Goal: Task Accomplishment & Management: Complete application form

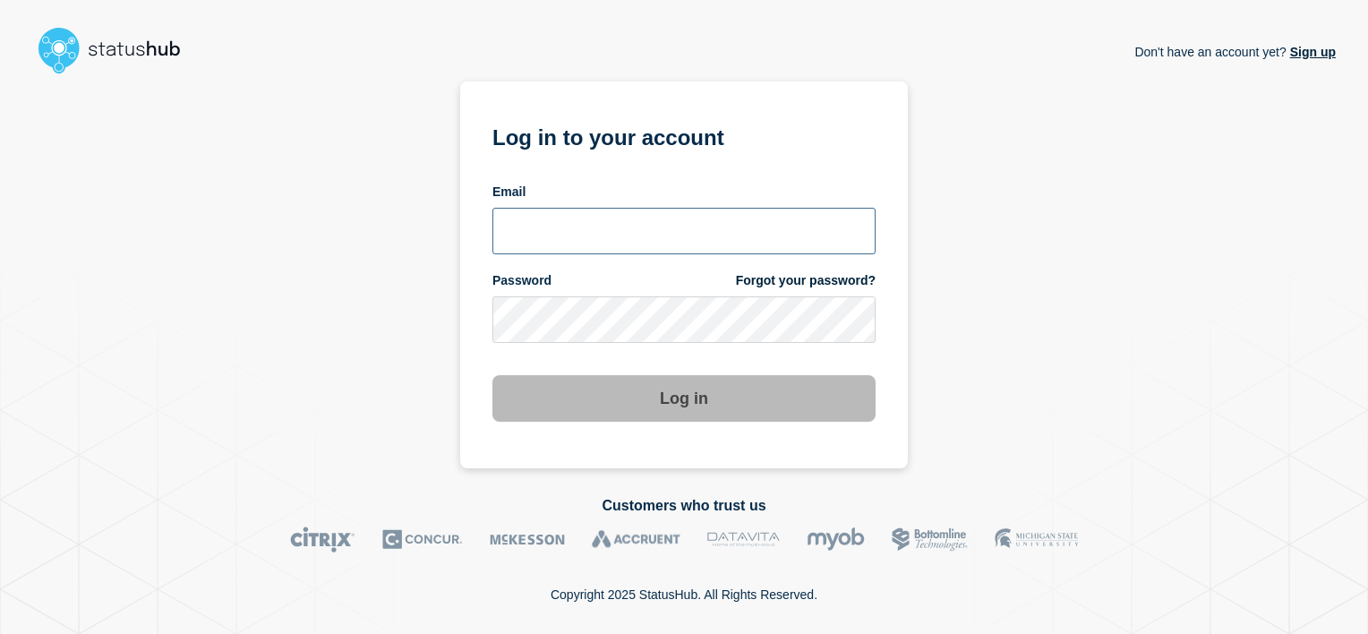
type input "[PERSON_NAME][EMAIL_ADDRESS][DOMAIN_NAME]"
click at [688, 388] on button "Log in" at bounding box center [684, 398] width 383 height 47
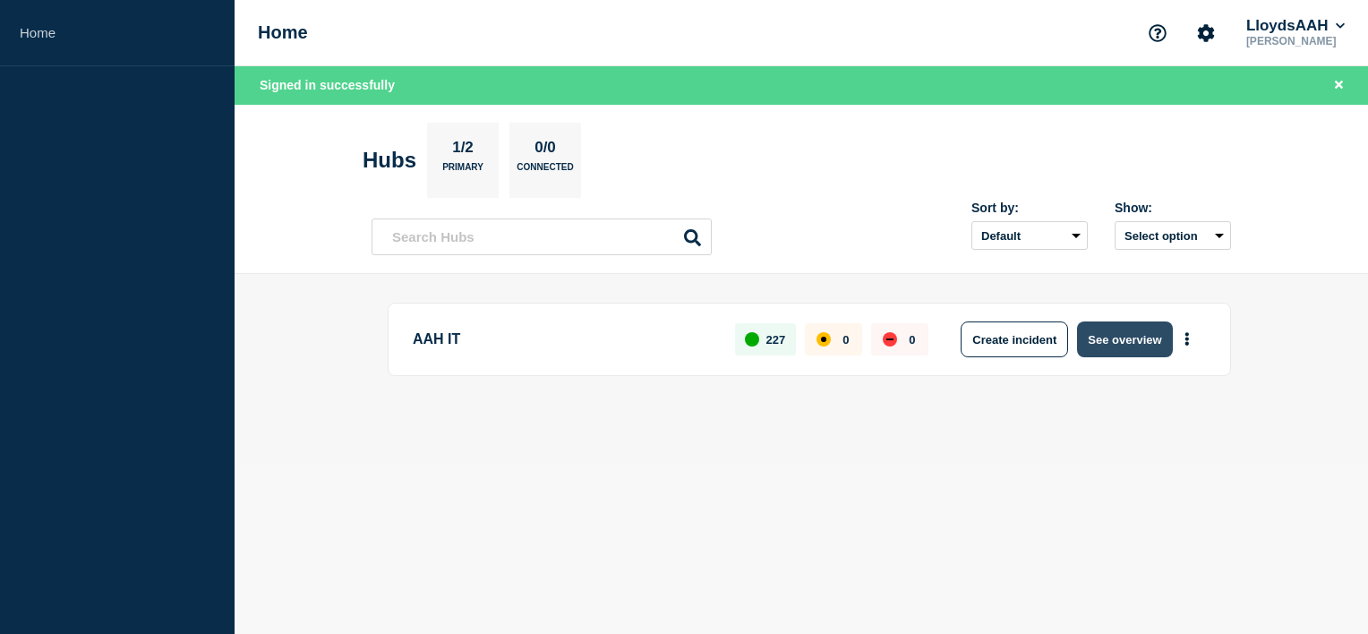
click at [1123, 337] on button "See overview" at bounding box center [1124, 339] width 95 height 36
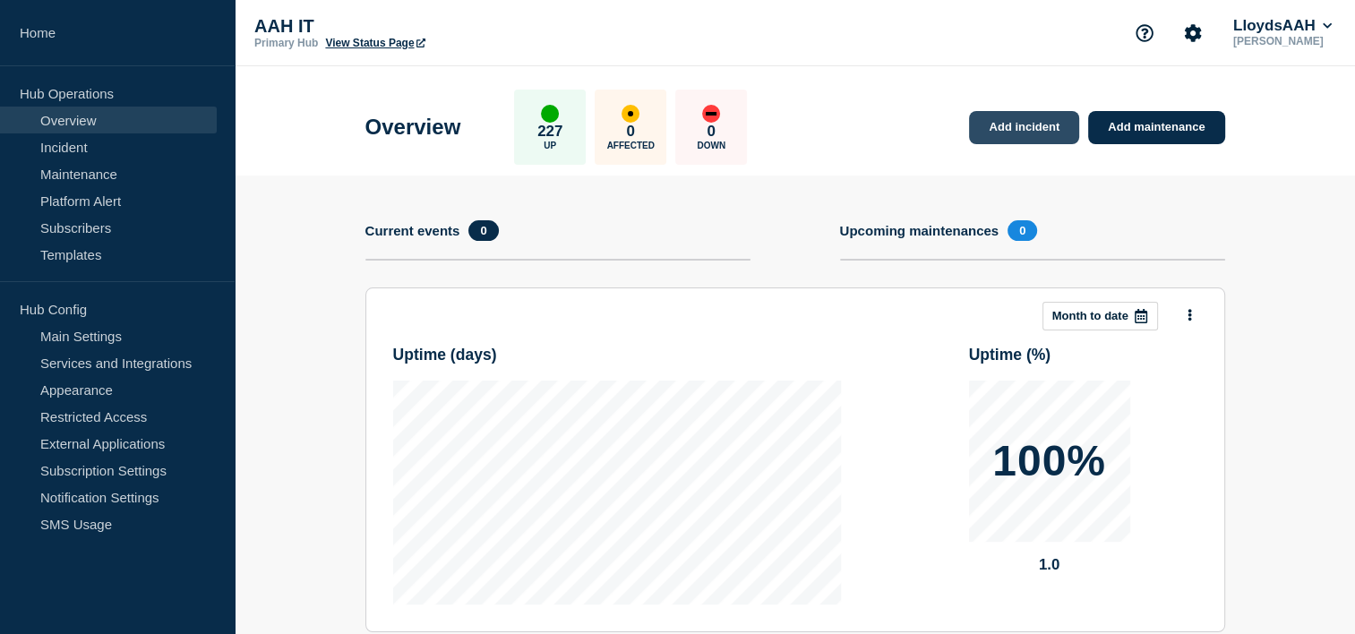
click at [1058, 118] on link "Add incident" at bounding box center [1024, 127] width 110 height 33
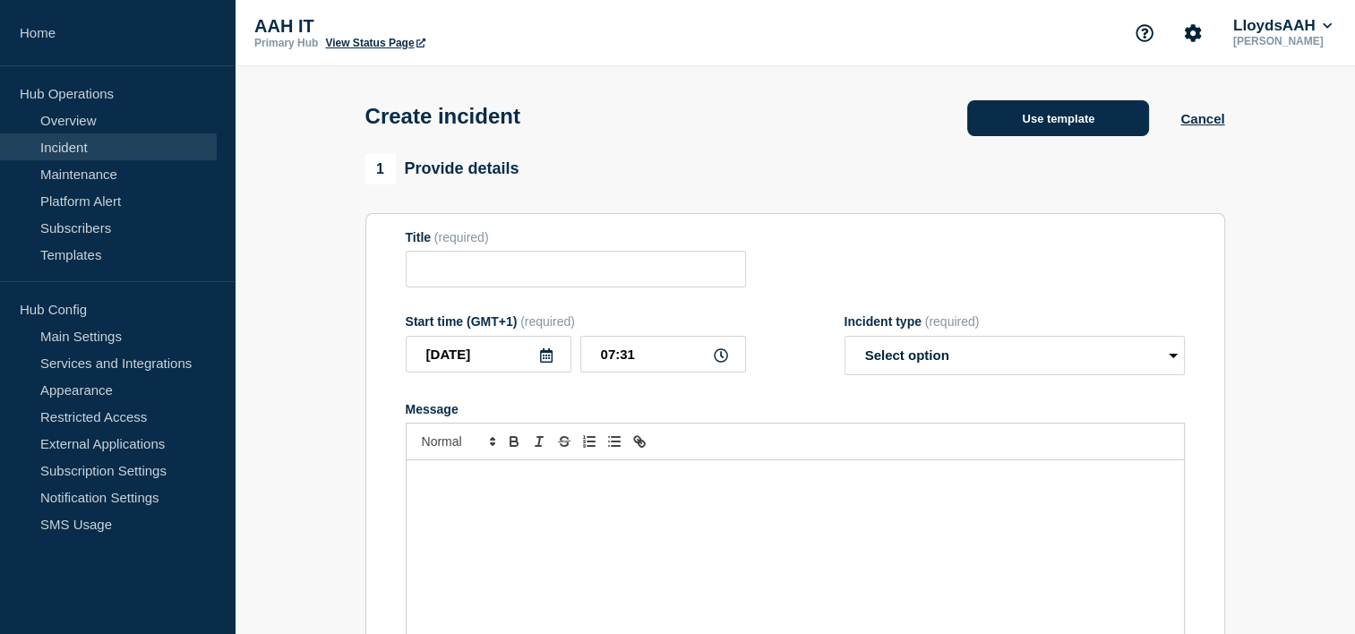
click at [1119, 119] on button "Use template" at bounding box center [1058, 118] width 182 height 36
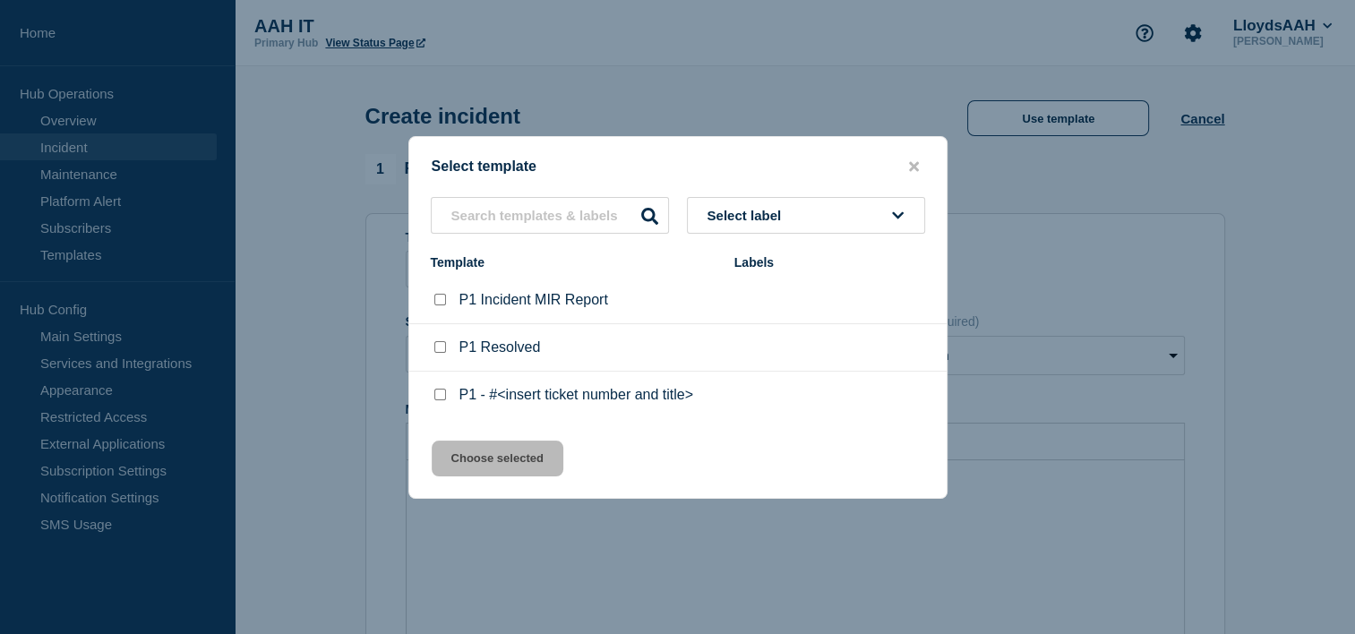
click at [442, 392] on input "P1 - #<insert ticket number and title> checkbox" at bounding box center [440, 395] width 12 height 12
checkbox input "true"
click at [480, 471] on button "Choose selected" at bounding box center [498, 459] width 132 height 36
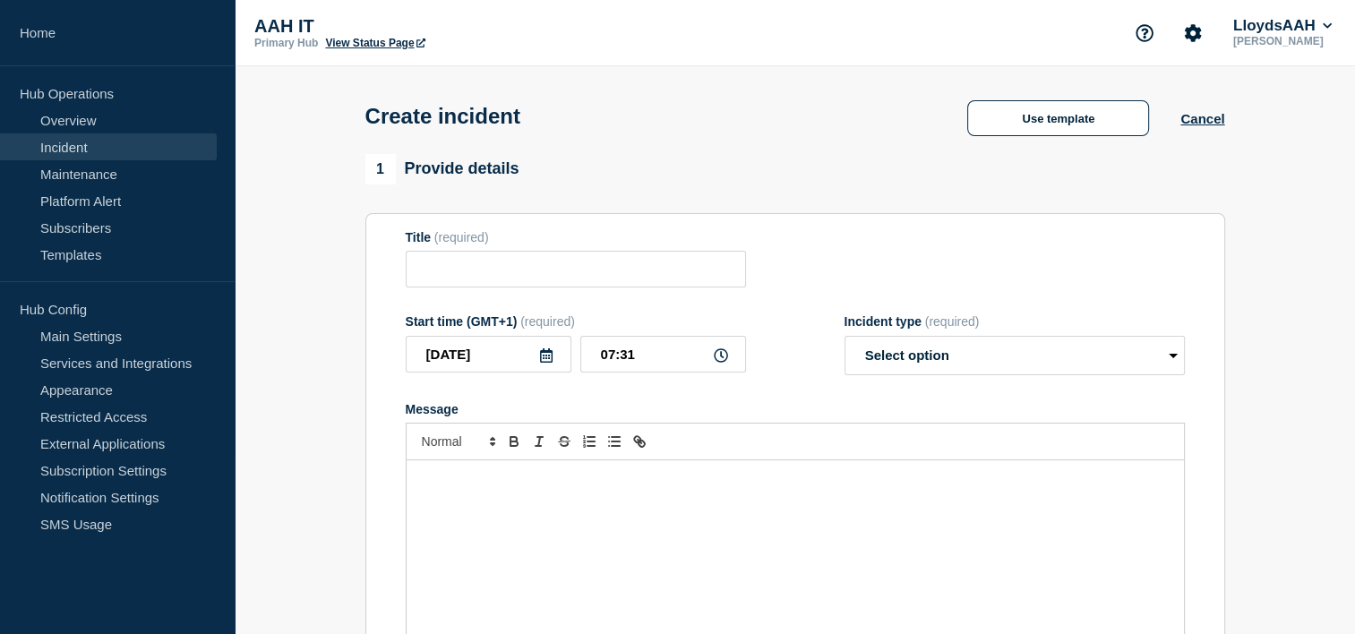
type input "P1 - #<insert ticket number and title>"
select select "investigating"
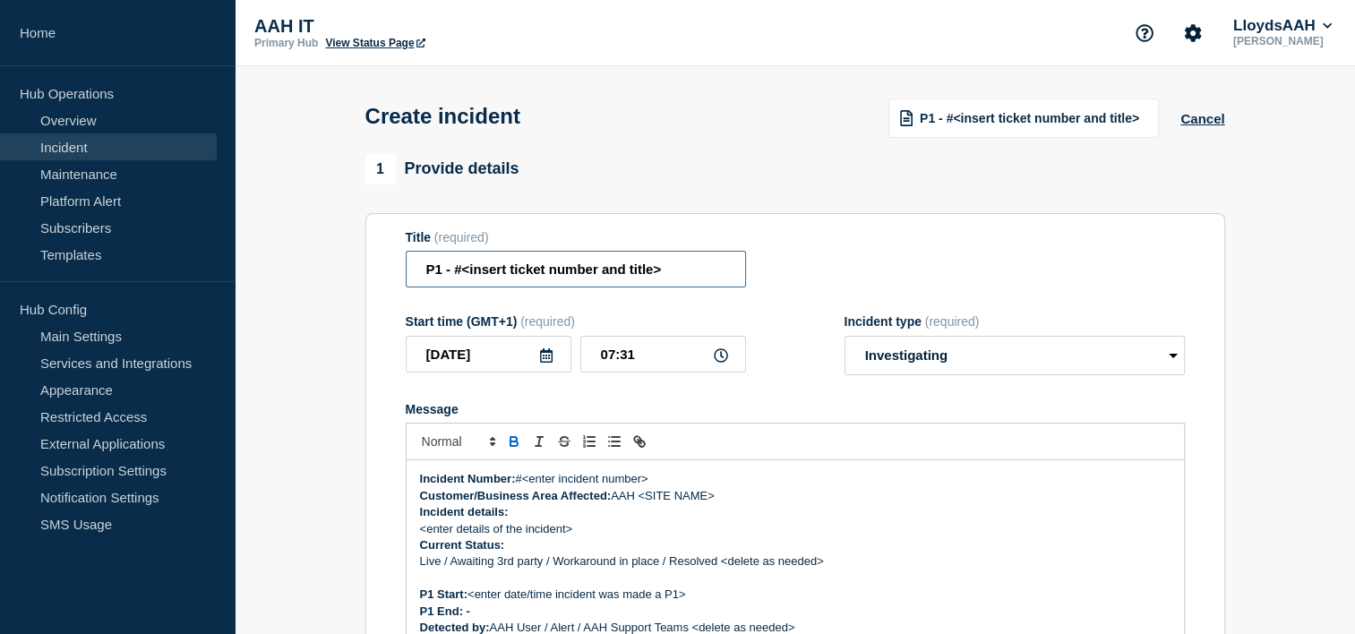
click at [688, 283] on input "P1 - #<insert ticket number and title>" at bounding box center [576, 269] width 340 height 37
paste input "Service Ticket #1456735 - AAH - Ingres Decision DB is unavailable causing BI re…"
drag, startPoint x: 692, startPoint y: 279, endPoint x: 360, endPoint y: 284, distance: 332.3
click at [820, 271] on div "Title (required) Service Ticket #1456735 - AAH - Ingres Decision DB is unavaila…" at bounding box center [795, 259] width 779 height 58
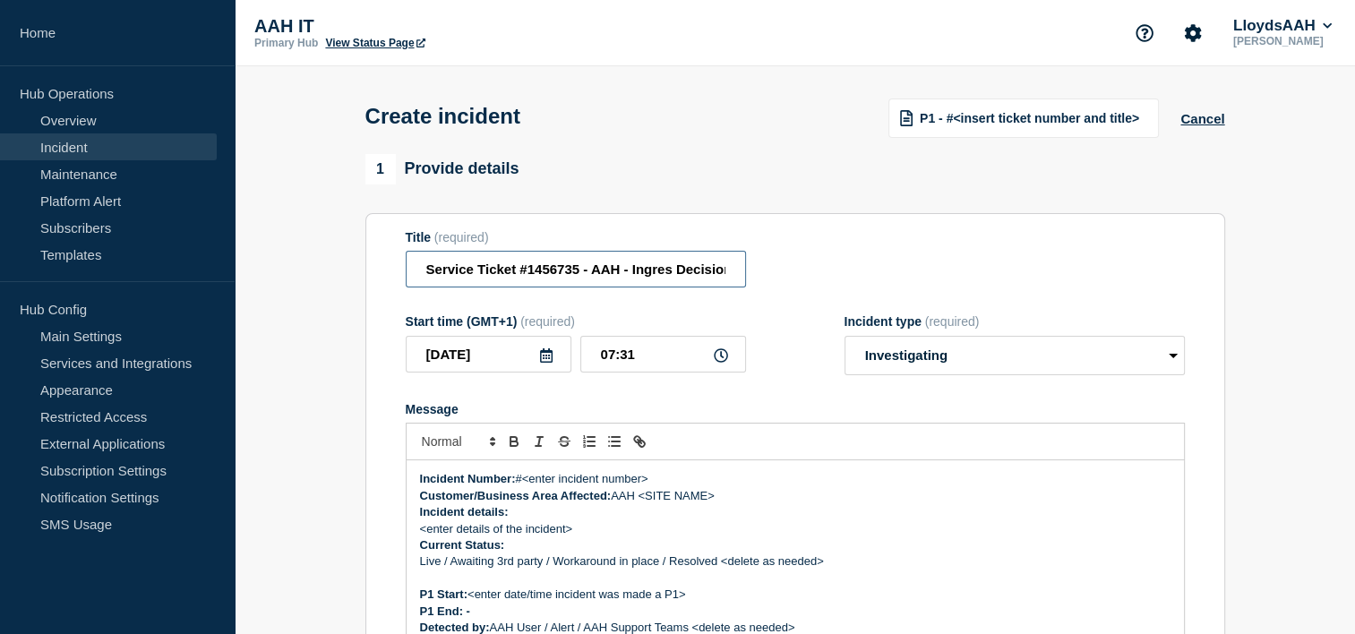
scroll to position [0, 38]
drag, startPoint x: 530, startPoint y: 275, endPoint x: 670, endPoint y: 273, distance: 139.7
click at [714, 274] on input "Service Ticket #1456735 - AAH - Ingres Decision DB is unavailable causing BI re…" at bounding box center [576, 269] width 340 height 37
click at [584, 269] on input "Service Ticket #1456735 - AAH - Ingres Decision DB is unavailable causing BI re…" at bounding box center [576, 269] width 340 height 37
click at [587, 275] on input "Service Ticket #1456735 - AAH - Ingres Decision DB is unavailable causing BI re…" at bounding box center [576, 269] width 340 height 37
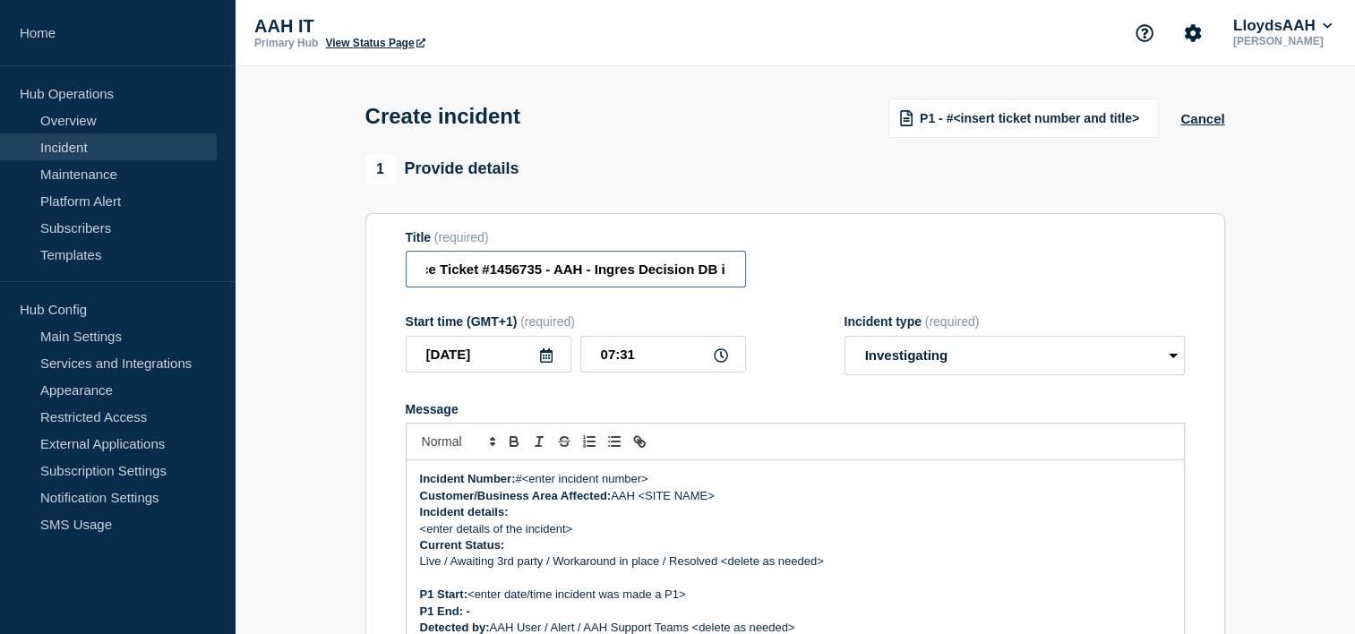
click at [522, 273] on input "Service Ticket #1456735 - AAH - Ingres Decision DB is unavailable causing BI re…" at bounding box center [576, 269] width 340 height 37
click at [547, 276] on input "Service Ticket #1456735 - AAH - Ingres Decision DB is unavailable causing BI re…" at bounding box center [576, 269] width 340 height 37
click at [540, 272] on input "Service Ticket #1456735 - AAH - Ingres Decision DB is unavailable causing BI re…" at bounding box center [576, 269] width 340 height 37
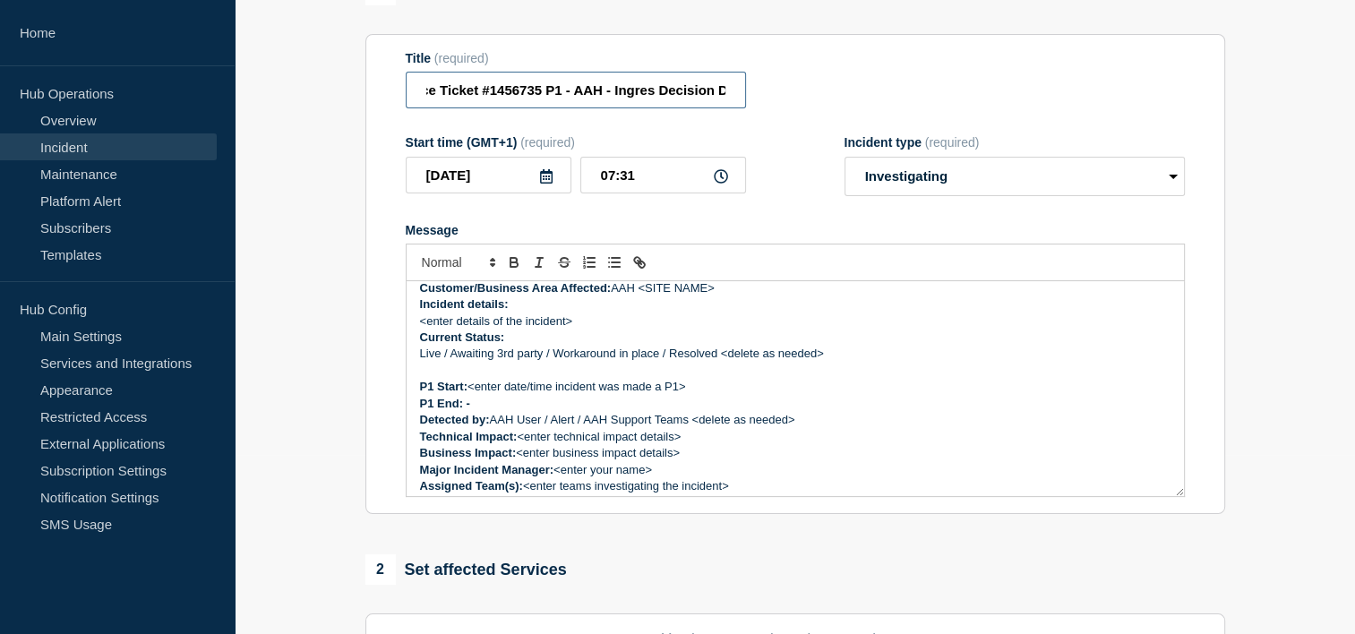
scroll to position [0, 0]
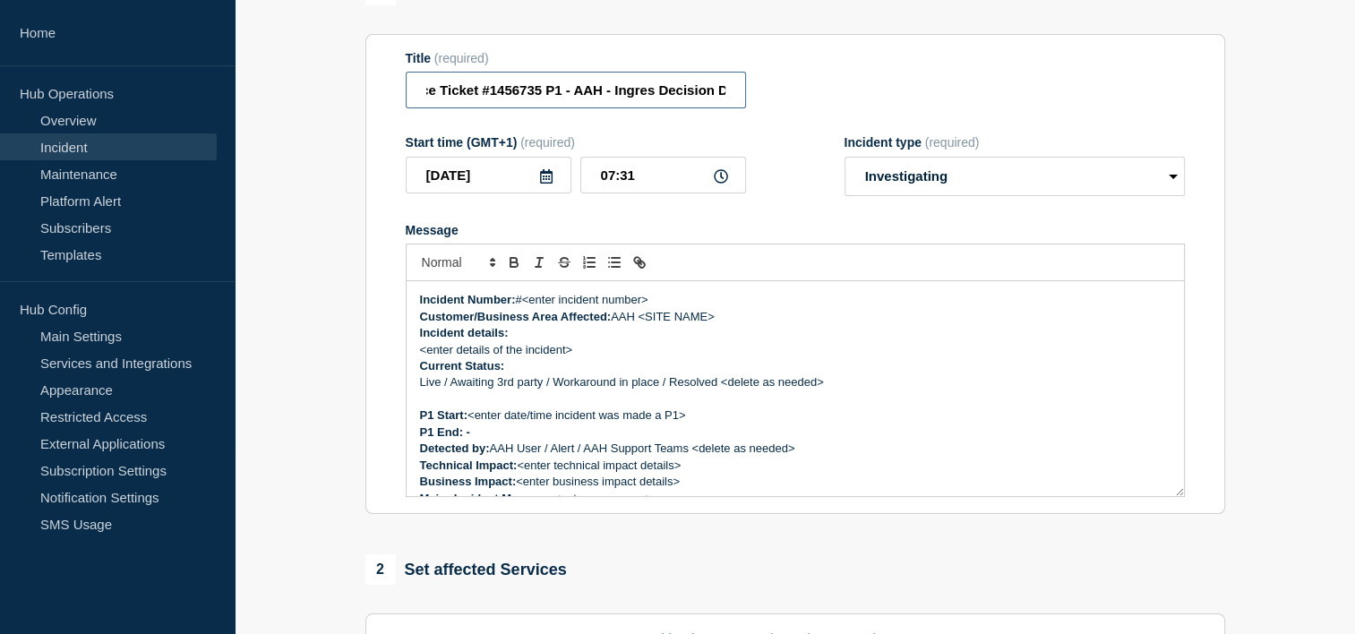
click at [530, 90] on input "Service Ticket #1456735 P1 - AAH - Ingres Decision DB is unavailable causing BI…" at bounding box center [576, 90] width 340 height 37
type input "Service Ticket #1456735 P1 - AAH - Ingres Decision DB is unavailable causing BI…"
drag, startPoint x: 677, startPoint y: 308, endPoint x: 527, endPoint y: 300, distance: 150.7
click at [527, 300] on p "Incident Number: #<enter incident number>" at bounding box center [795, 300] width 750 height 16
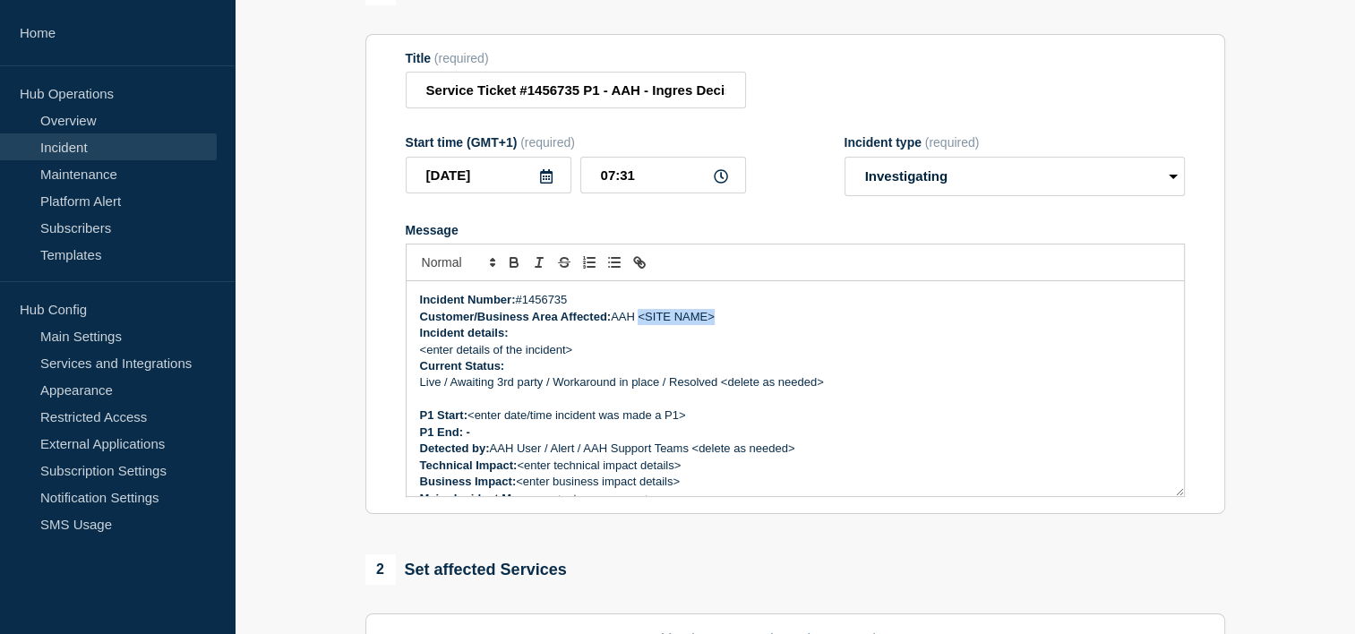
drag, startPoint x: 715, startPoint y: 321, endPoint x: 643, endPoint y: 308, distance: 73.8
click at [645, 313] on div "Incident Number: #1456735 Customer/Business Area Affected: AAH <SITE NAME> Inci…" at bounding box center [795, 388] width 777 height 215
click at [655, 319] on p "Customer/Business Area Affected: AAH <SITE NAME>" at bounding box center [795, 317] width 750 height 16
click at [747, 325] on p "Customer/Business Area Affected: AAH <SITE NAME>" at bounding box center [795, 317] width 750 height 16
click at [727, 325] on p "Customer/Business Area Affected: AAH" at bounding box center [795, 317] width 750 height 16
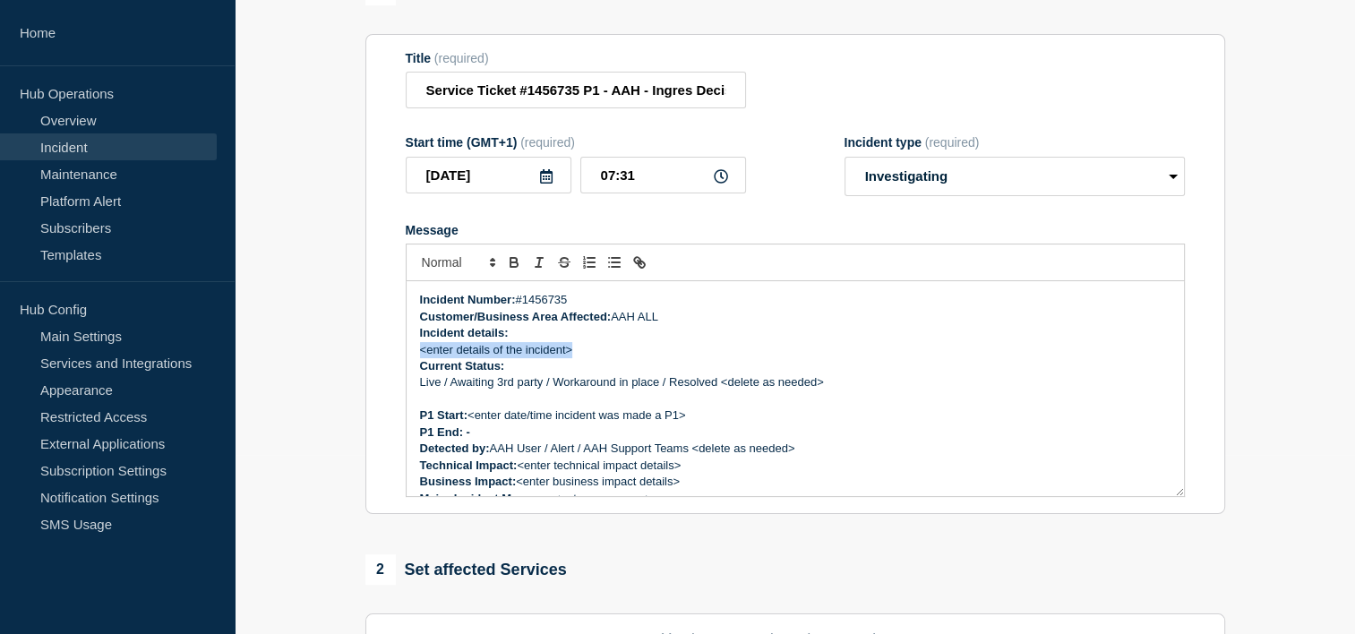
drag, startPoint x: 579, startPoint y: 357, endPoint x: 458, endPoint y: 316, distance: 127.7
click at [415, 355] on div "Incident Number: #1456735 Customer/Business Area Affected: AAH ALL Incident det…" at bounding box center [795, 388] width 777 height 215
drag, startPoint x: 649, startPoint y: 90, endPoint x: 783, endPoint y: 107, distance: 134.4
click at [784, 107] on div "Title (required) Service Ticket #1456735 P1 - AAH - Ingres Decision DB is unava…" at bounding box center [795, 80] width 779 height 58
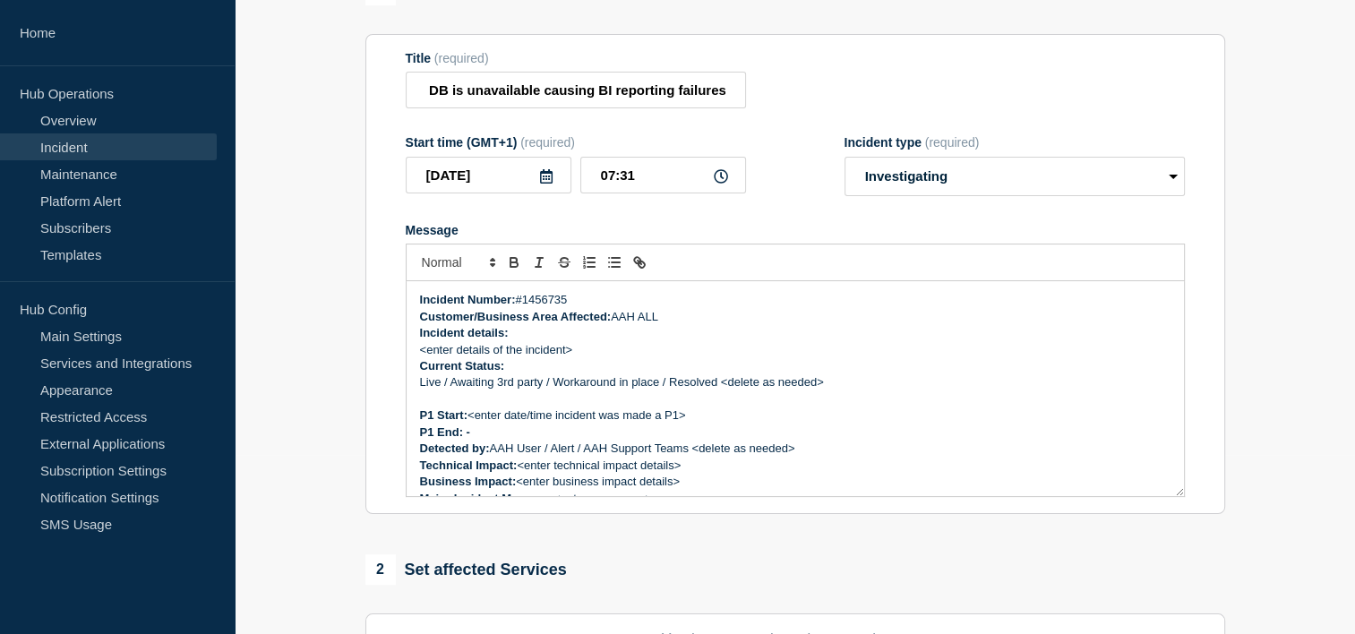
scroll to position [0, 0]
click at [563, 341] on p "Incident details:" at bounding box center [795, 333] width 750 height 16
drag, startPoint x: 587, startPoint y: 355, endPoint x: 410, endPoint y: 351, distance: 177.3
click at [410, 351] on div "Incident Number: #1456735 Customer/Business Area Affected: AAH ALL Incident det…" at bounding box center [795, 388] width 777 height 215
click at [756, 338] on p "Incident details:" at bounding box center [795, 333] width 750 height 16
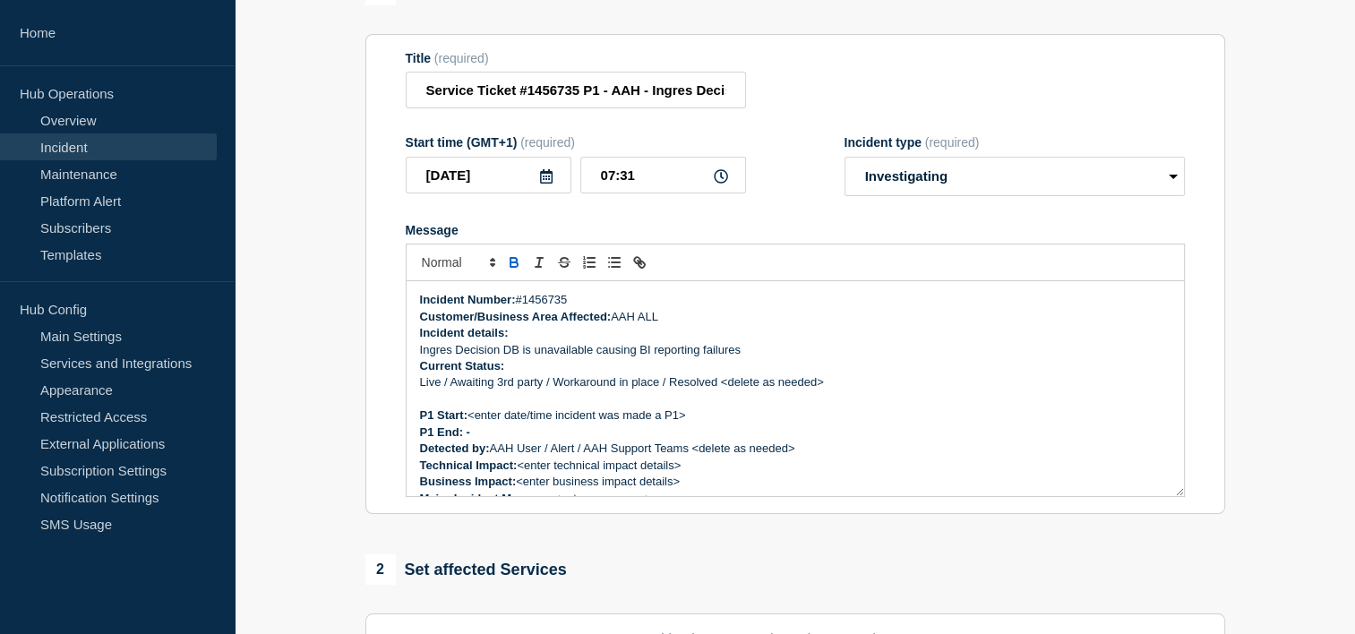
click at [532, 374] on p "Current Status:" at bounding box center [795, 366] width 750 height 16
drag, startPoint x: 834, startPoint y: 387, endPoint x: 440, endPoint y: 390, distance: 394.0
click at [440, 390] on p "Live / Awaiting 3rd party / Workaround in place / Resolved <delete as needed>" at bounding box center [795, 382] width 750 height 16
click at [696, 438] on p "P1 End: -" at bounding box center [795, 432] width 750 height 16
click at [824, 330] on div "Incident Number: #1456735 Customer/Business Area Affected: AAH ALL Incident det…" at bounding box center [795, 388] width 777 height 215
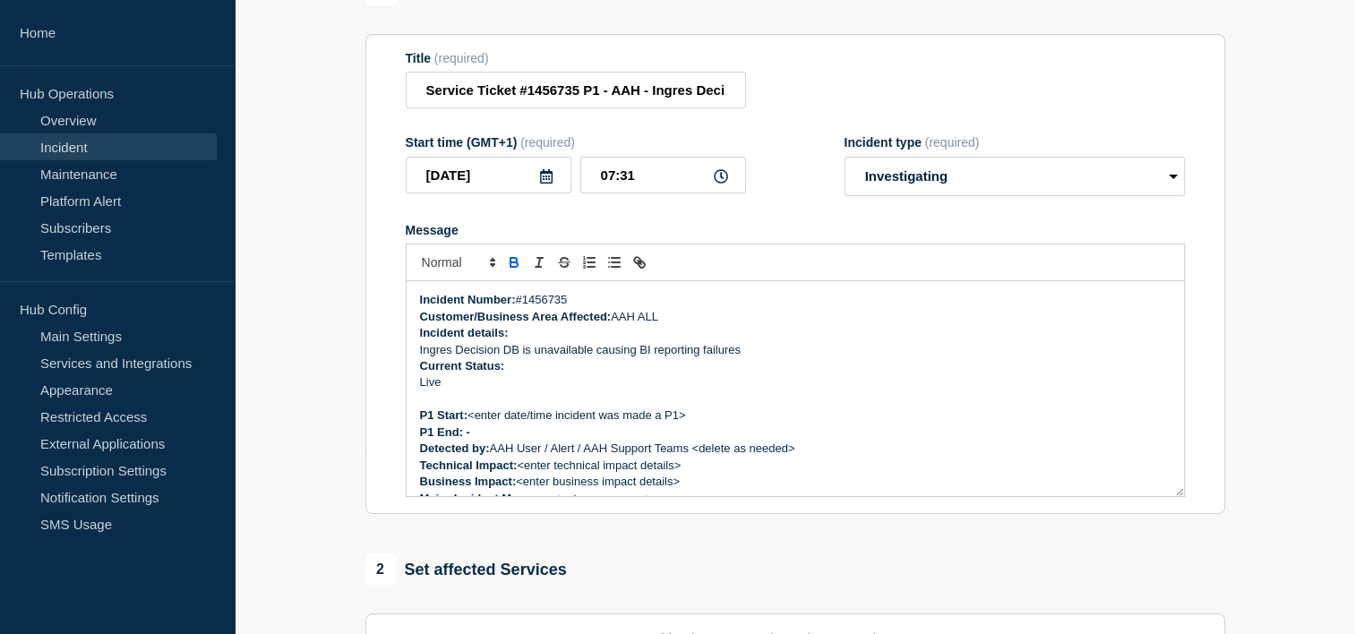
scroll to position [90, 0]
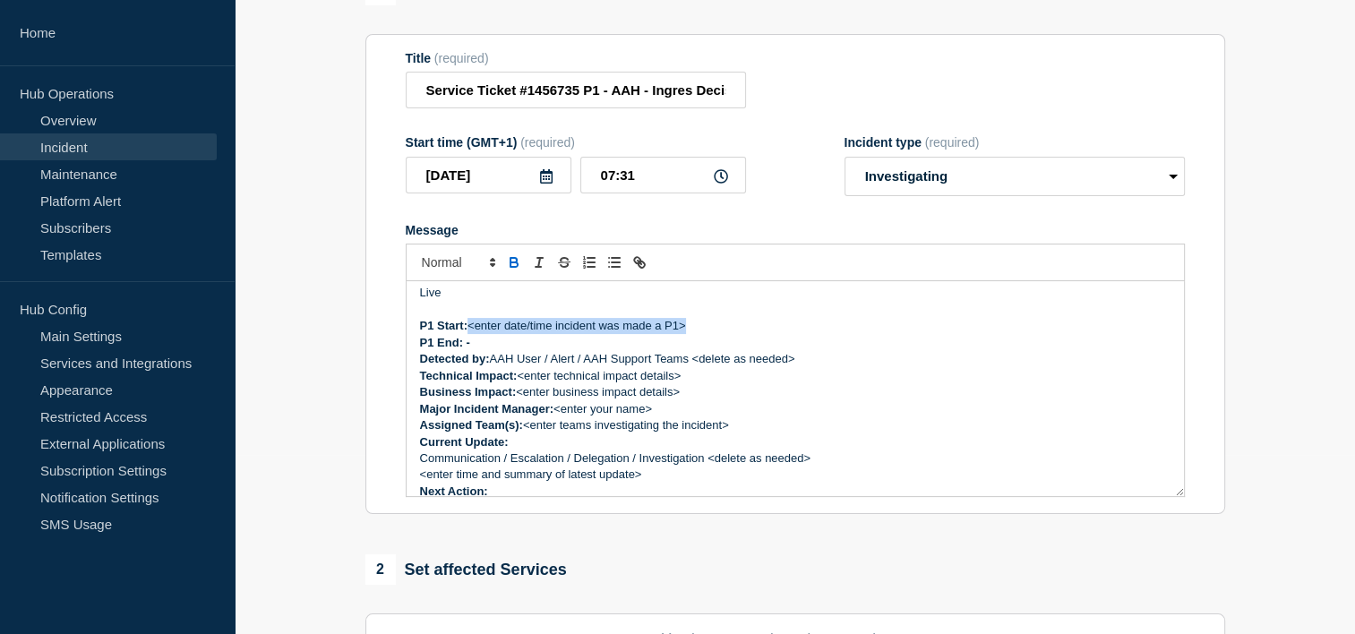
drag, startPoint x: 705, startPoint y: 332, endPoint x: 472, endPoint y: 323, distance: 233.0
click at [471, 326] on p "P1 Start: <enter date/time incident was made a P1>" at bounding box center [795, 326] width 750 height 16
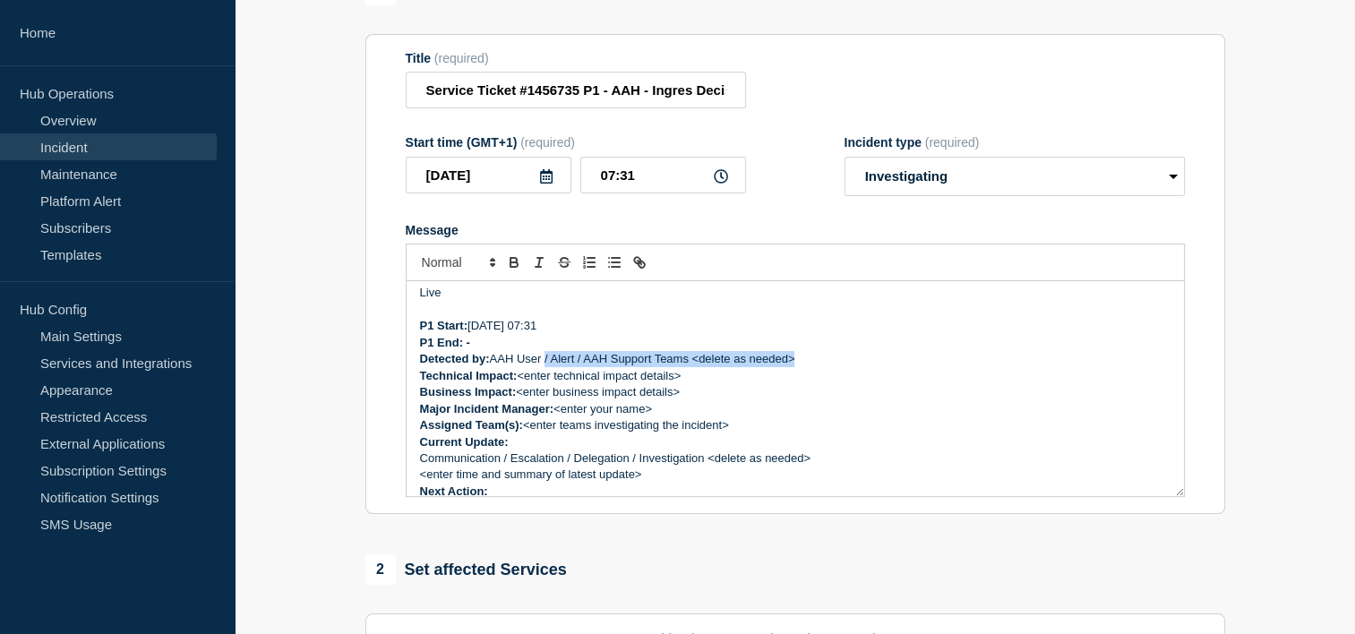
drag, startPoint x: 806, startPoint y: 360, endPoint x: 546, endPoint y: 362, distance: 259.7
click at [546, 362] on p "Detected by: AAH User / Alert / AAH Support Teams <delete as needed>" at bounding box center [795, 359] width 750 height 16
drag, startPoint x: 678, startPoint y: 379, endPoint x: 684, endPoint y: 387, distance: 10.2
click at [617, 384] on p "Technical Impact: <enter technical impact details>" at bounding box center [795, 376] width 750 height 16
drag, startPoint x: 689, startPoint y: 387, endPoint x: 701, endPoint y: 382, distance: 13.3
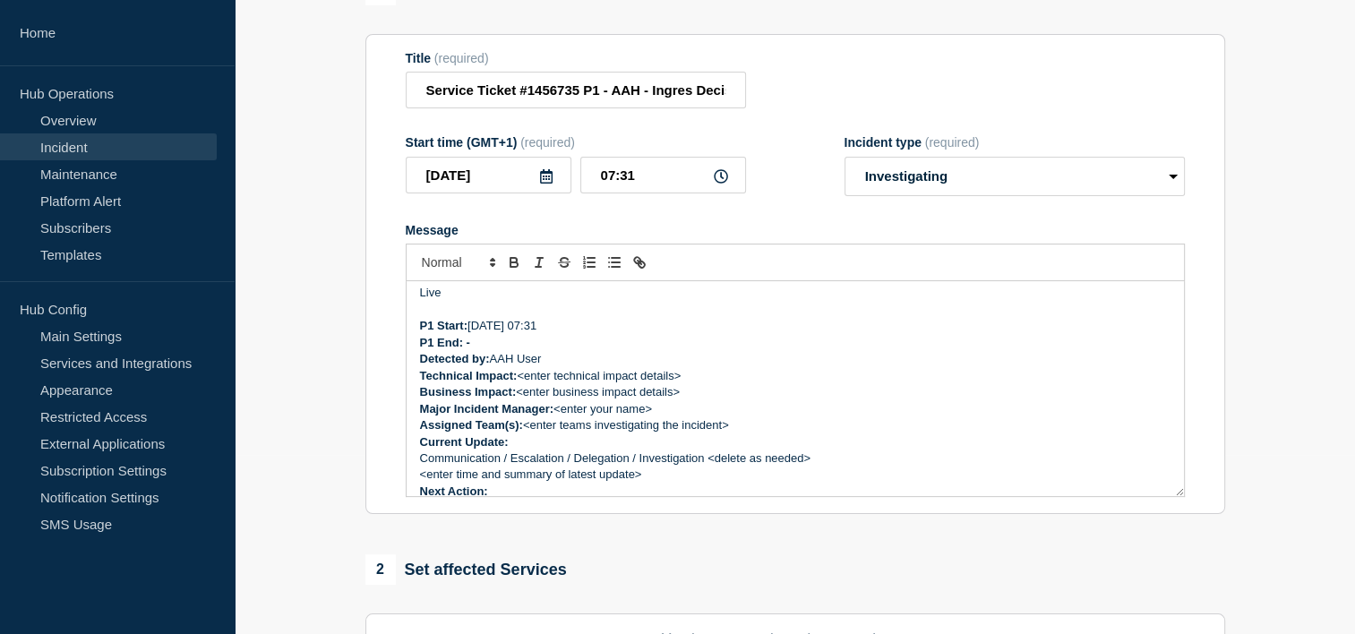
click at [689, 384] on p "Technical Impact: <enter technical impact details>" at bounding box center [795, 376] width 750 height 16
drag, startPoint x: 701, startPoint y: 381, endPoint x: 521, endPoint y: 383, distance: 180.0
click at [521, 383] on p "Technical Impact: <enter technical impact details>" at bounding box center [795, 376] width 750 height 16
drag, startPoint x: 709, startPoint y: 407, endPoint x: 647, endPoint y: 402, distance: 62.9
click at [606, 401] on div "Incident Number: #1456735 Customer/Business Area Affected: AAH ALL Incident det…" at bounding box center [795, 388] width 777 height 215
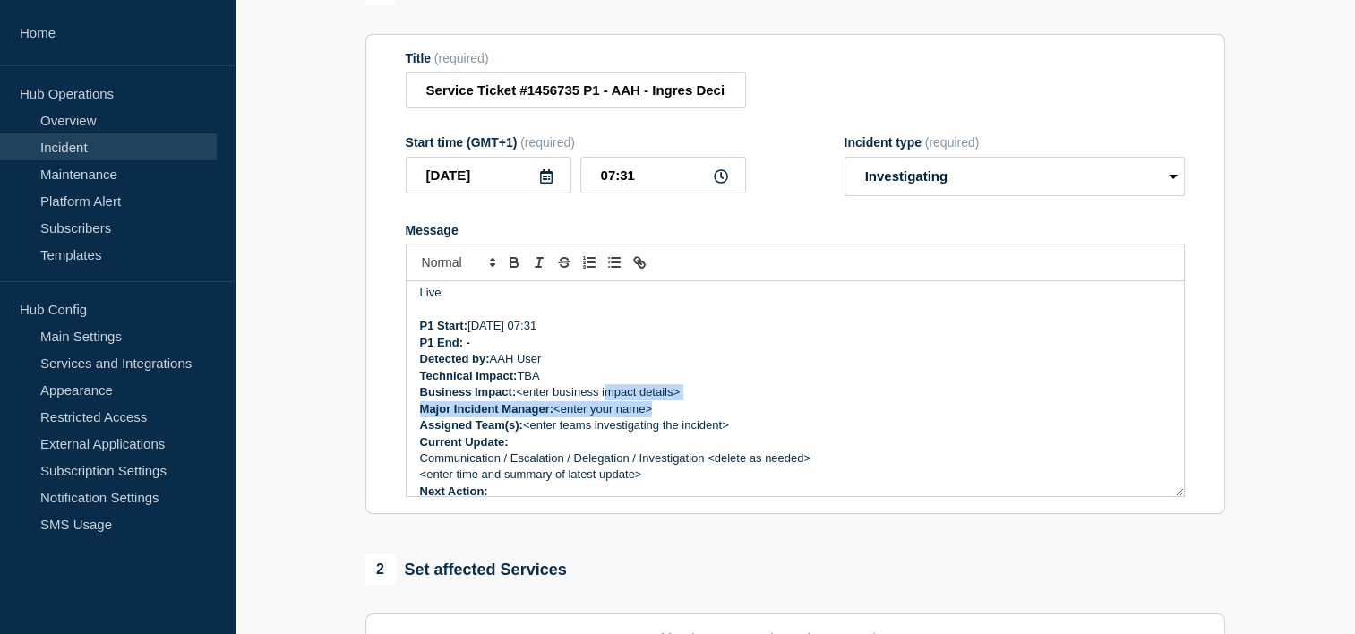
click at [648, 400] on p "Business Impact: <enter business impact details>" at bounding box center [795, 392] width 750 height 16
click at [681, 400] on p "Business Impact: <enter business impact details>" at bounding box center [795, 392] width 750 height 16
drag, startPoint x: 672, startPoint y: 388, endPoint x: 683, endPoint y: 394, distance: 13.2
click at [672, 384] on p "Technical Impact: TBA" at bounding box center [795, 376] width 750 height 16
drag, startPoint x: 562, startPoint y: 401, endPoint x: 532, endPoint y: 404, distance: 30.6
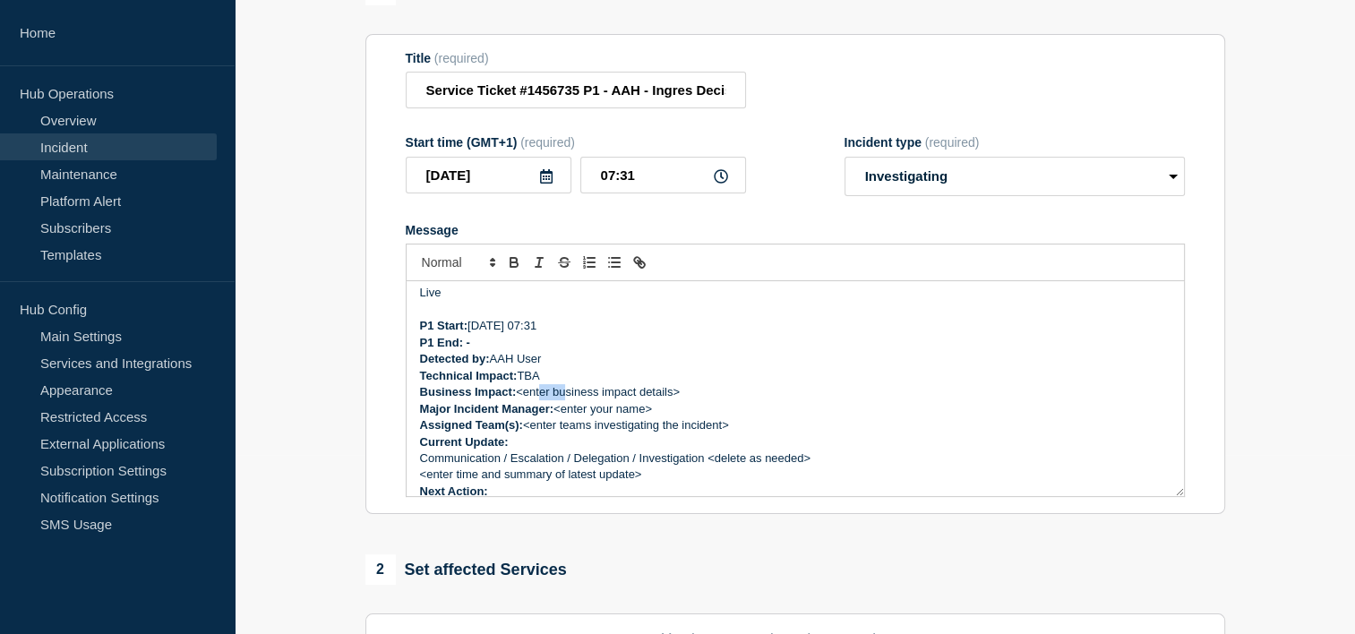
click at [541, 400] on p "Business Impact: <enter business impact details>" at bounding box center [795, 392] width 750 height 16
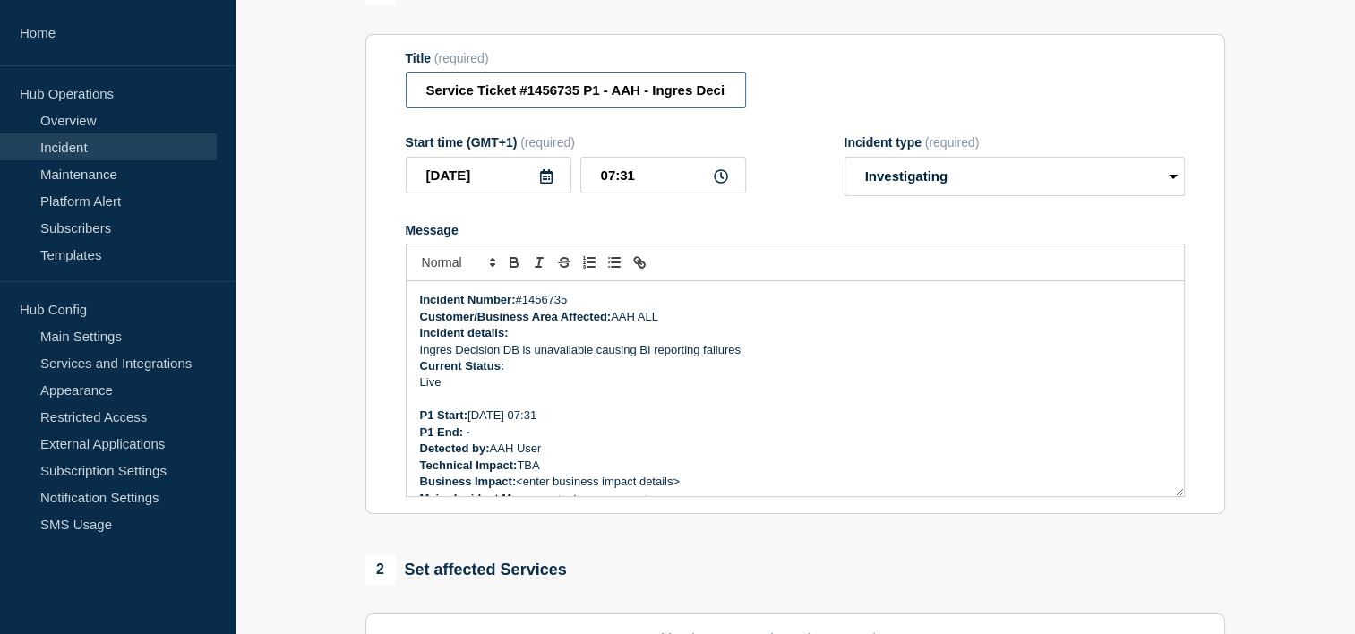
scroll to position [0, 327]
drag, startPoint x: 619, startPoint y: 102, endPoint x: 818, endPoint y: 114, distance: 199.1
click at [818, 109] on div "Title (required) Service Ticket #1456735 P1 - AAH - Ingres Decision DB is unava…" at bounding box center [795, 80] width 779 height 58
click at [587, 98] on input "Service Ticket #1456735 P1 - AAH - Ingres Decision DB is unavailable causing BI…" at bounding box center [576, 90] width 340 height 37
drag, startPoint x: 598, startPoint y: 92, endPoint x: 741, endPoint y: 93, distance: 142.4
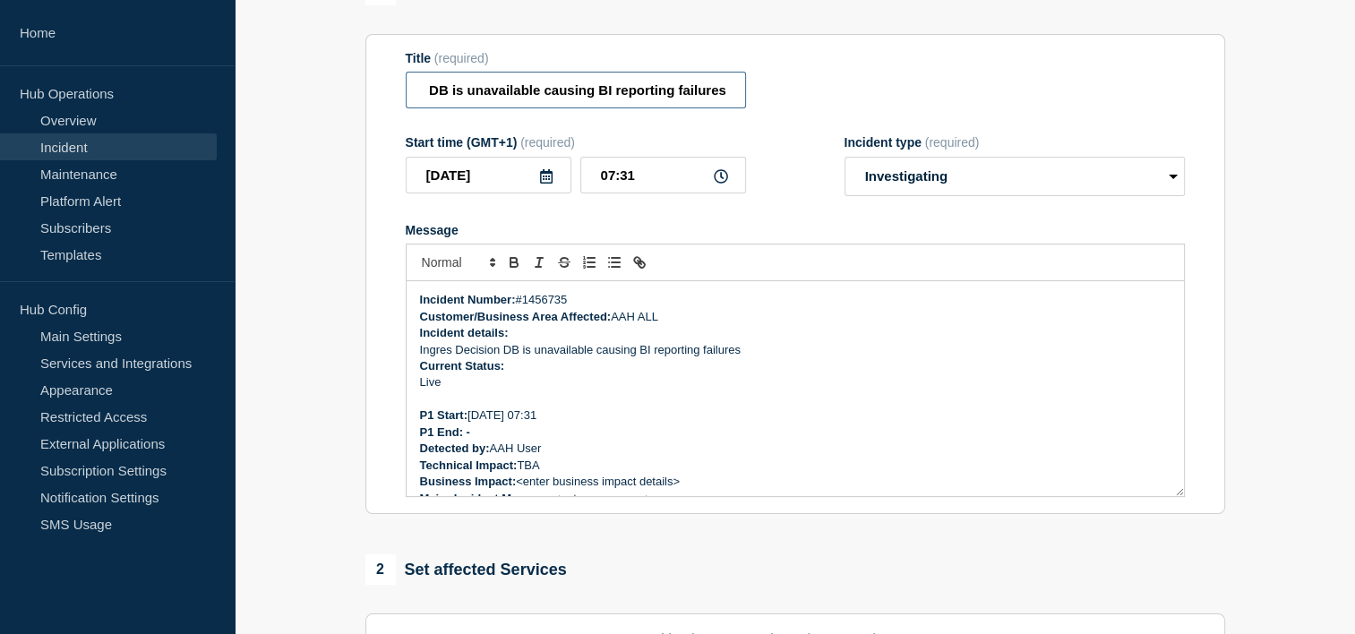
click at [741, 93] on input "Service Ticket #1456735 P1 - AAH - Ingres Decision DB is unavailable causing BI…" at bounding box center [576, 90] width 340 height 37
drag, startPoint x: 638, startPoint y: 393, endPoint x: 630, endPoint y: 403, distance: 12.7
click at [638, 390] on p "Live" at bounding box center [795, 382] width 750 height 16
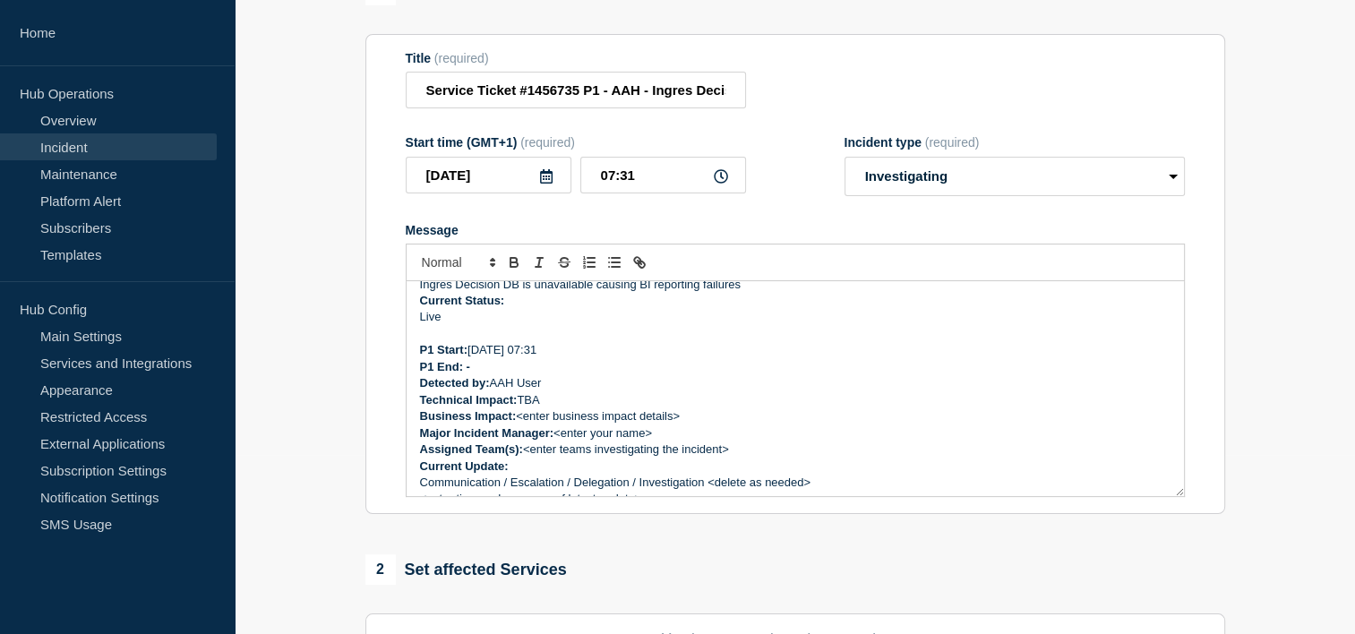
scroll to position [90, 0]
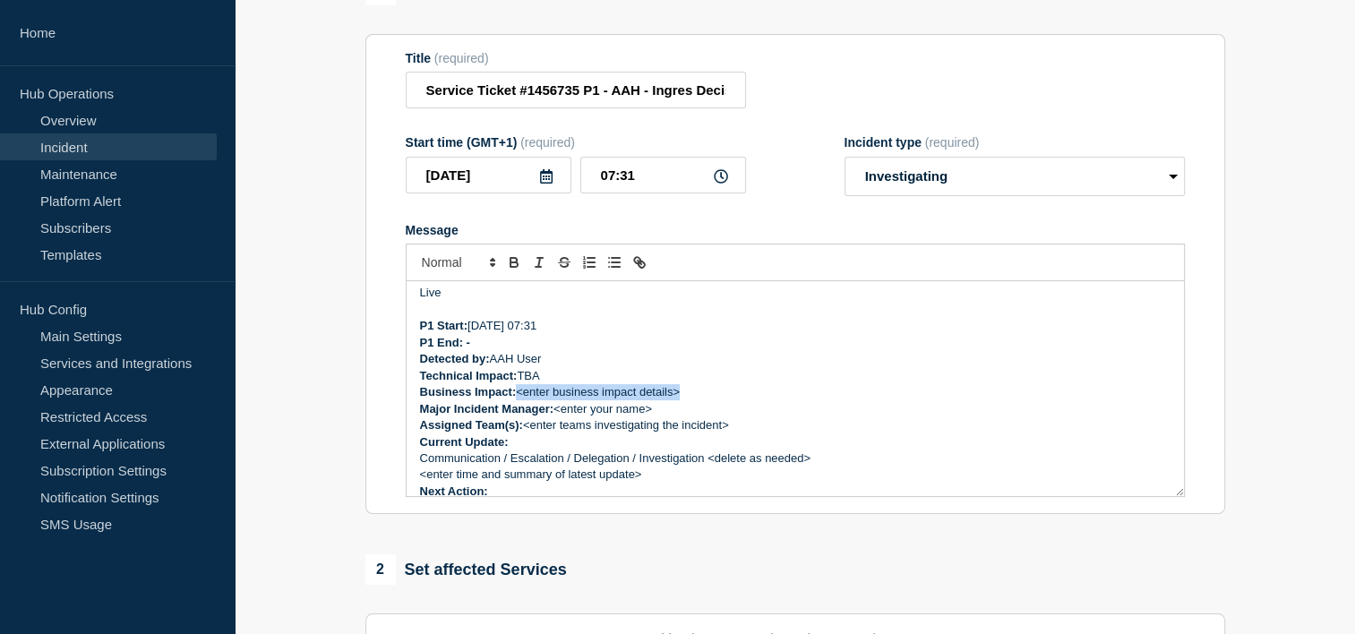
drag, startPoint x: 695, startPoint y: 392, endPoint x: 521, endPoint y: 395, distance: 173.7
click at [521, 395] on p "Business Impact: <enter business impact details>" at bounding box center [795, 392] width 750 height 16
click at [517, 393] on strong "Business Impact: BI reporting failures" at bounding box center [525, 391] width 210 height 13
click at [647, 400] on p "Business Impact: BI reporting failures" at bounding box center [795, 392] width 750 height 16
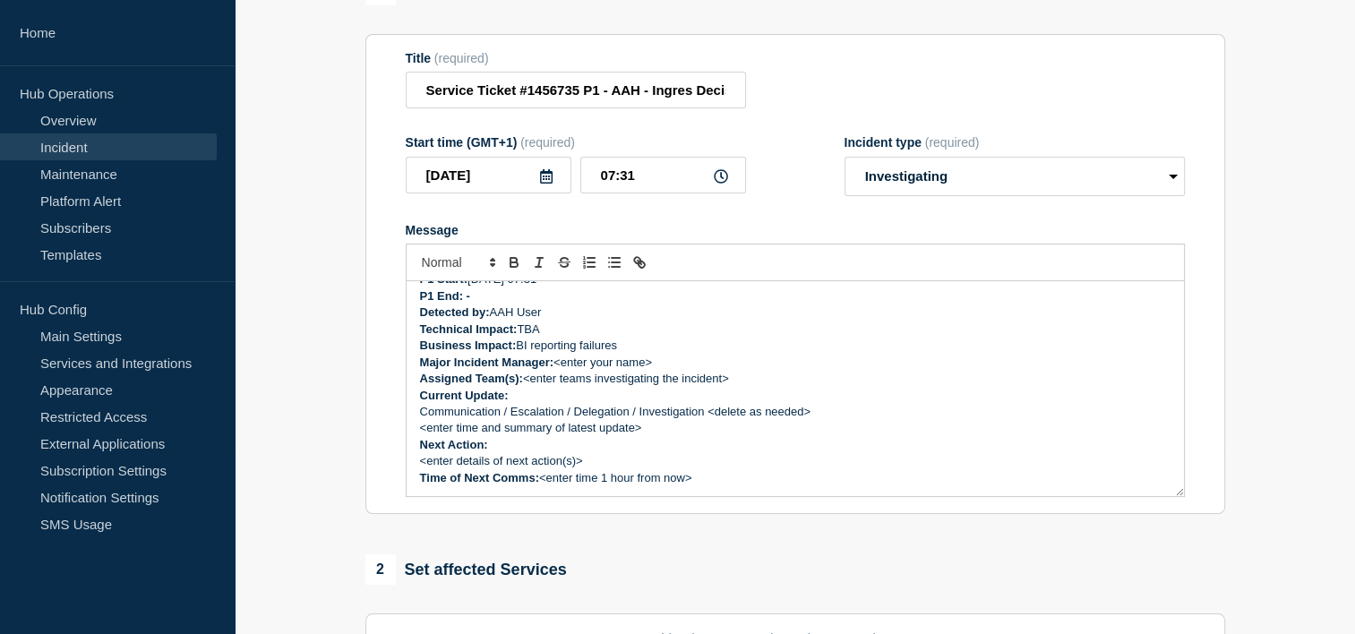
scroll to position [47, 0]
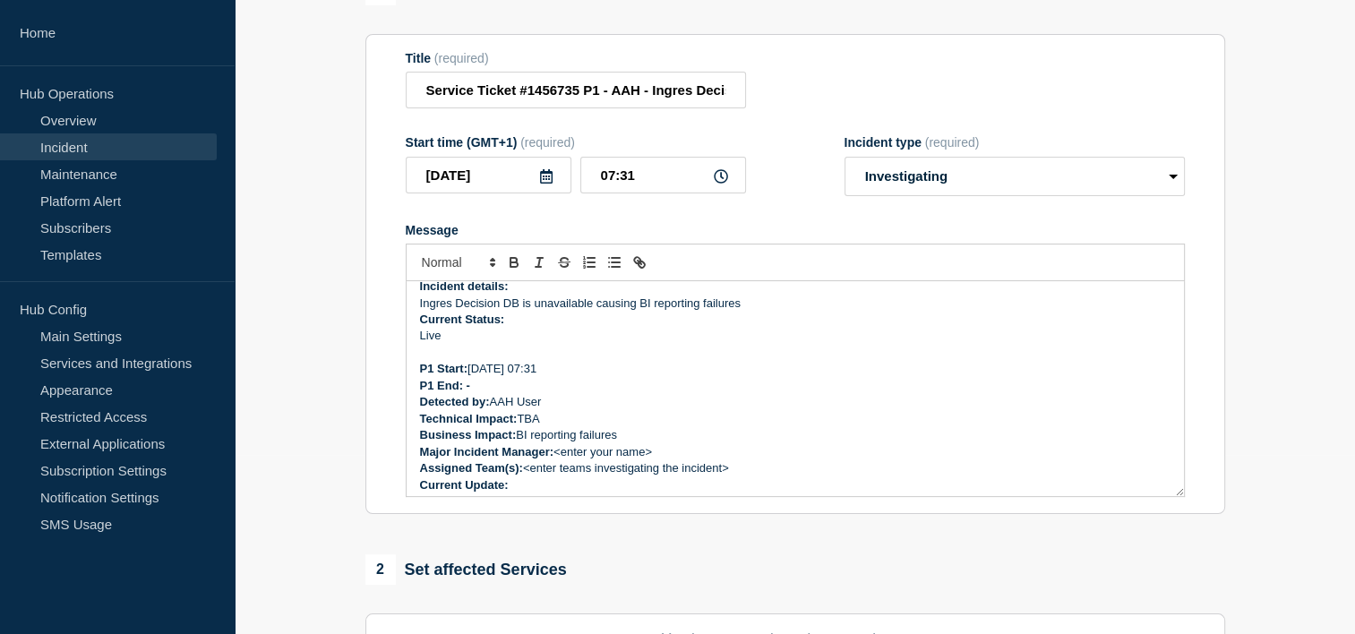
click at [527, 410] on p "Detected by: AAH User" at bounding box center [795, 402] width 750 height 16
click at [531, 422] on p "Technical Impact: TBA" at bounding box center [795, 419] width 750 height 16
click at [531, 421] on p "Technical Impact: TBA" at bounding box center [795, 419] width 750 height 16
drag, startPoint x: 669, startPoint y: 453, endPoint x: 559, endPoint y: 458, distance: 110.3
click at [559, 458] on p "Major Incident Manager: <enter your name>" at bounding box center [795, 452] width 750 height 16
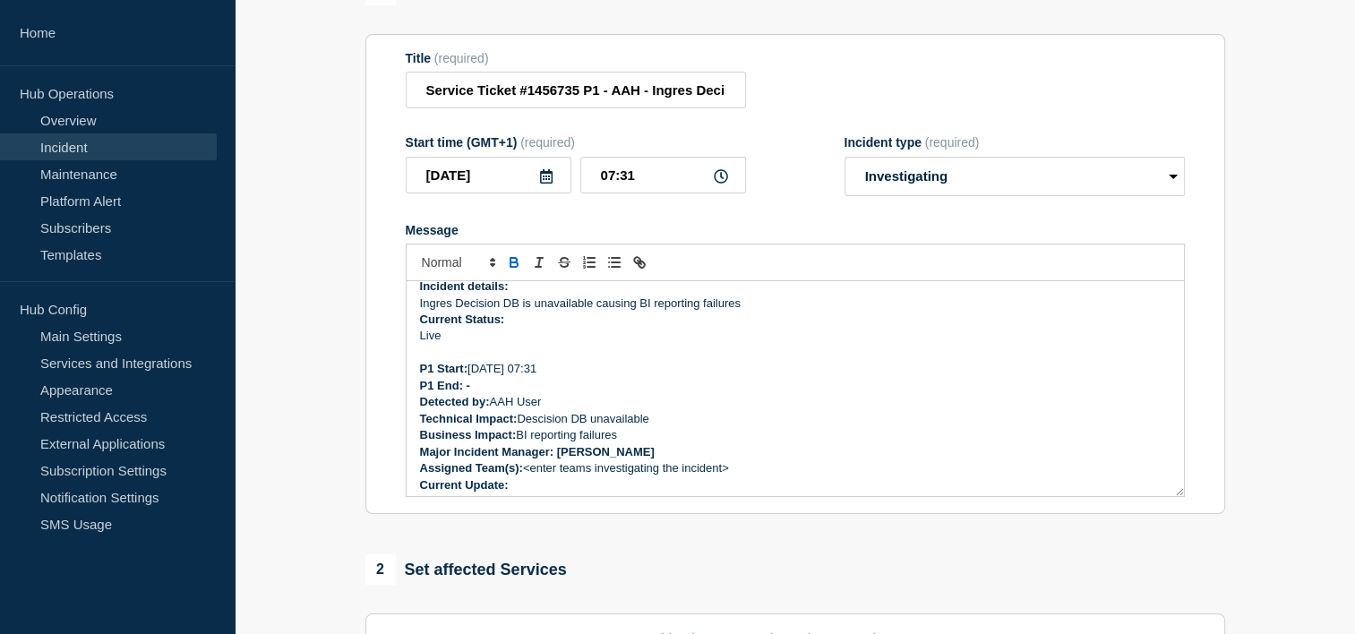
click at [556, 458] on strong "Major Incident Manager: [PERSON_NAME]" at bounding box center [537, 451] width 235 height 13
drag, startPoint x: 748, startPoint y: 475, endPoint x: 526, endPoint y: 476, distance: 222.1
click at [526, 476] on p "Assigned Team(s): <enter teams investigating the incident>" at bounding box center [795, 468] width 750 height 16
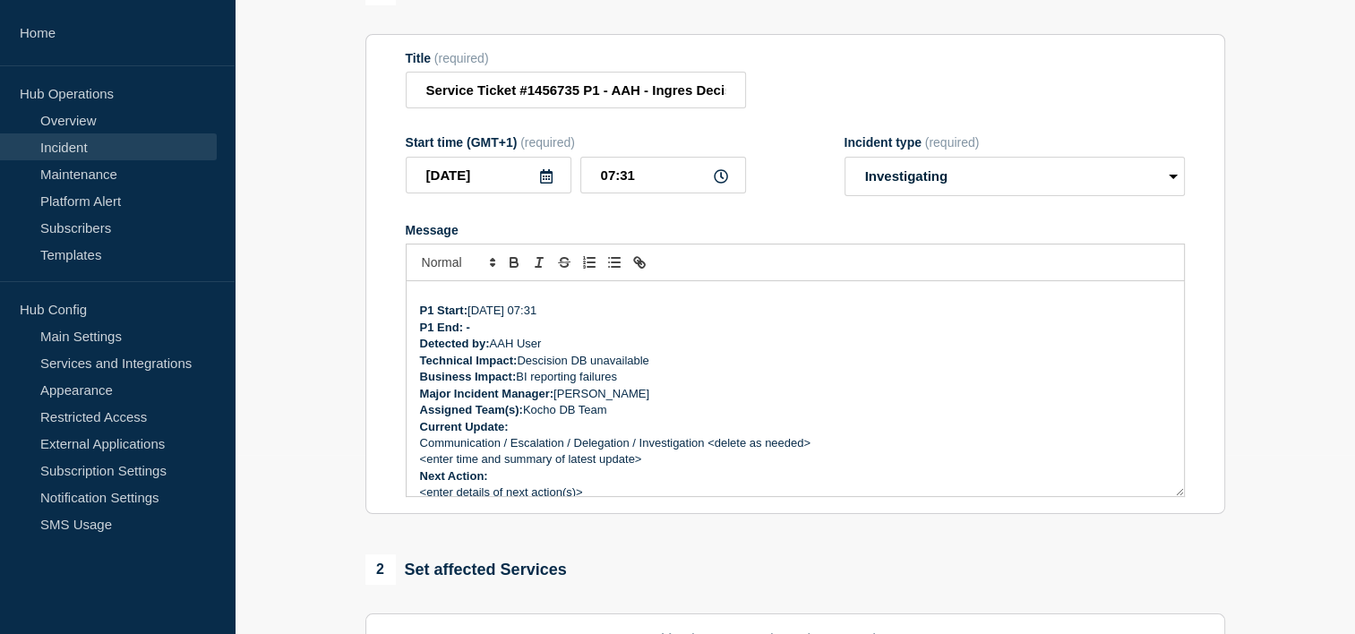
scroll to position [136, 0]
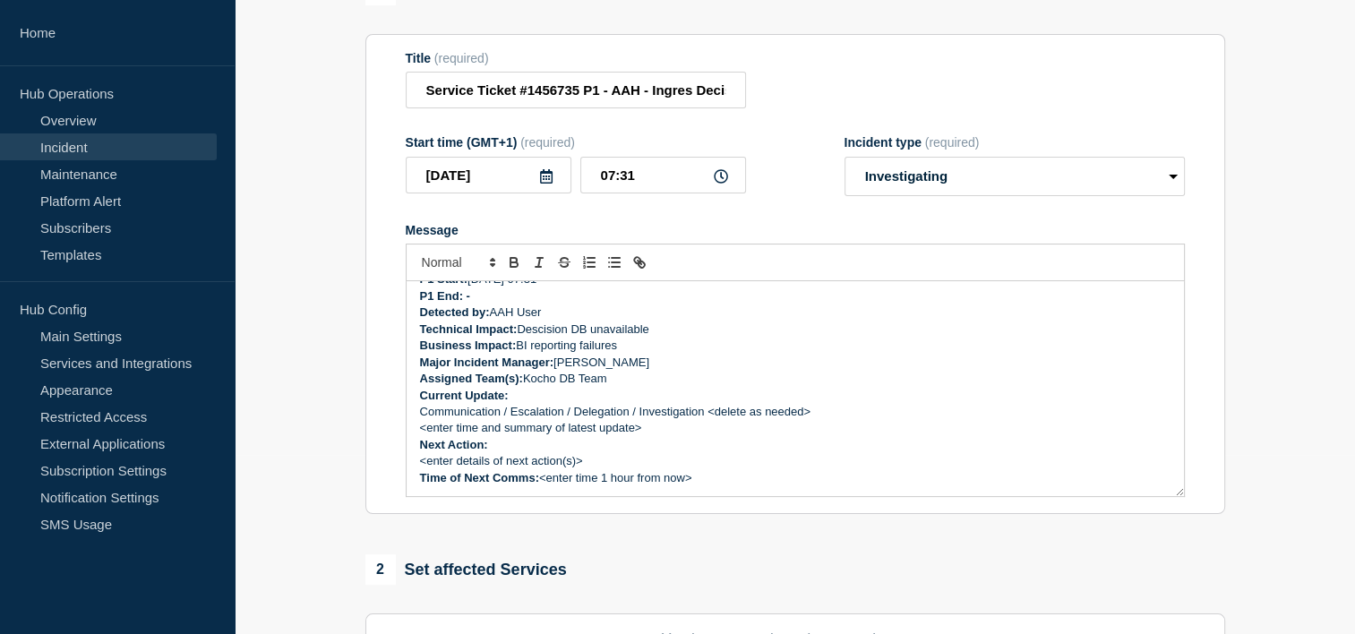
click at [552, 402] on p "Current Update:" at bounding box center [795, 396] width 750 height 16
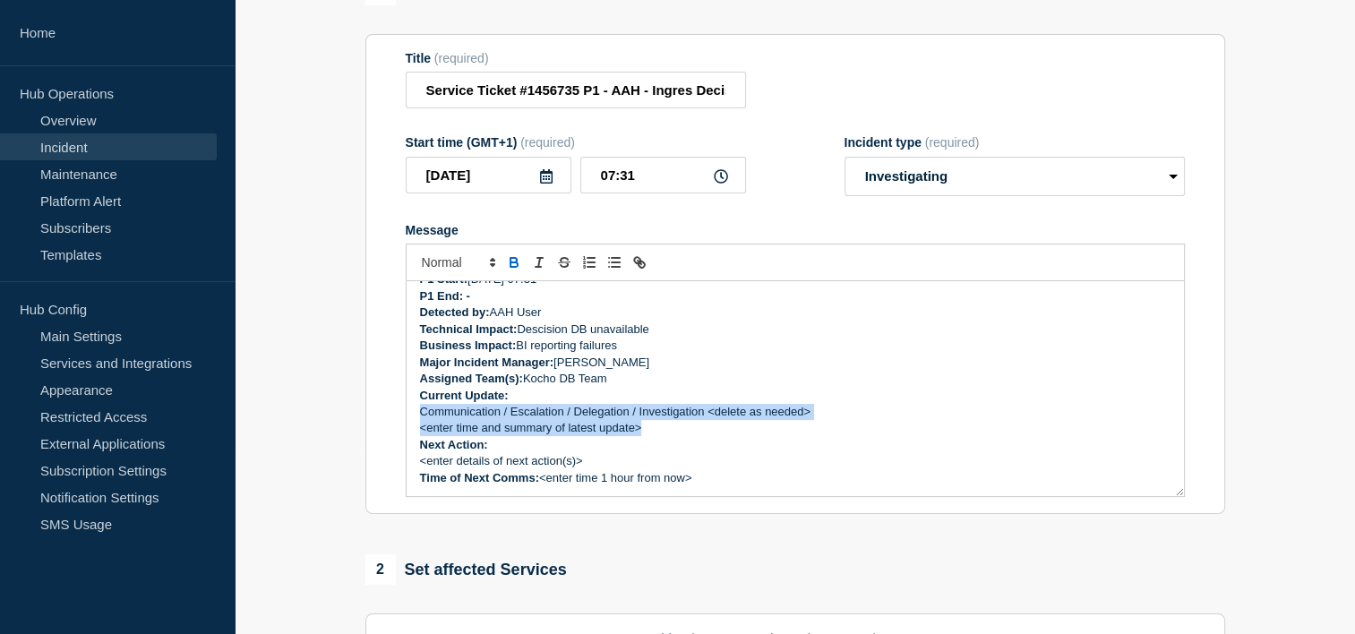
drag, startPoint x: 652, startPoint y: 430, endPoint x: 419, endPoint y: 418, distance: 233.1
click at [419, 418] on div "Incident Number: #1456735 Customer/Business Area Affected: AAH ALL Incident det…" at bounding box center [795, 388] width 777 height 215
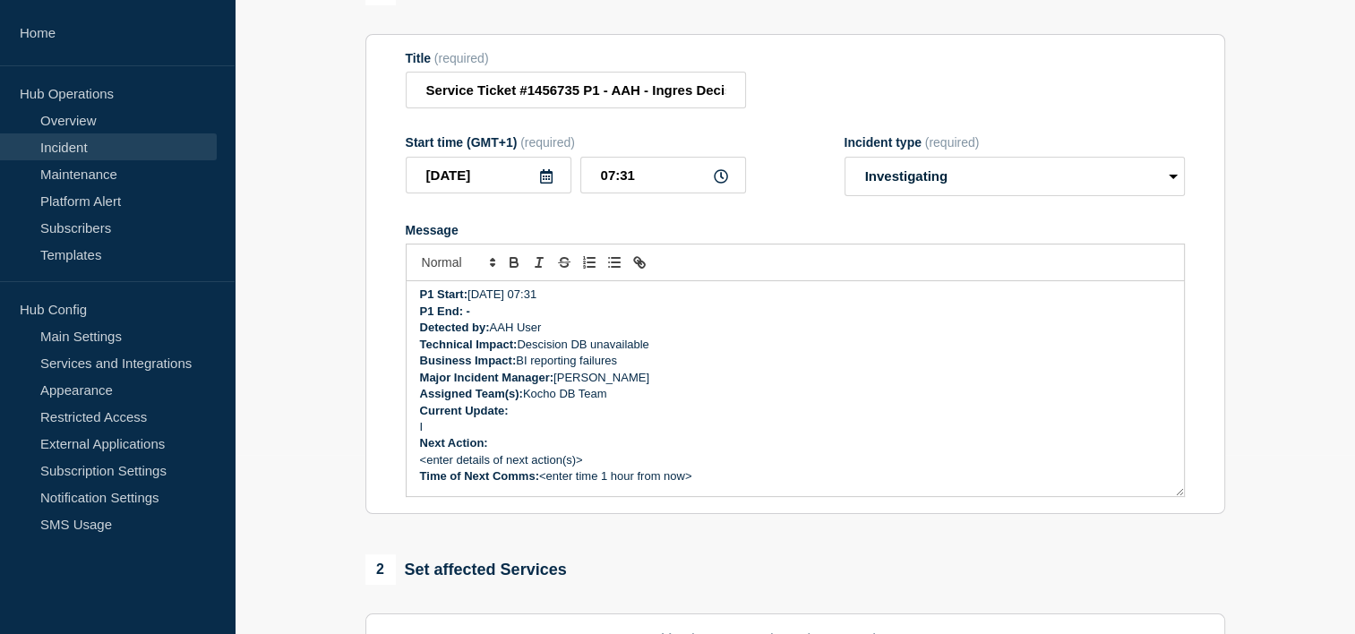
scroll to position [120, 0]
drag, startPoint x: 580, startPoint y: 460, endPoint x: 422, endPoint y: 472, distance: 158.9
click at [422, 469] on p "<enter details of next action(s)>" at bounding box center [795, 461] width 750 height 16
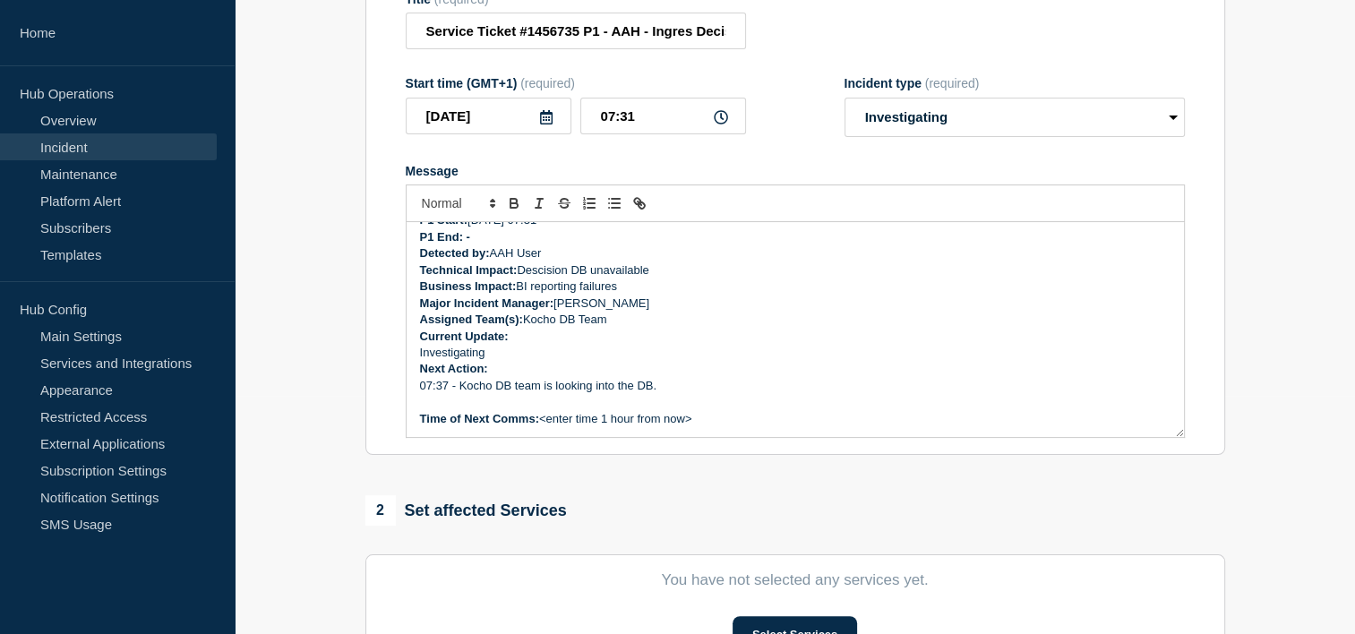
scroll to position [269, 0]
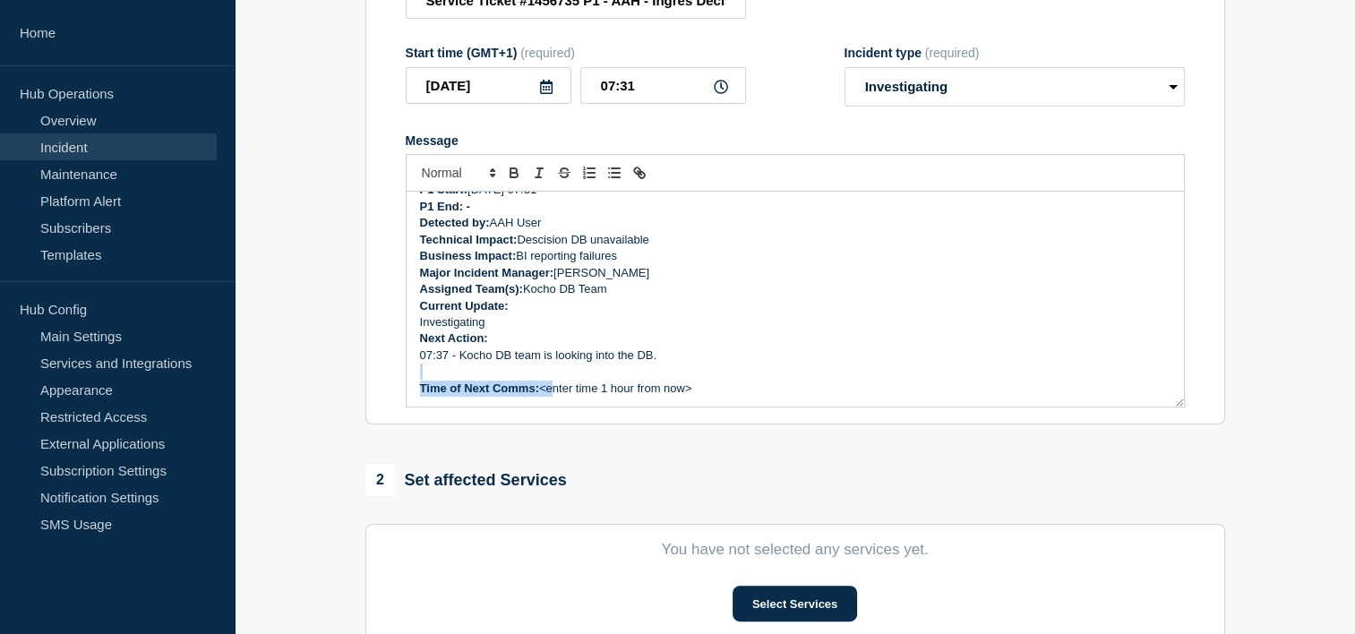
drag, startPoint x: 727, startPoint y: 382, endPoint x: 595, endPoint y: 392, distance: 132.9
click at [547, 390] on div "Incident Number: #1456735 Customer/Business Area Affected: AAH ALL Incident det…" at bounding box center [795, 299] width 777 height 215
click at [610, 390] on p "Time of Next Comms: <enter time 1 hour from now>" at bounding box center [795, 389] width 750 height 16
drag, startPoint x: 707, startPoint y: 399, endPoint x: 542, endPoint y: 391, distance: 165.9
click at [542, 391] on p "Time of Next Comms: <enter time 1 hour from now>" at bounding box center [795, 389] width 750 height 16
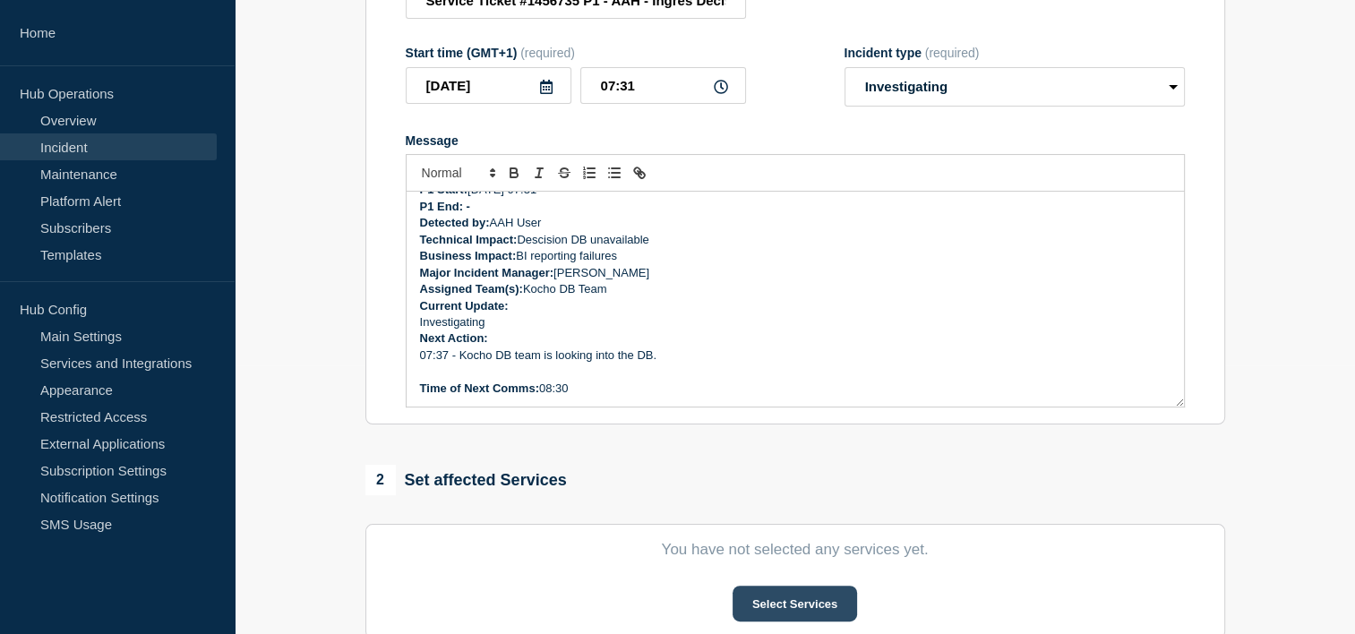
click at [810, 611] on button "Select Services" at bounding box center [794, 604] width 124 height 36
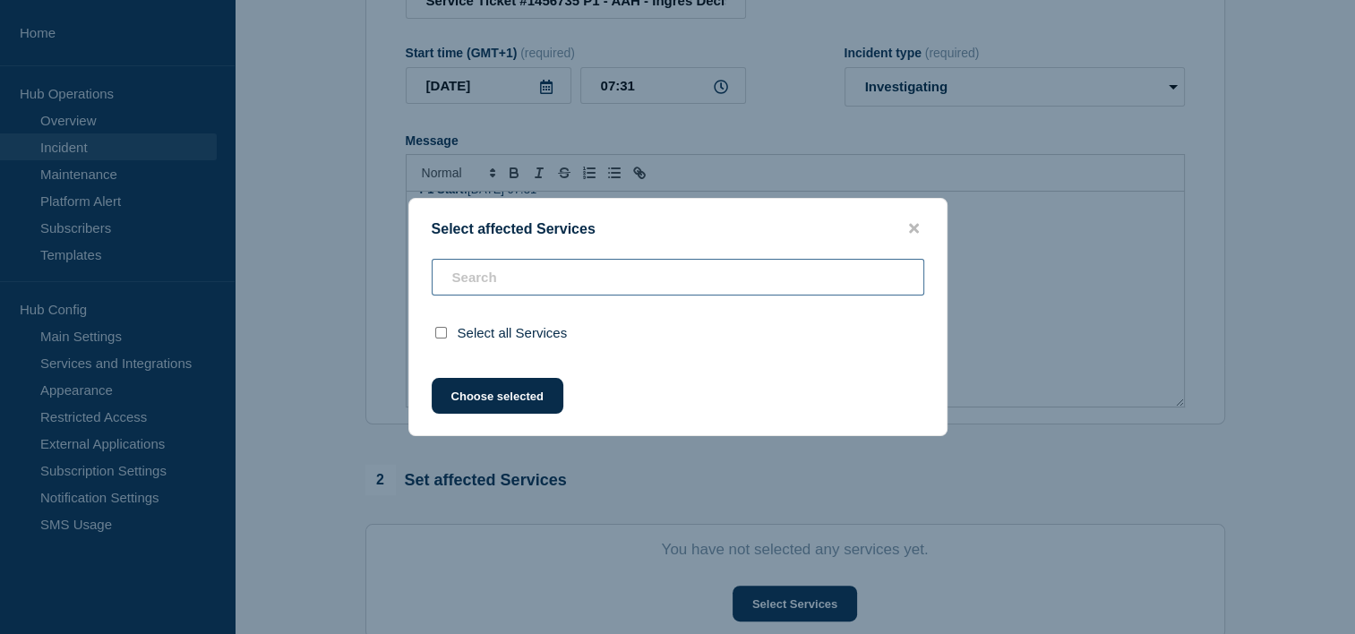
click at [577, 276] on input "text" at bounding box center [678, 277] width 493 height 37
type input "i"
checkbox input "false"
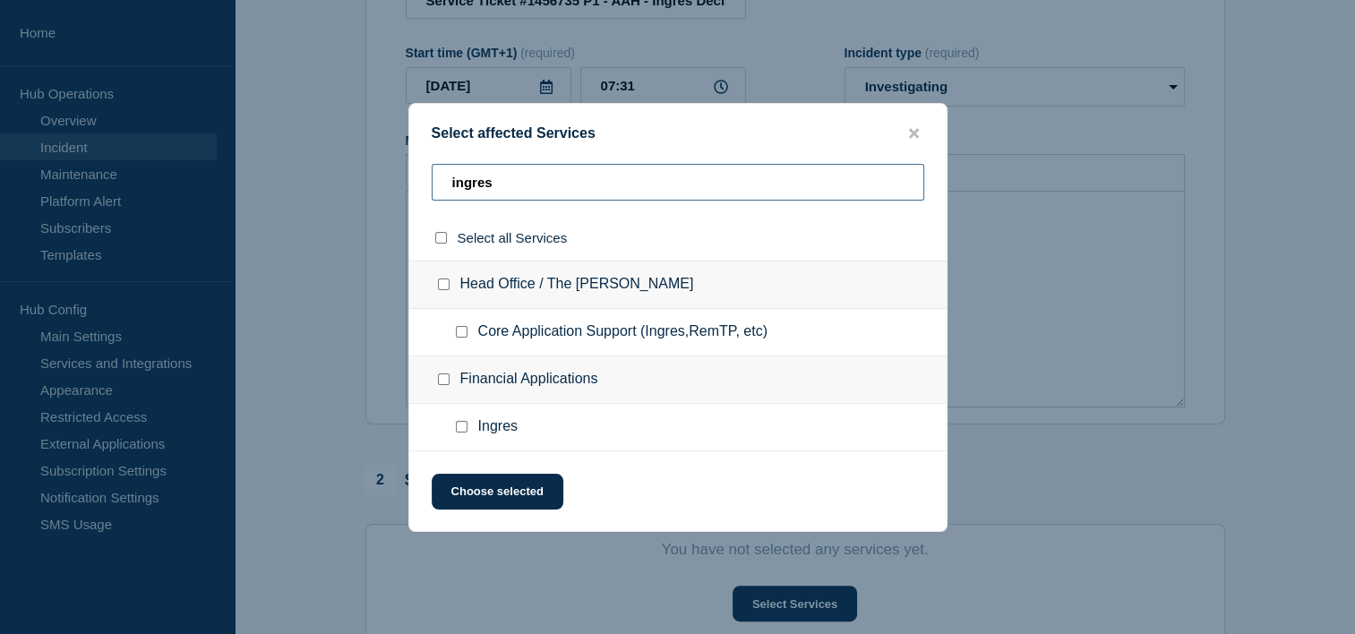
type input "ingres"
click at [469, 436] on div at bounding box center [465, 427] width 26 height 18
click at [465, 427] on input "Ingres checkbox" at bounding box center [462, 427] width 12 height 12
checkbox input "true"
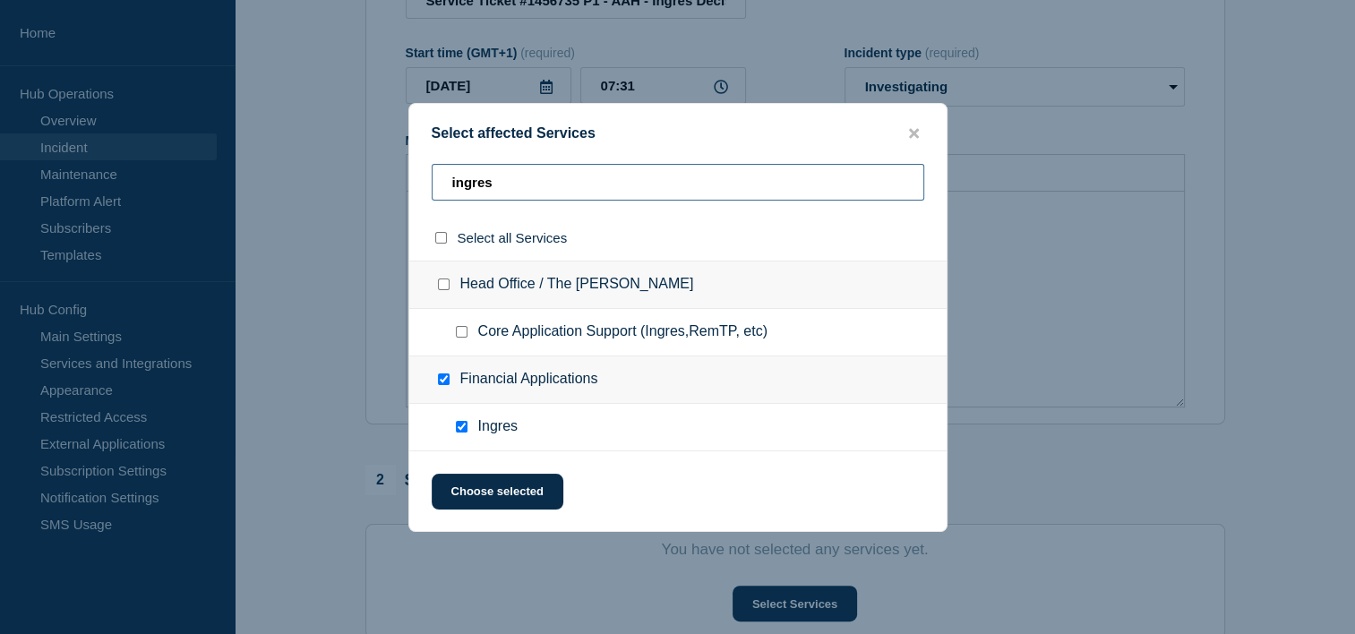
click at [524, 191] on input "ingres" at bounding box center [678, 182] width 493 height 37
type input "d"
checkbox input "false"
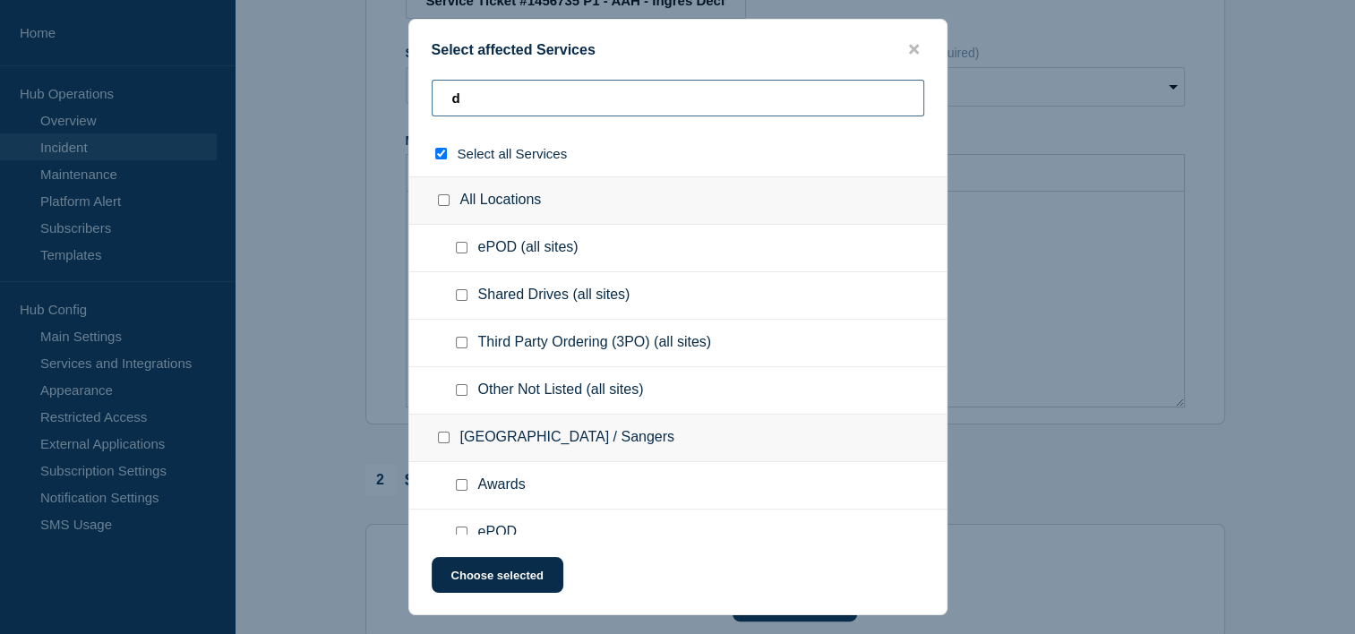
type input "db"
checkbox input "true"
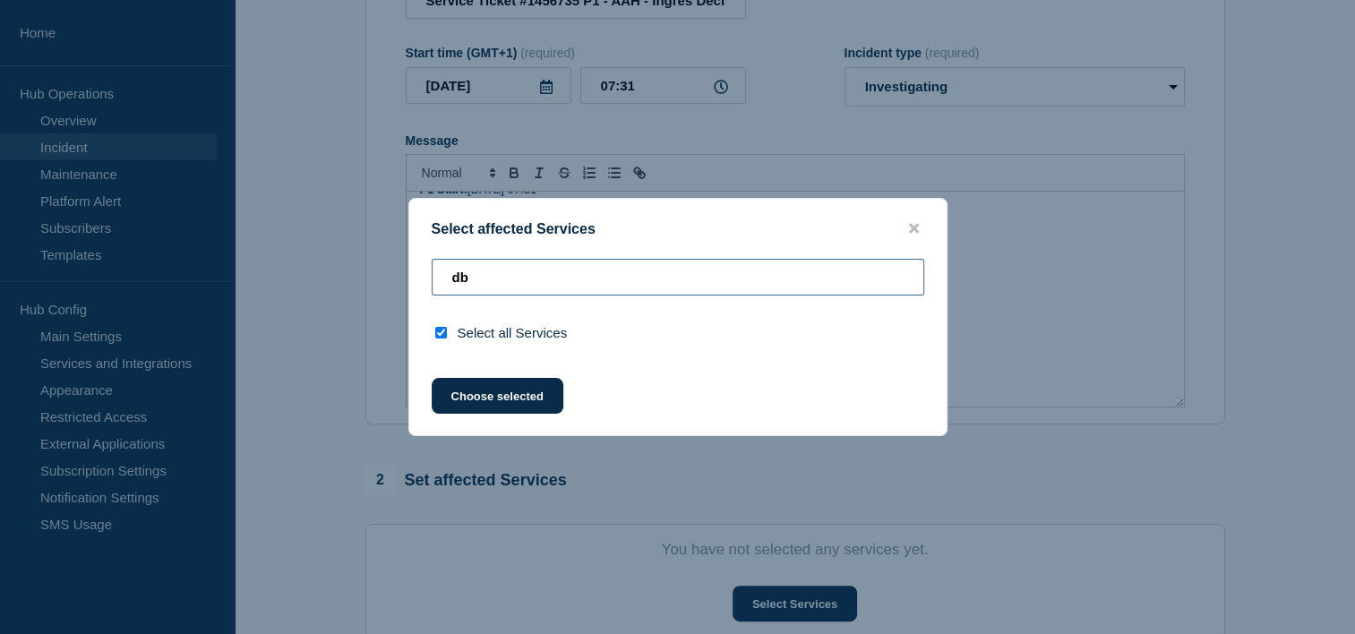
type input "d"
checkbox input "false"
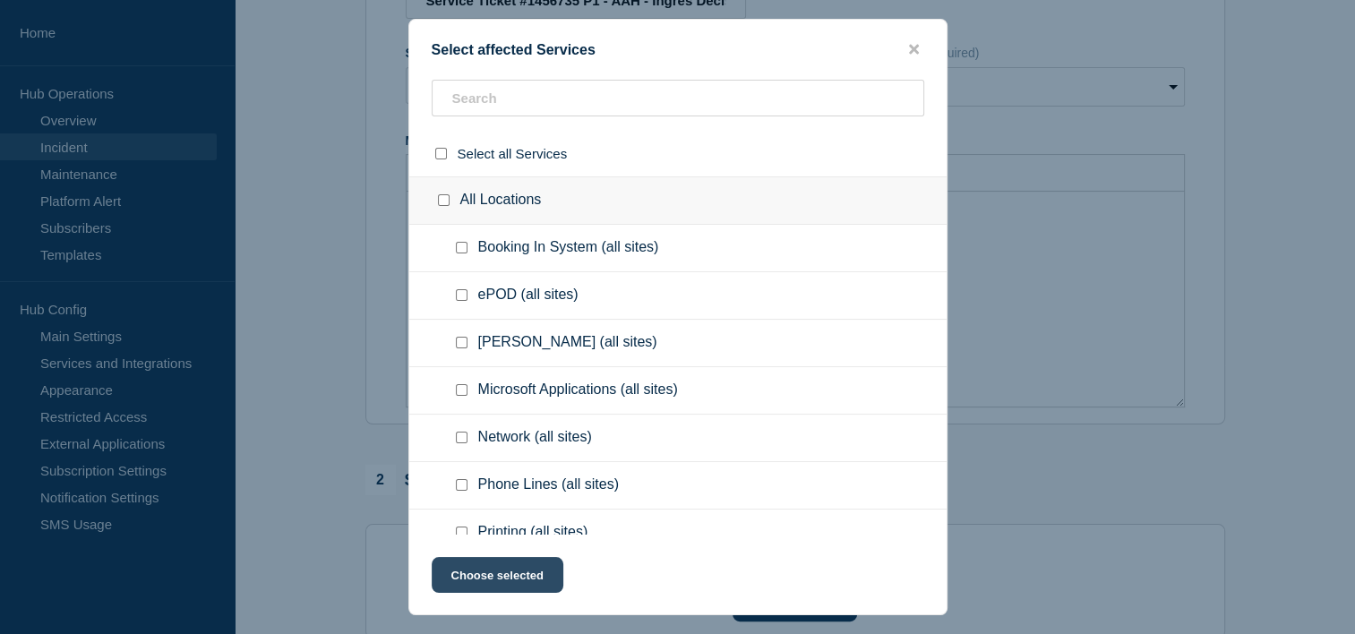
click at [493, 572] on button "Choose selected" at bounding box center [498, 575] width 132 height 36
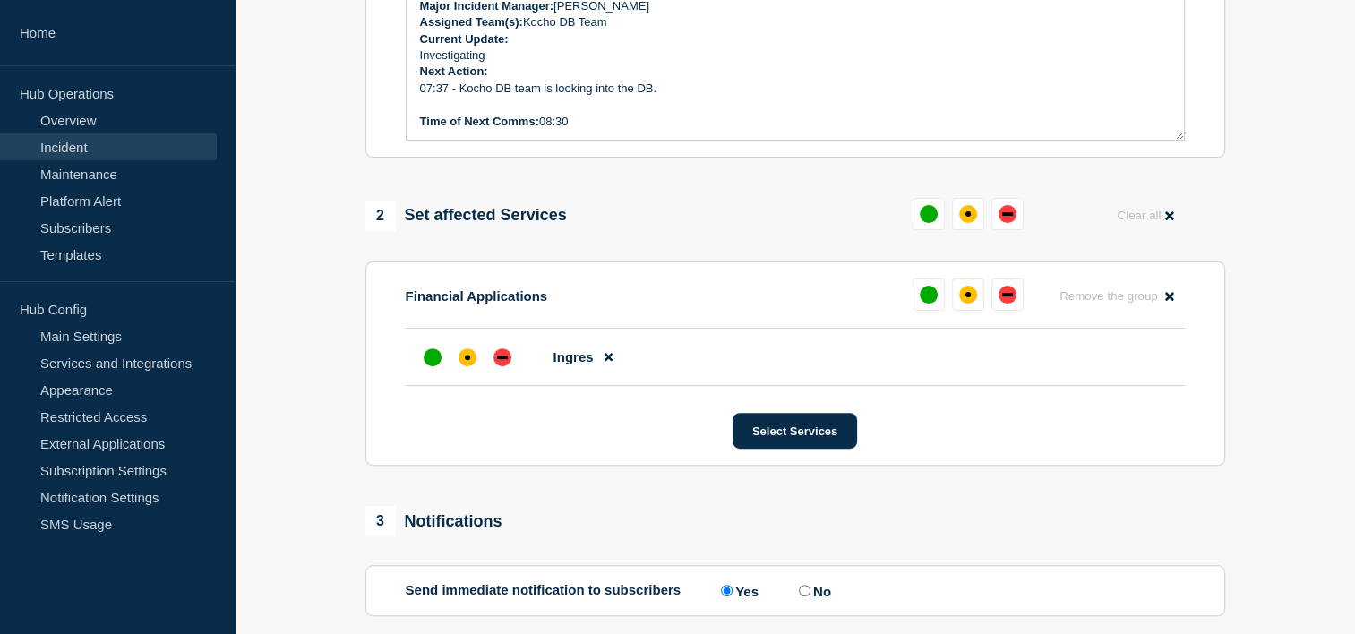
scroll to position [537, 0]
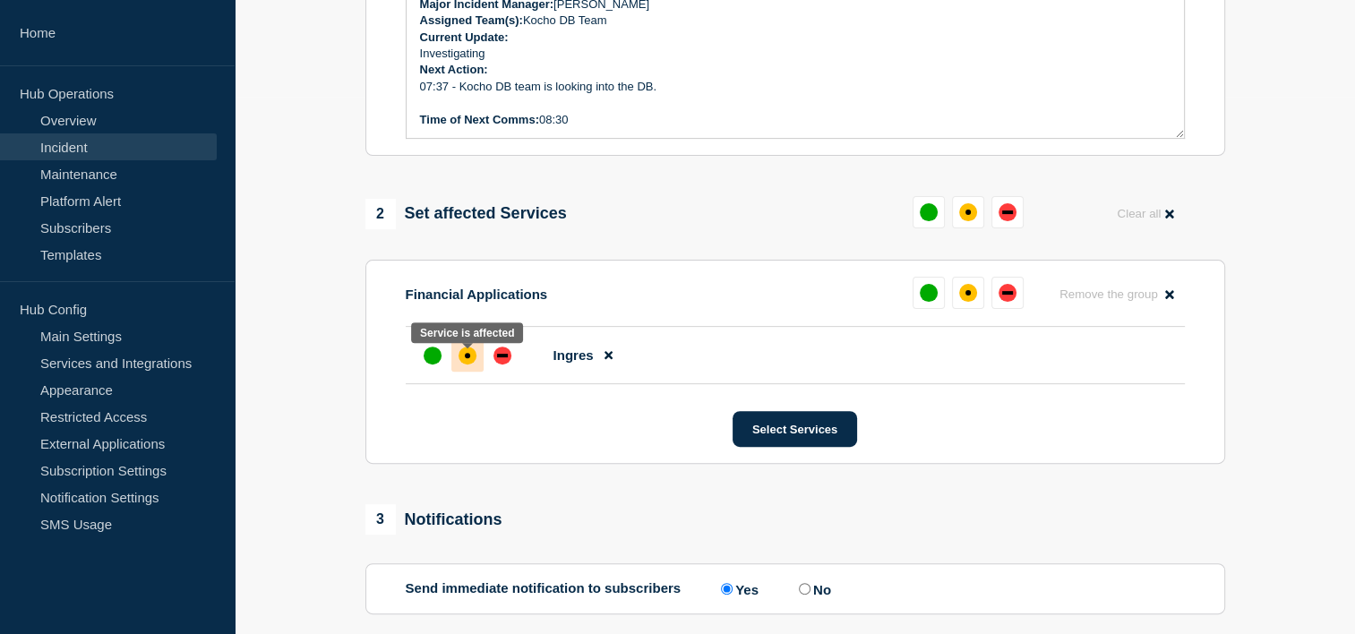
click at [472, 364] on div "affected" at bounding box center [467, 356] width 18 height 18
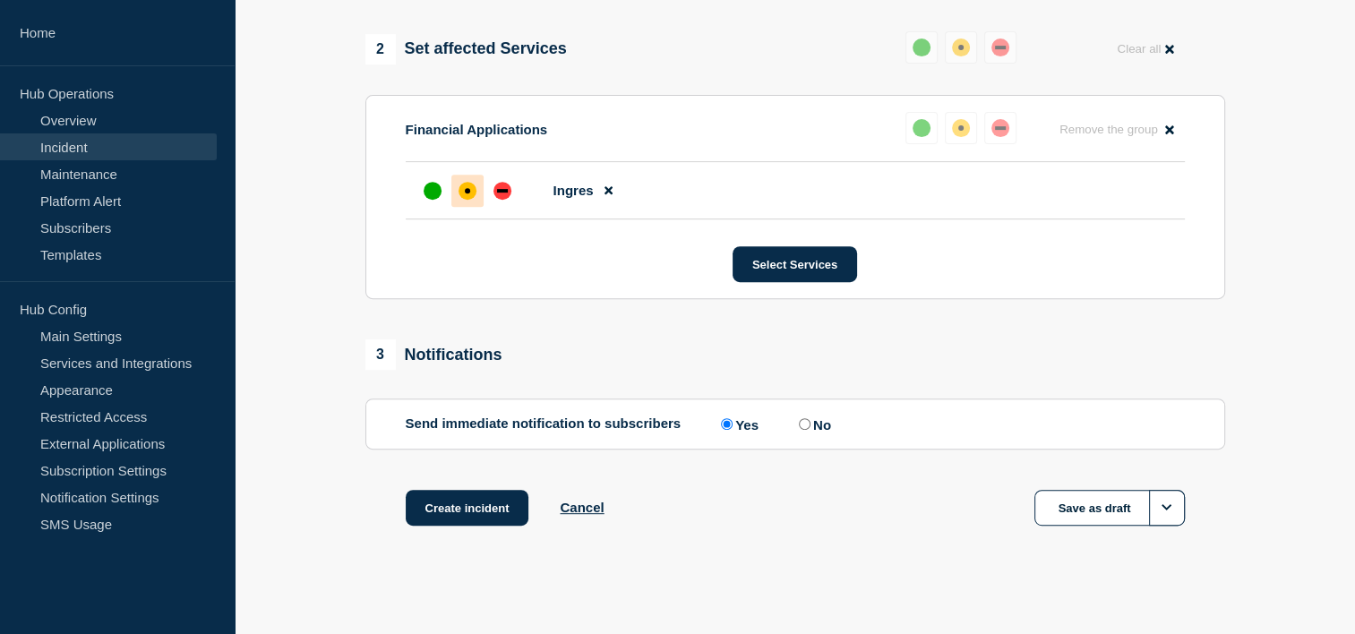
scroll to position [719, 0]
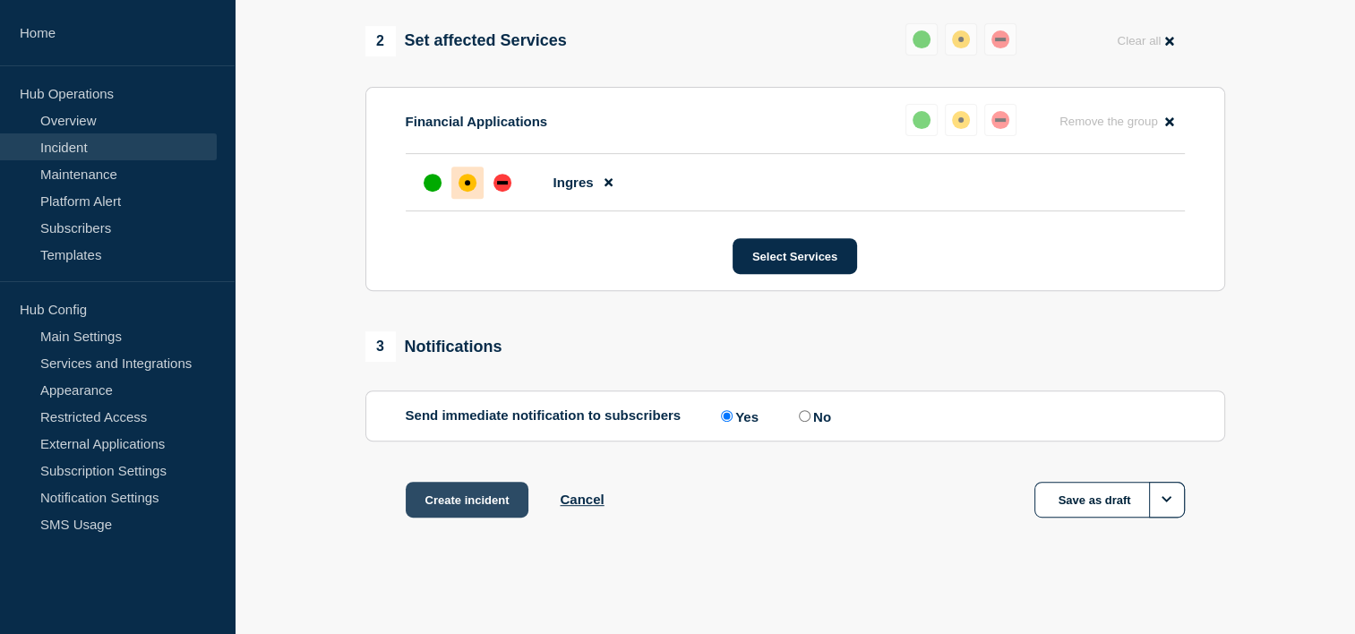
click at [448, 504] on button "Create incident" at bounding box center [468, 500] width 124 height 36
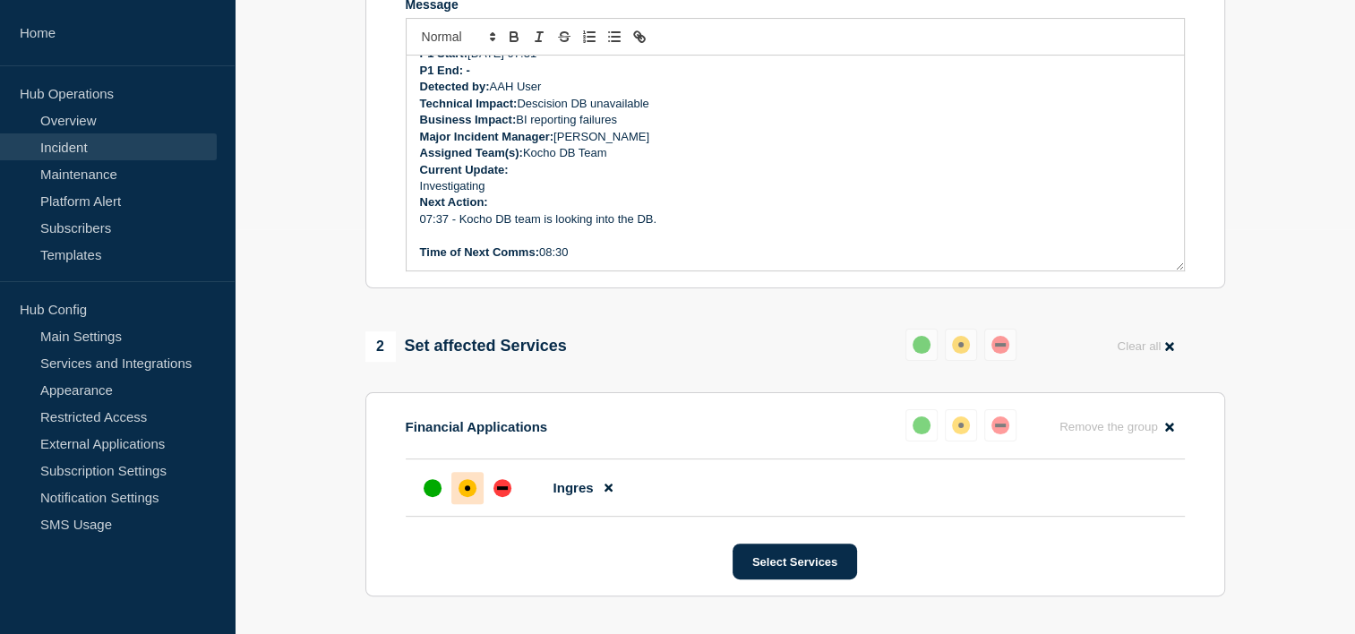
scroll to position [274, 0]
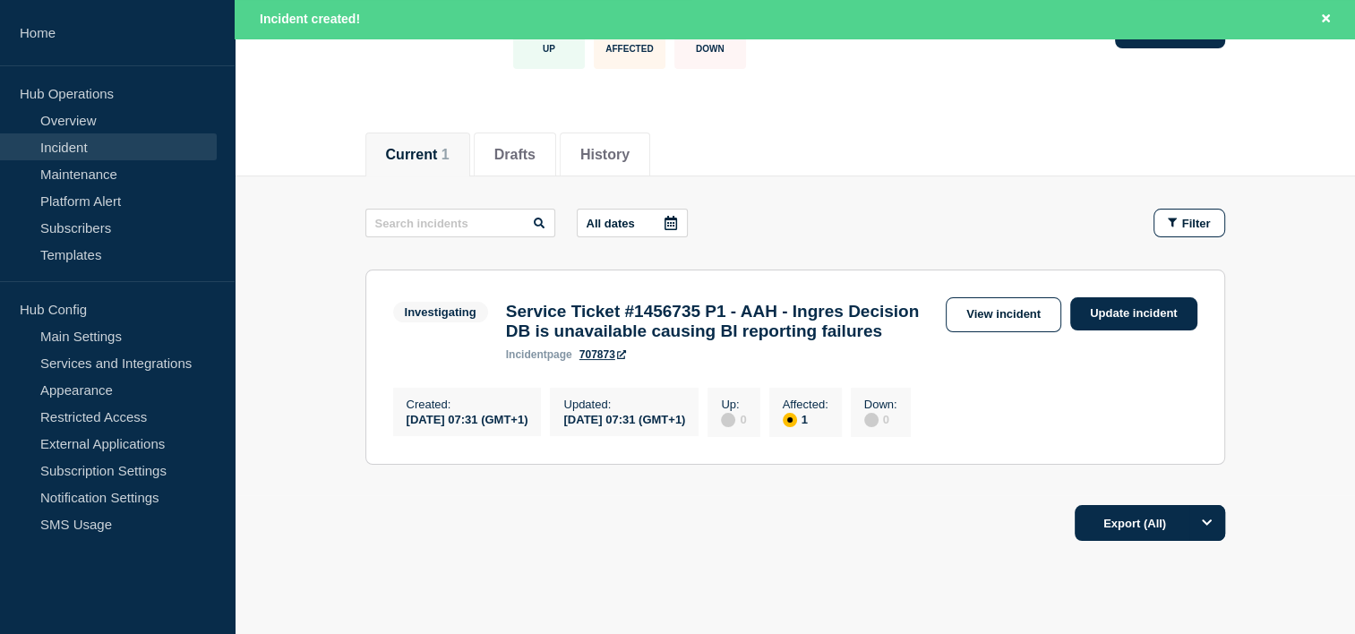
scroll to position [241, 0]
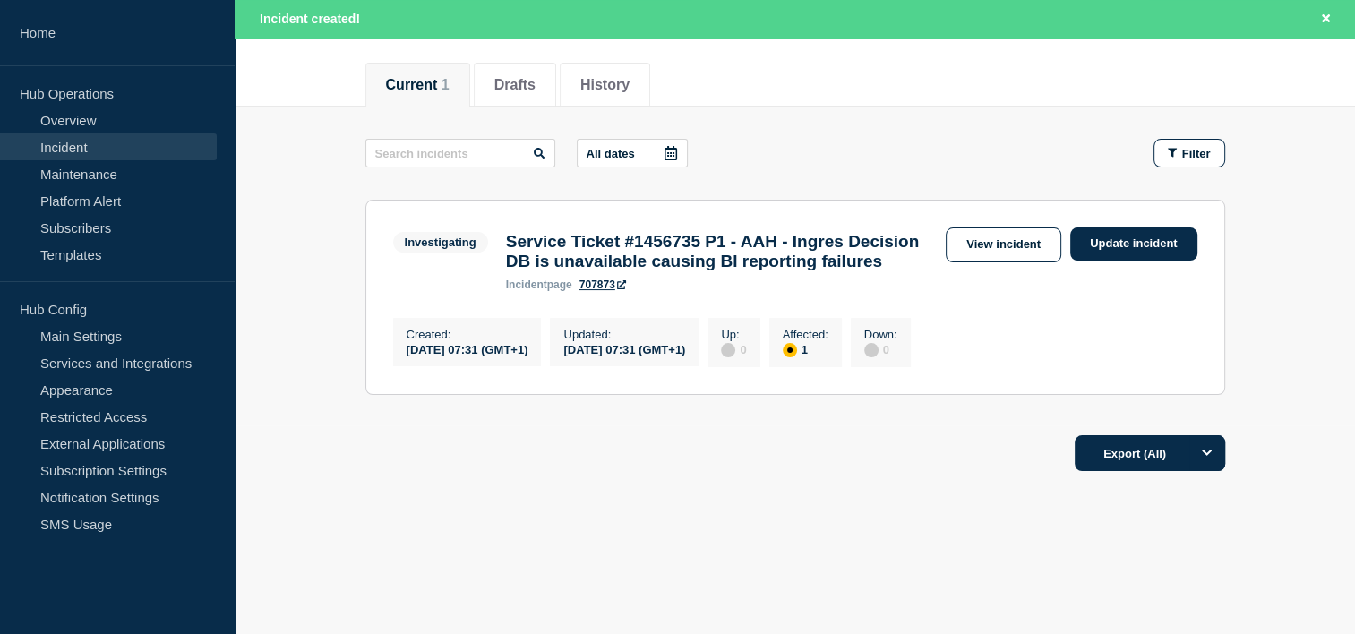
click at [697, 232] on h3 "Service Ticket #1456735 P1 - AAH - Ingres Decision DB is unavailable causing BI…" at bounding box center [721, 251] width 431 height 39
copy h3 "1456735"
click at [1103, 227] on link "Update incident" at bounding box center [1133, 243] width 127 height 33
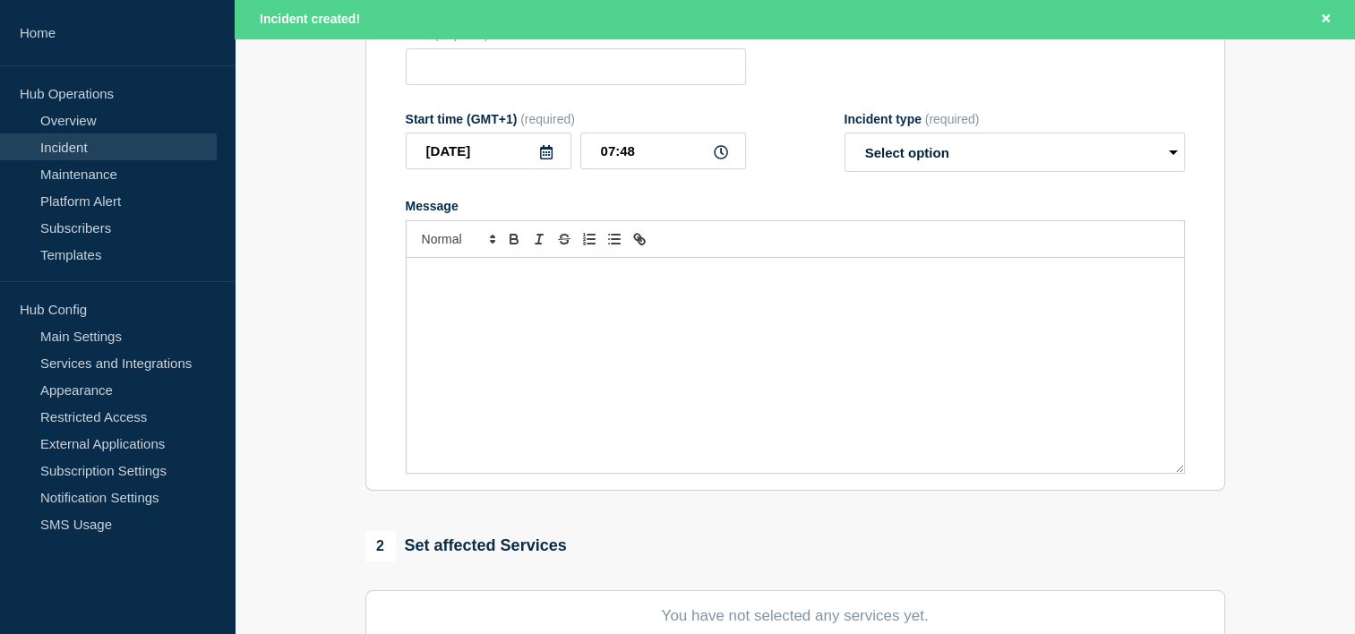
type input "Service Ticket #1456735 P1 - AAH - Ingres Decision DB is unavailable causing BI…"
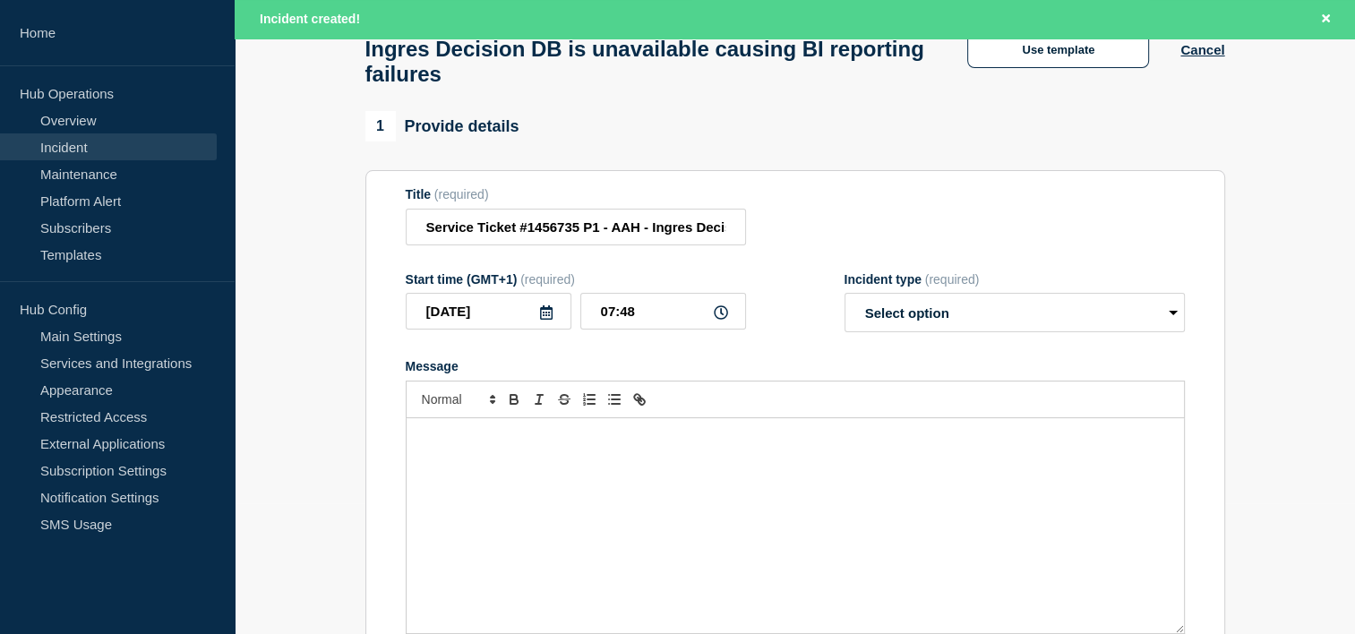
scroll to position [90, 0]
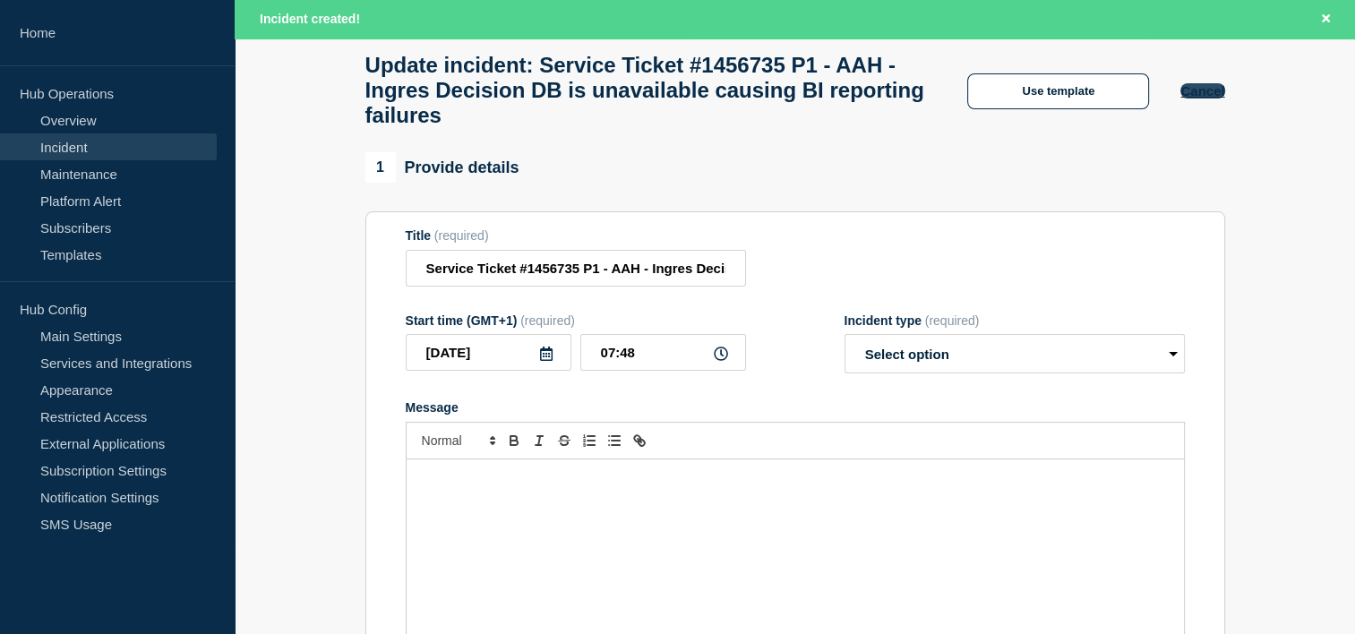
click at [1187, 94] on button "Cancel" at bounding box center [1202, 90] width 44 height 15
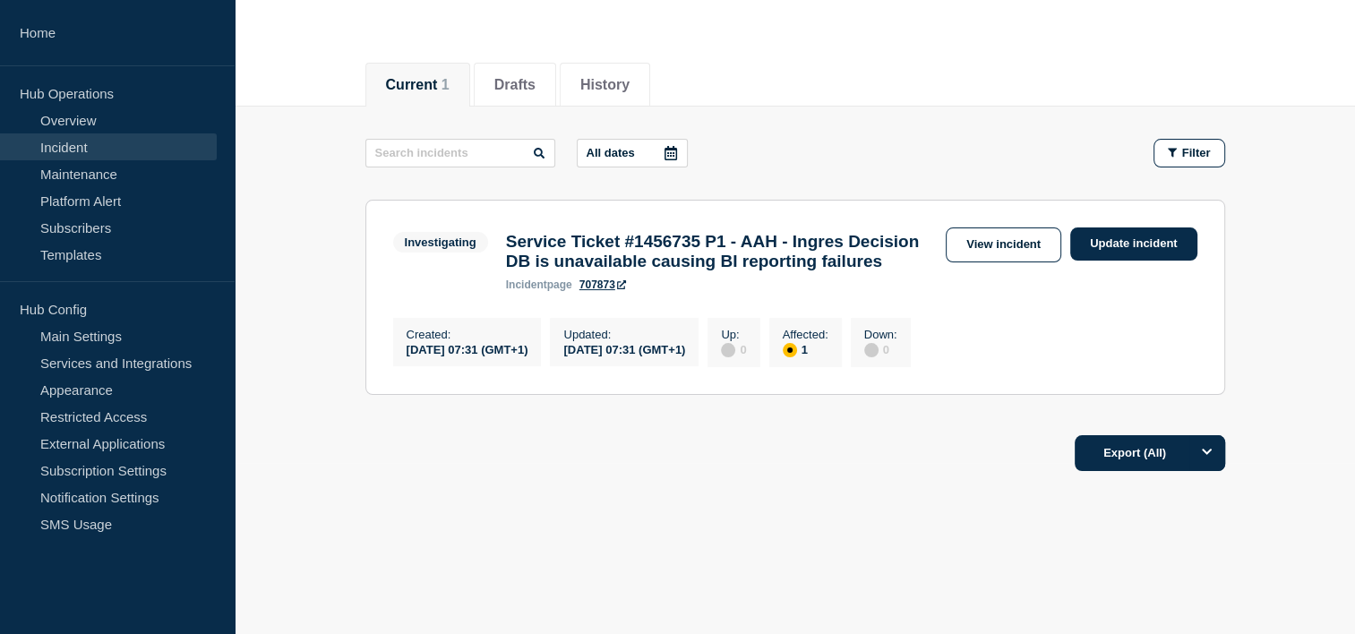
scroll to position [203, 0]
click at [1013, 227] on link "View incident" at bounding box center [1004, 244] width 116 height 35
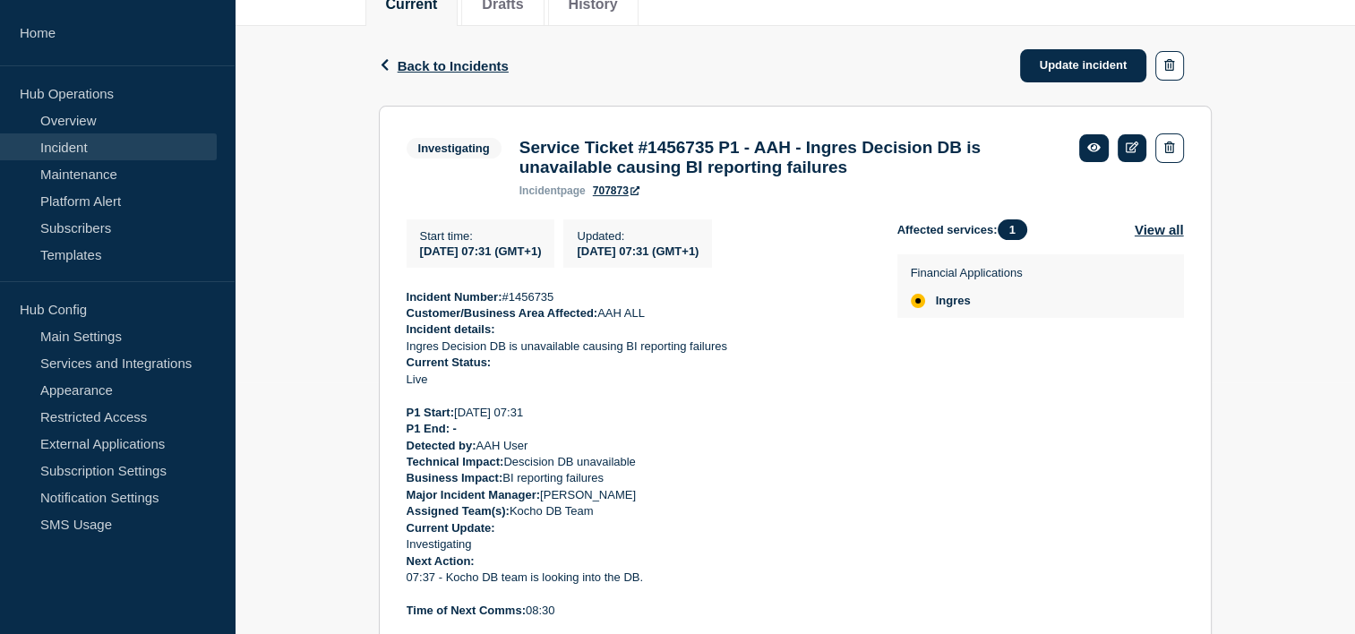
scroll to position [329, 0]
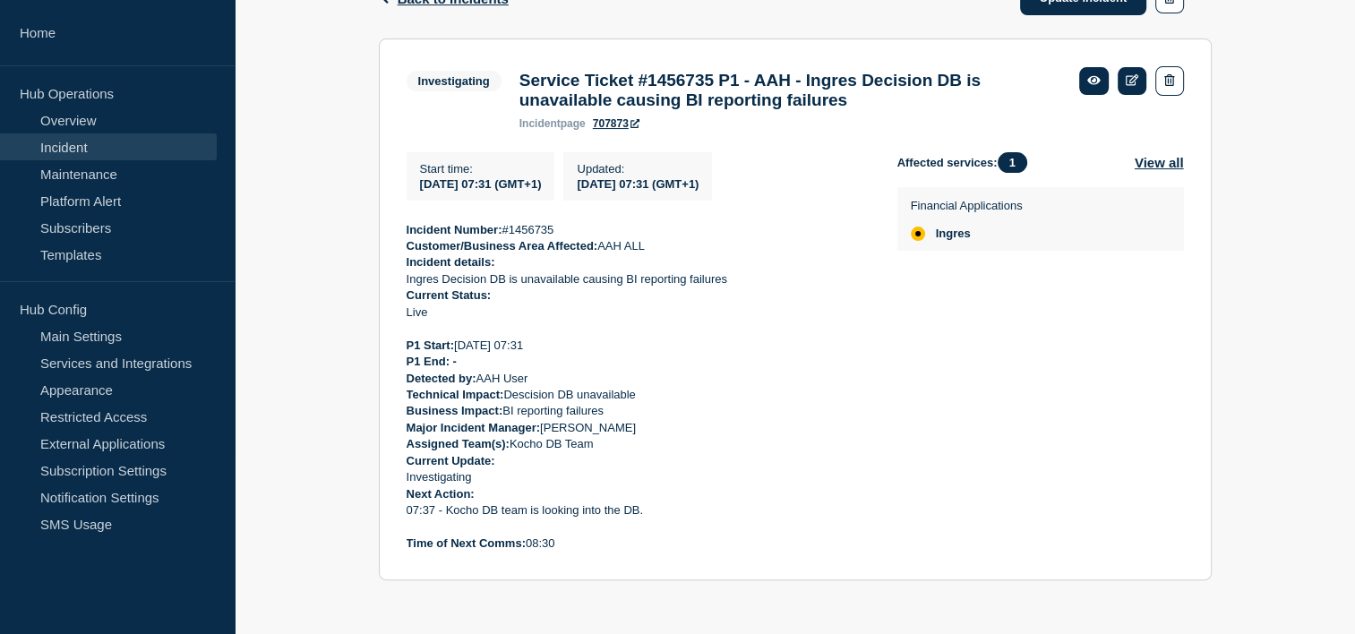
drag, startPoint x: 405, startPoint y: 228, endPoint x: 678, endPoint y: 544, distance: 417.1
click at [679, 544] on section "Investigating Service Ticket #1456735 P1 - AAH - Ingres Decision DB is unavaila…" at bounding box center [795, 310] width 833 height 542
copy div "Incident Number: #1456735 Customer/Business Area Affected: AAH ALL Incident det…"
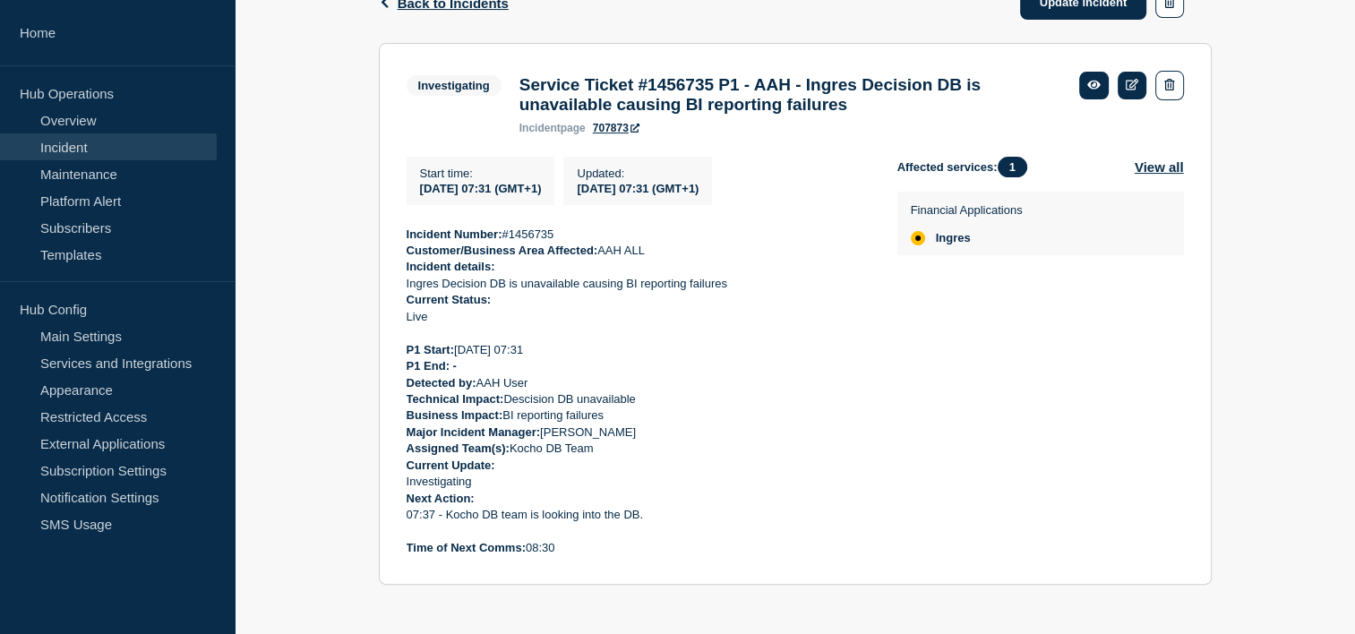
scroll to position [0, 0]
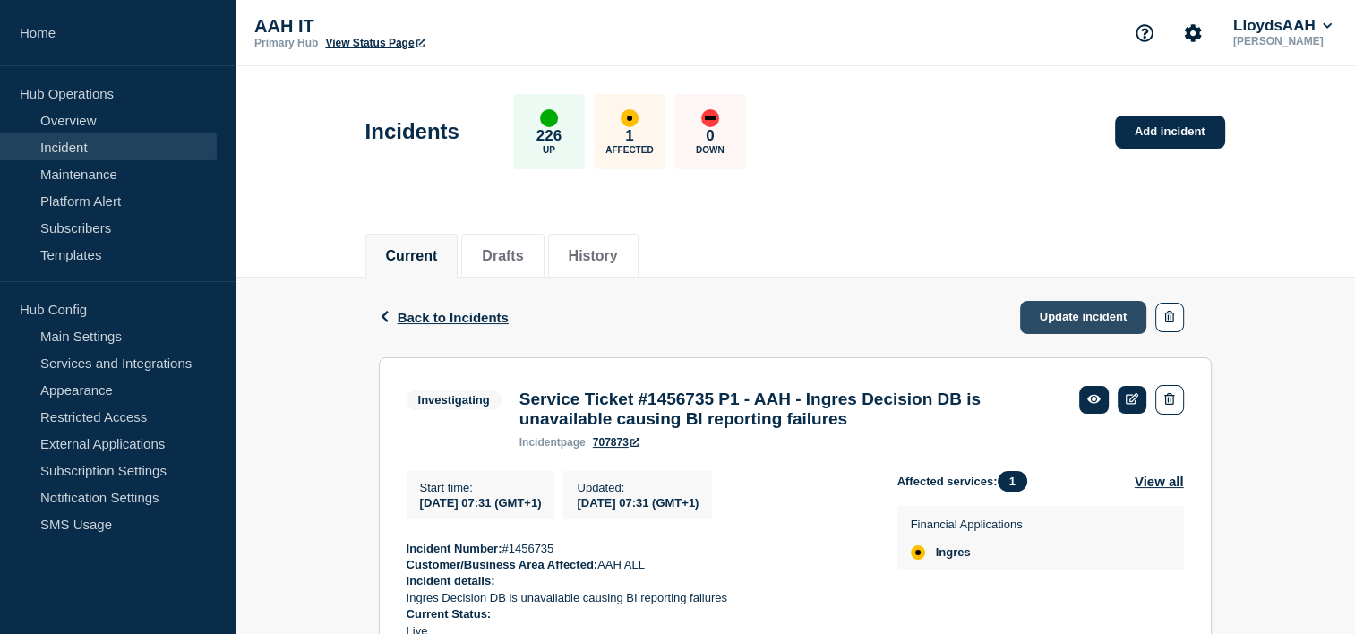
click at [1065, 310] on link "Update incident" at bounding box center [1083, 317] width 127 height 33
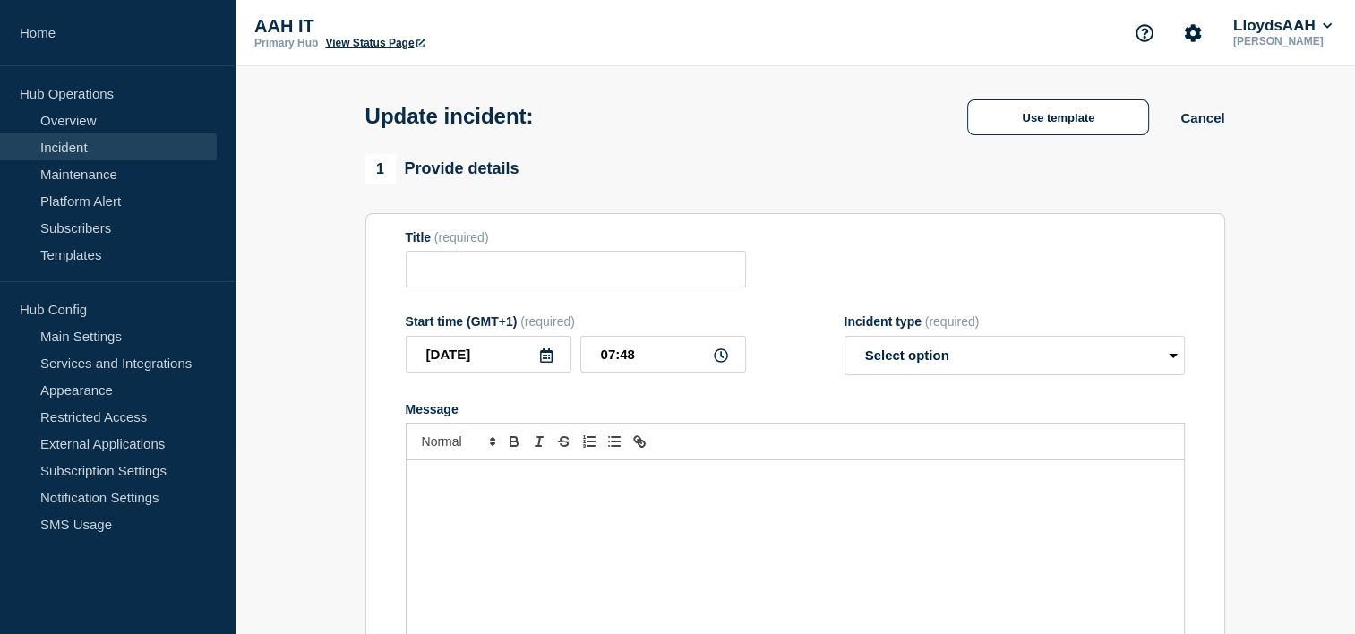
type input "Service Ticket #1456735 P1 - AAH - Ingres Decision DB is unavailable causing BI…"
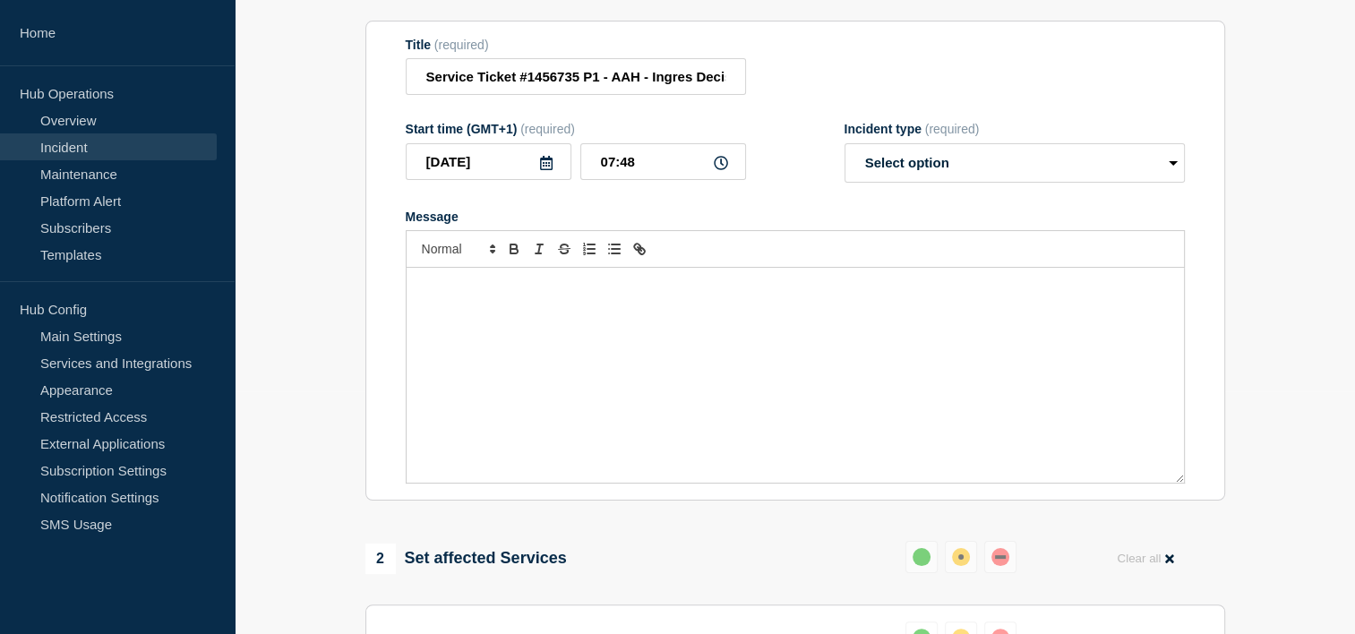
scroll to position [358, 0]
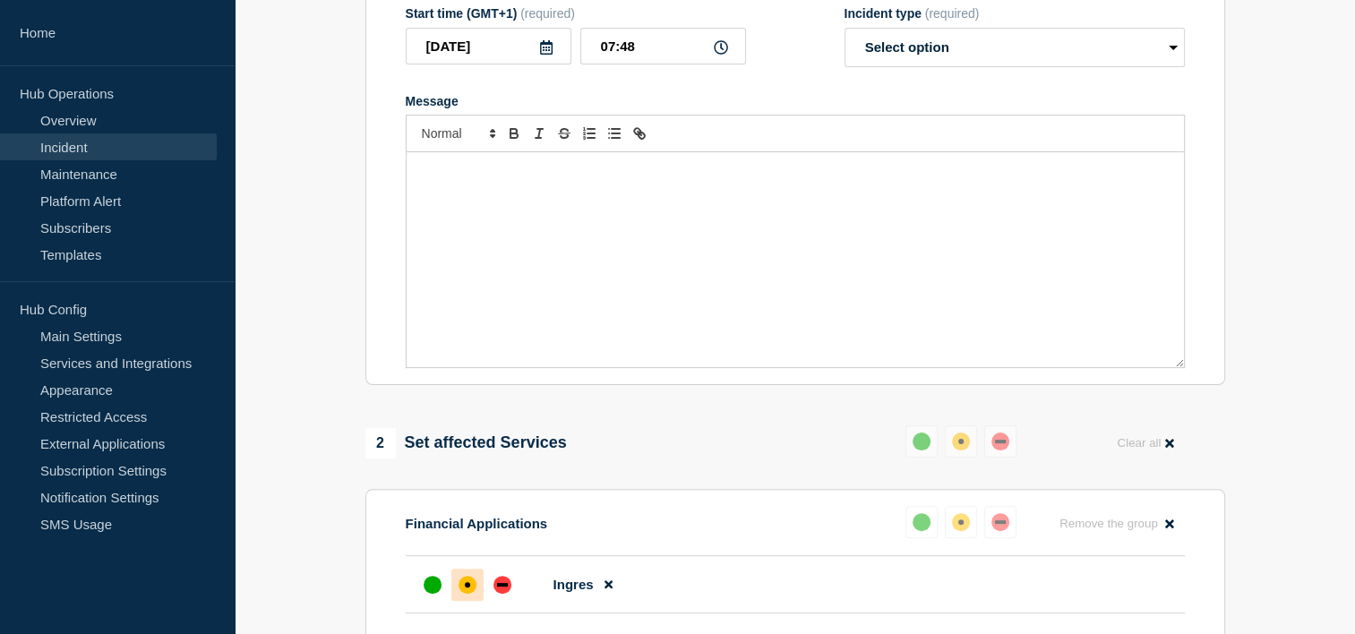
click at [673, 288] on div "Message" at bounding box center [795, 259] width 777 height 215
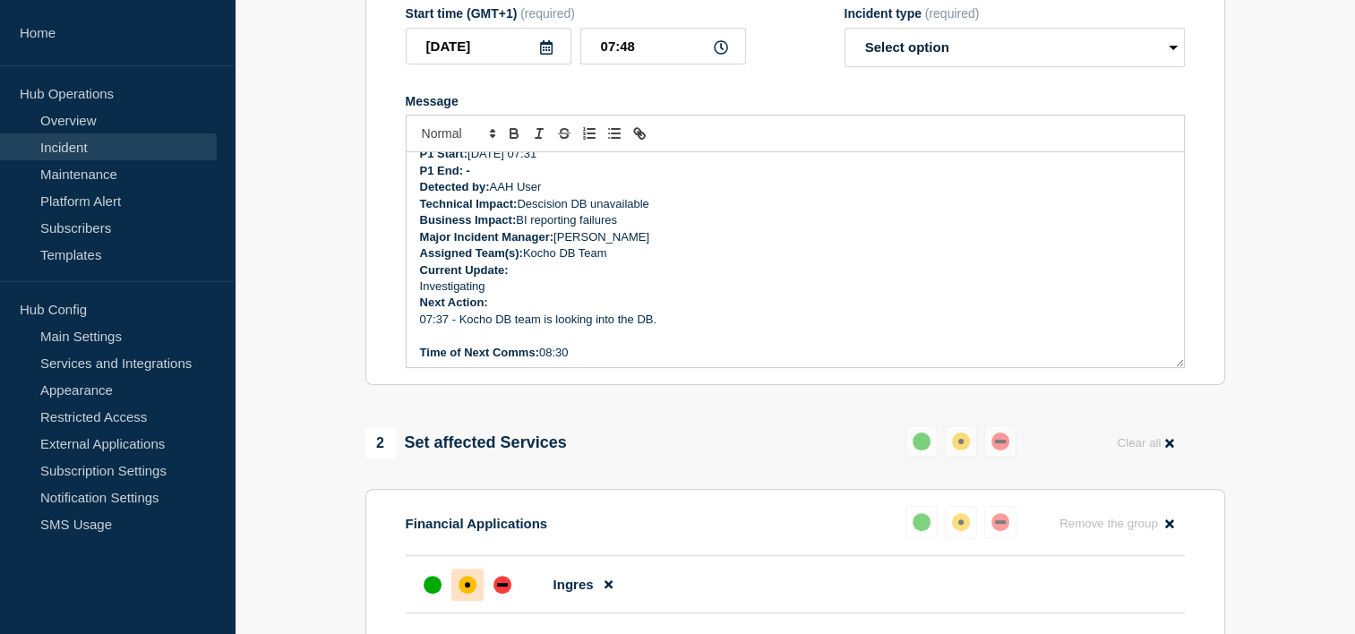
scroll to position [136, 0]
drag, startPoint x: 612, startPoint y: 370, endPoint x: 414, endPoint y: 356, distance: 198.4
click at [414, 356] on div "Incident Number: #1456735 Customer/Business Area Affected: AAH ALL Incident det…" at bounding box center [795, 259] width 777 height 215
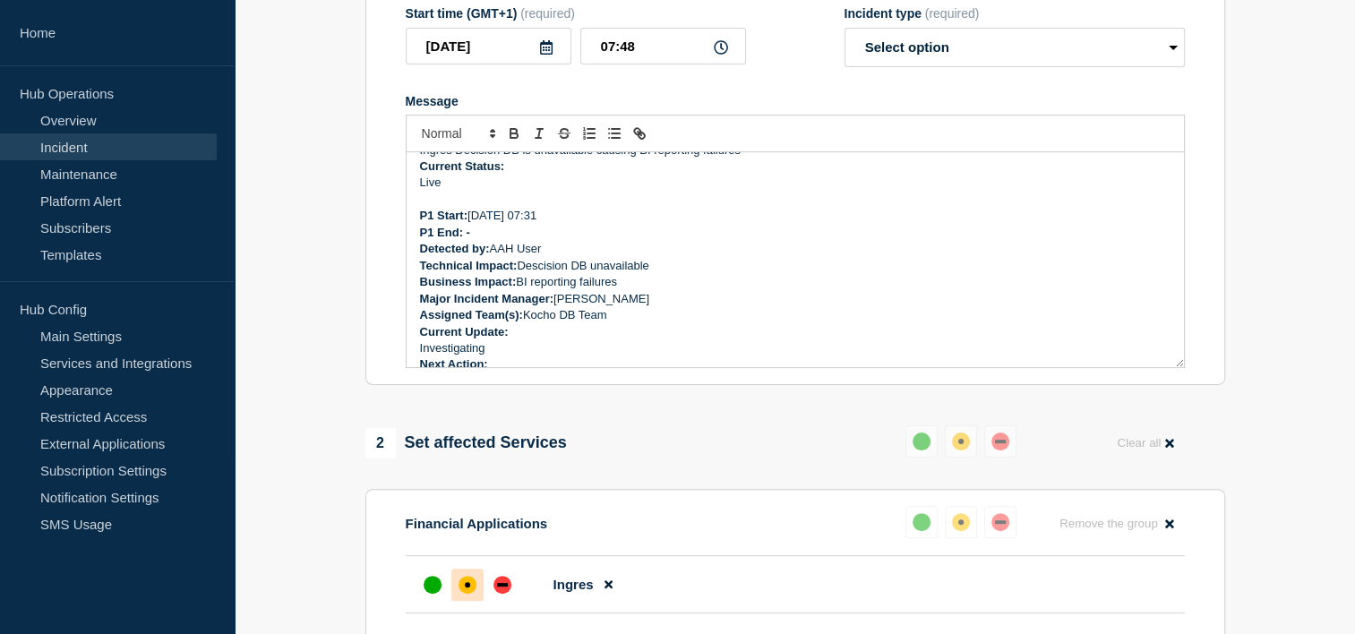
scroll to position [0, 0]
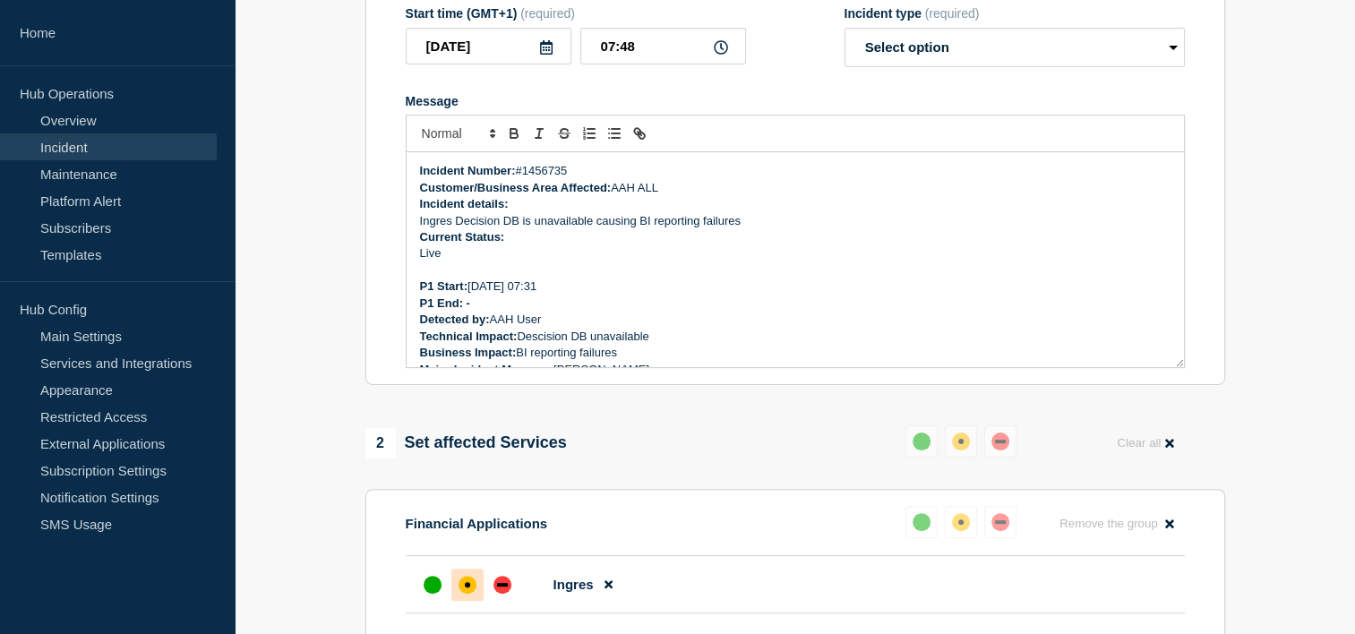
click at [518, 312] on p "P1 End: -" at bounding box center [795, 304] width 750 height 16
click at [461, 310] on strong "P1 End: [DATE] 07:49" at bounding box center [479, 302] width 118 height 13
click at [604, 312] on p "P1 End: [DATE] 07:49" at bounding box center [795, 304] width 750 height 16
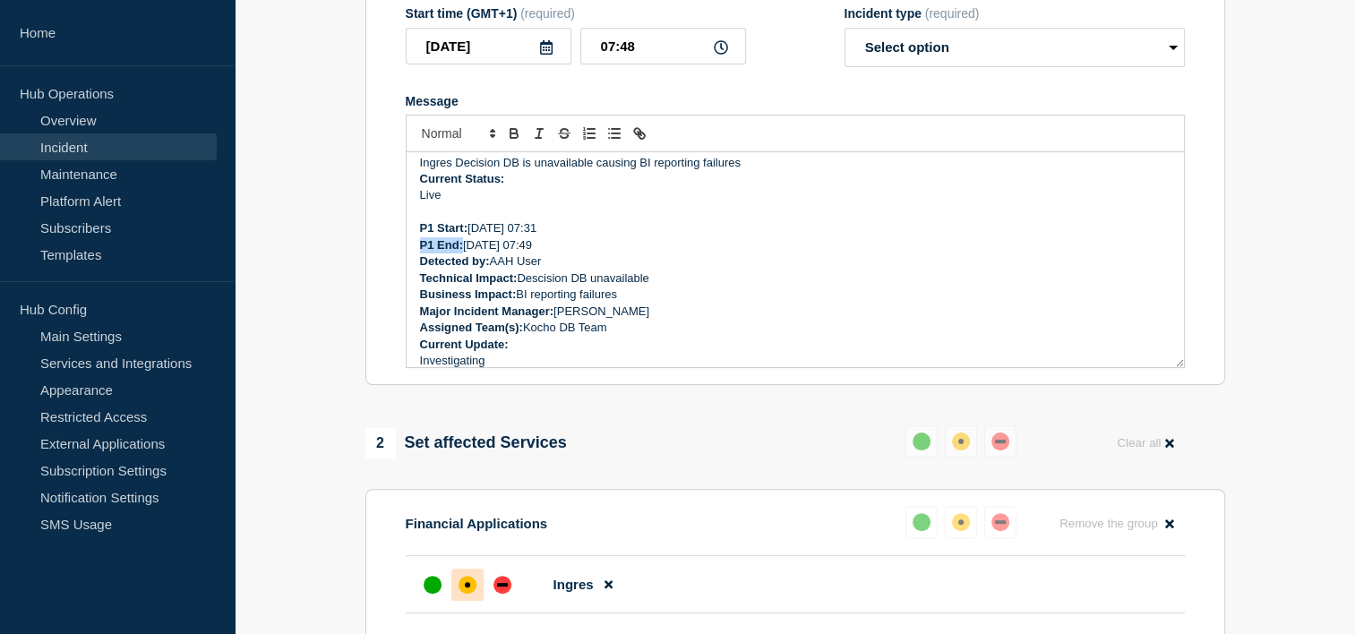
scroll to position [90, 0]
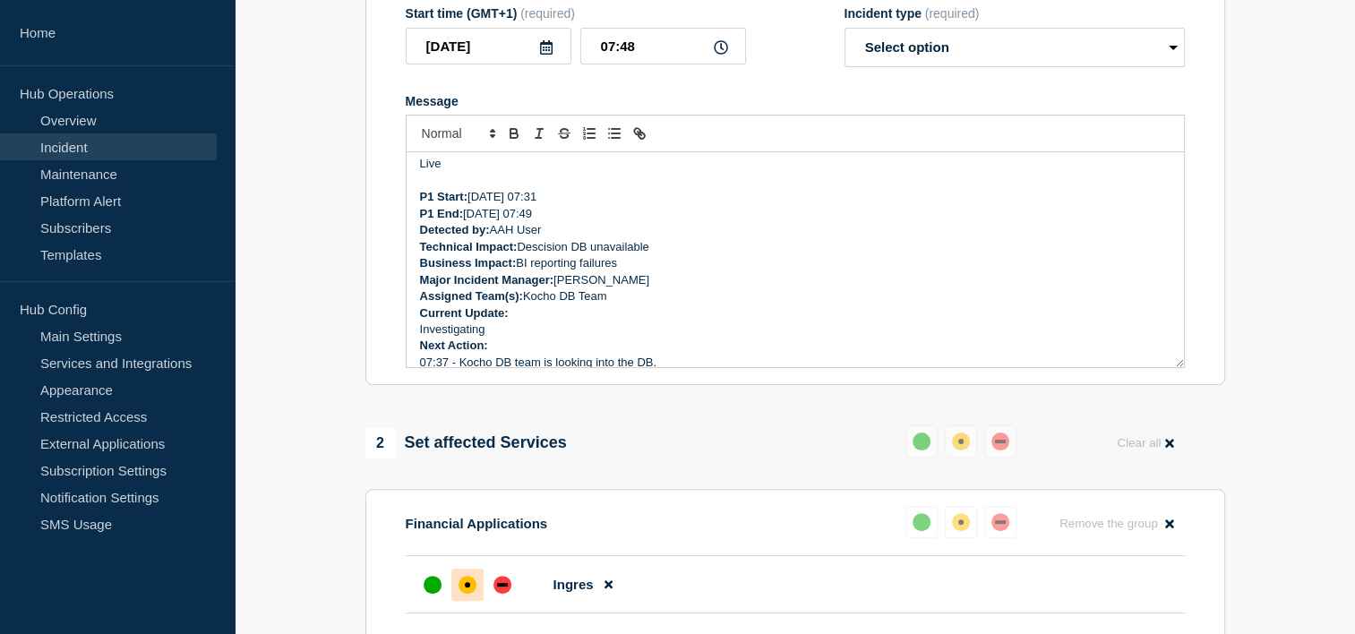
drag, startPoint x: 746, startPoint y: 257, endPoint x: 458, endPoint y: 350, distance: 303.0
click at [741, 255] on p "Technical Impact: Descision DB unavailable" at bounding box center [795, 247] width 750 height 16
click at [446, 338] on p "Investigating" at bounding box center [795, 329] width 750 height 16
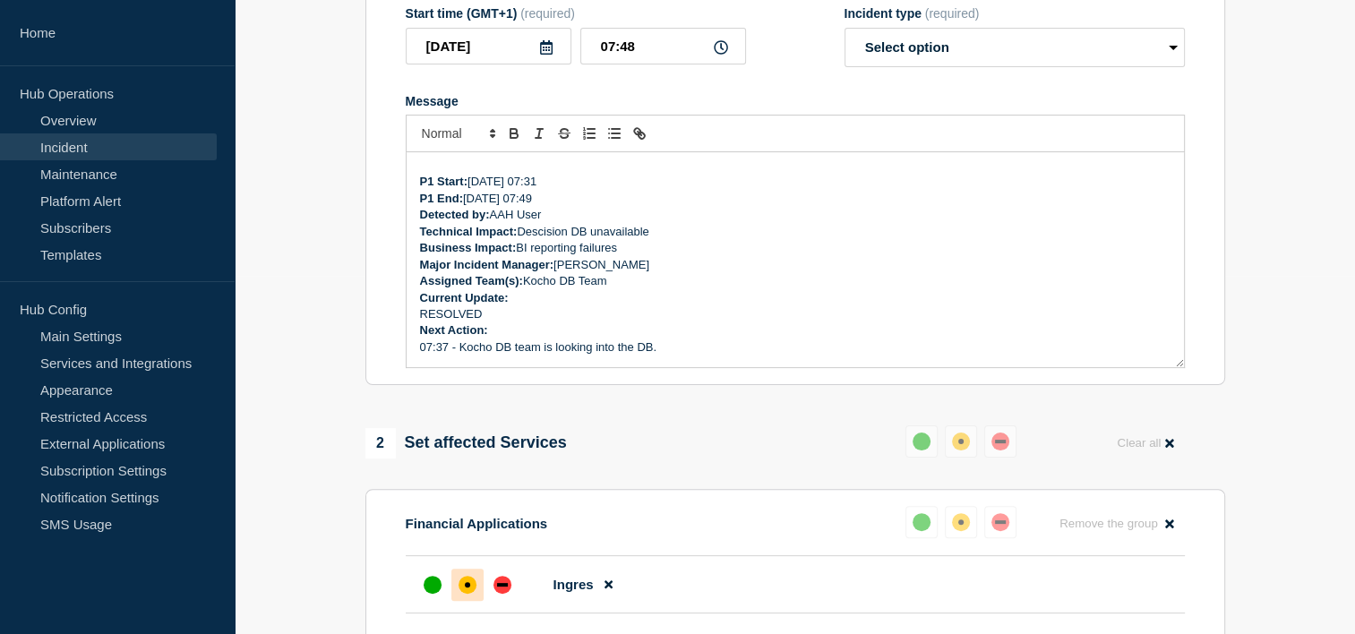
scroll to position [120, 0]
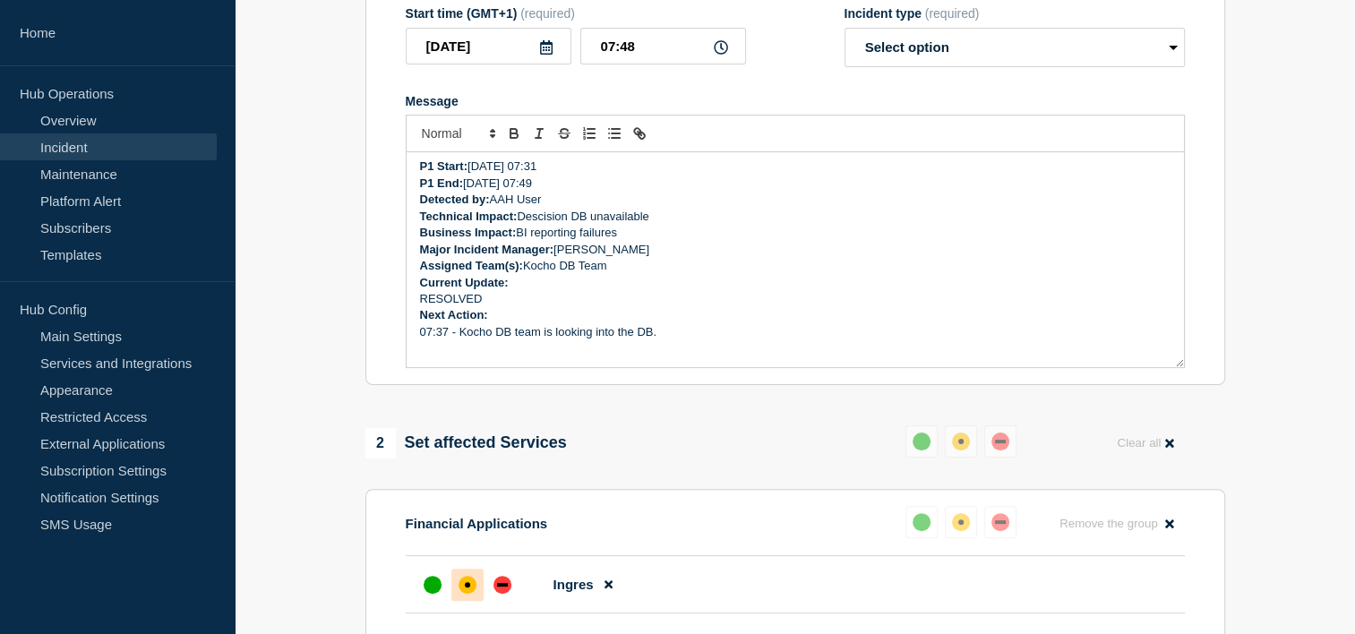
click at [533, 323] on p "Next Action:" at bounding box center [795, 315] width 750 height 16
click at [777, 307] on p "RESOLVED" at bounding box center [795, 299] width 750 height 16
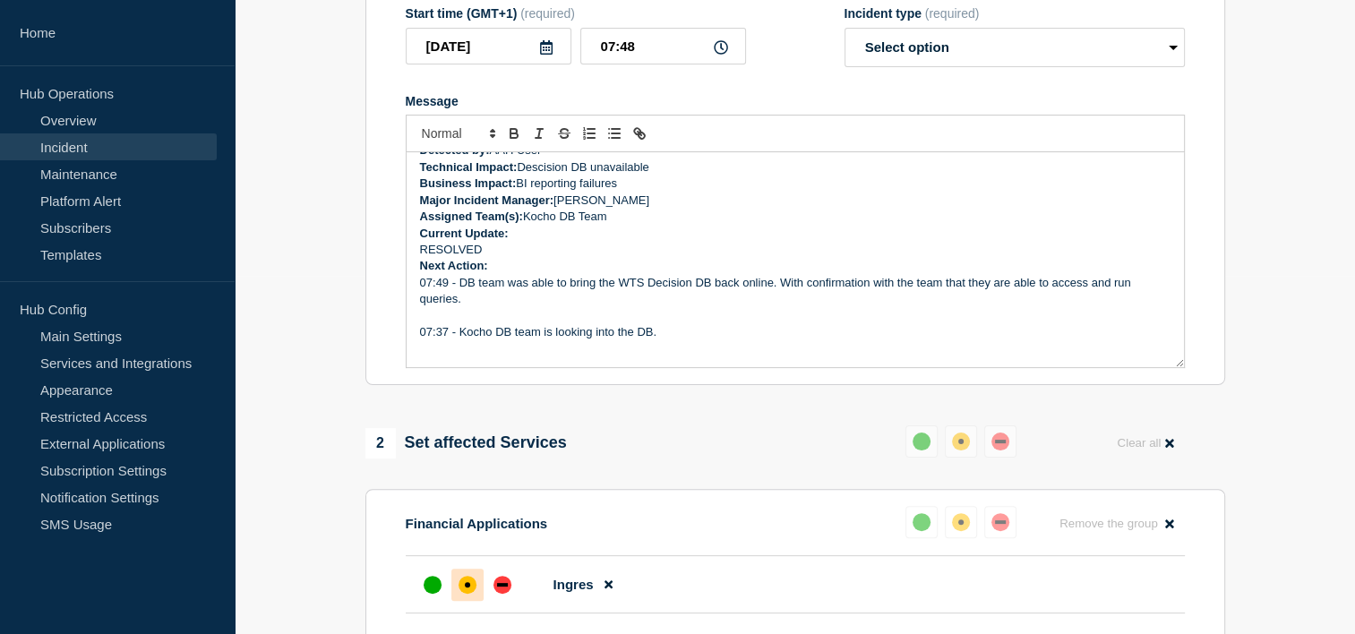
click at [560, 274] on p "Next Action:" at bounding box center [795, 266] width 750 height 16
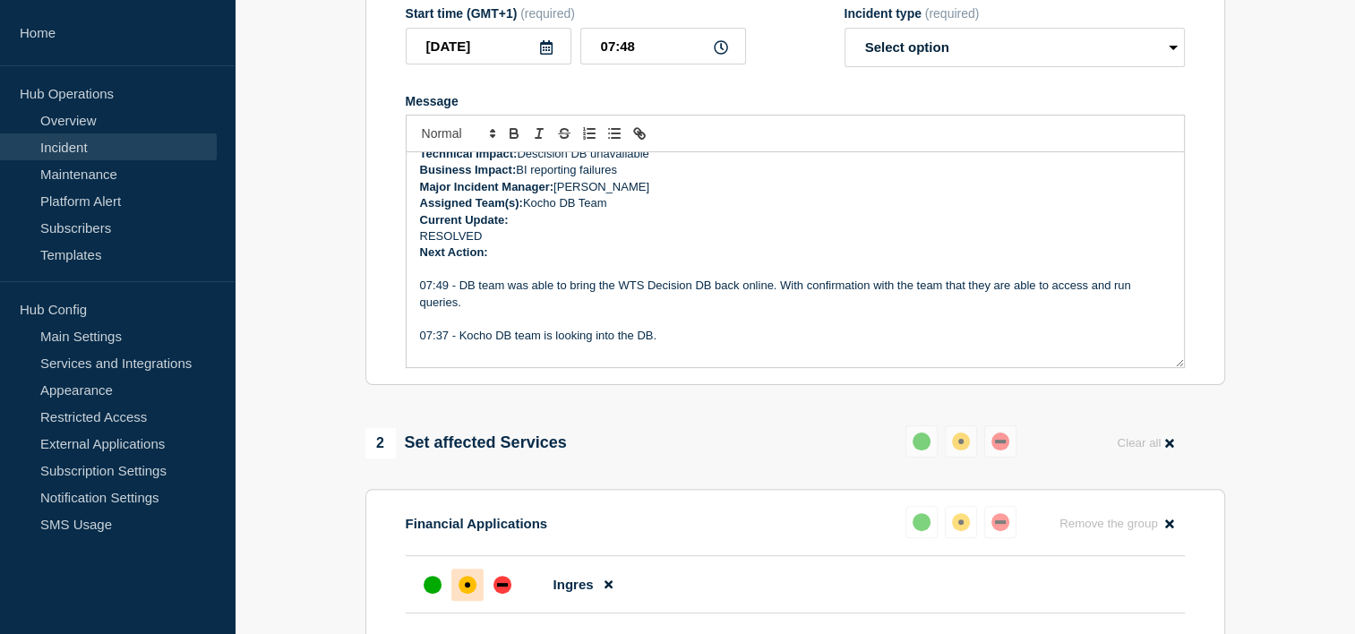
scroll to position [186, 0]
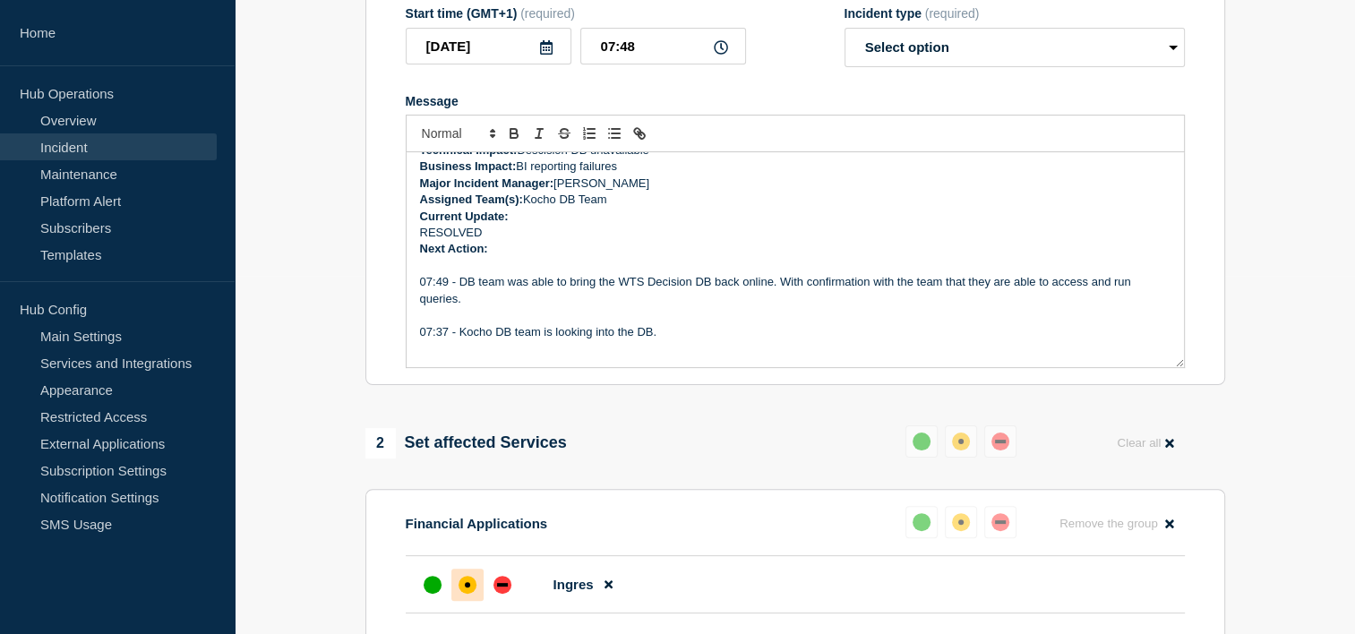
click at [680, 297] on p "07:49 - DB team was able to bring the WTS Decision DB back online. With confirm…" at bounding box center [795, 290] width 750 height 33
drag, startPoint x: 494, startPoint y: 269, endPoint x: 412, endPoint y: 269, distance: 82.4
click at [412, 270] on div "Incident Number: #1456735 Customer/Business Area Affected: AAH ALL Incident det…" at bounding box center [795, 259] width 777 height 215
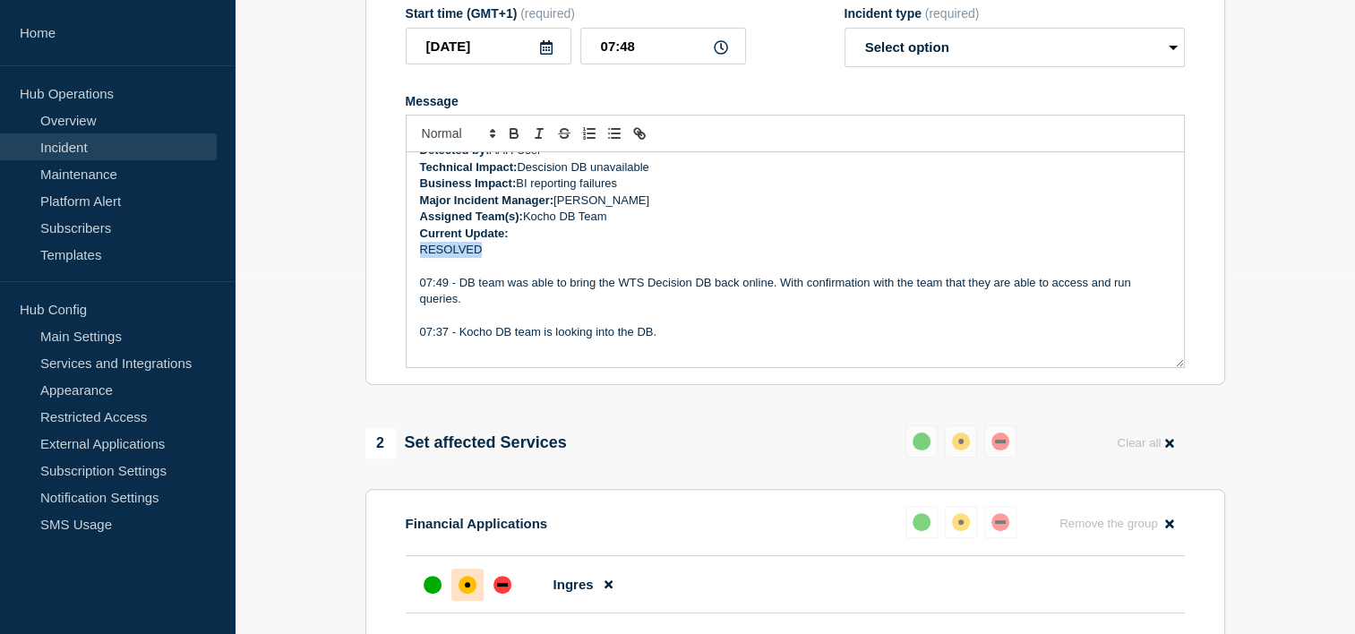
drag, startPoint x: 484, startPoint y: 260, endPoint x: 415, endPoint y: 267, distance: 69.3
click at [415, 267] on div "Incident Number: #1456735 Customer/Business Area Affected: AAH ALL Incident det…" at bounding box center [795, 259] width 777 height 215
click at [691, 340] on p "07:37 - Kocho DB team is looking into the DB." at bounding box center [795, 332] width 750 height 16
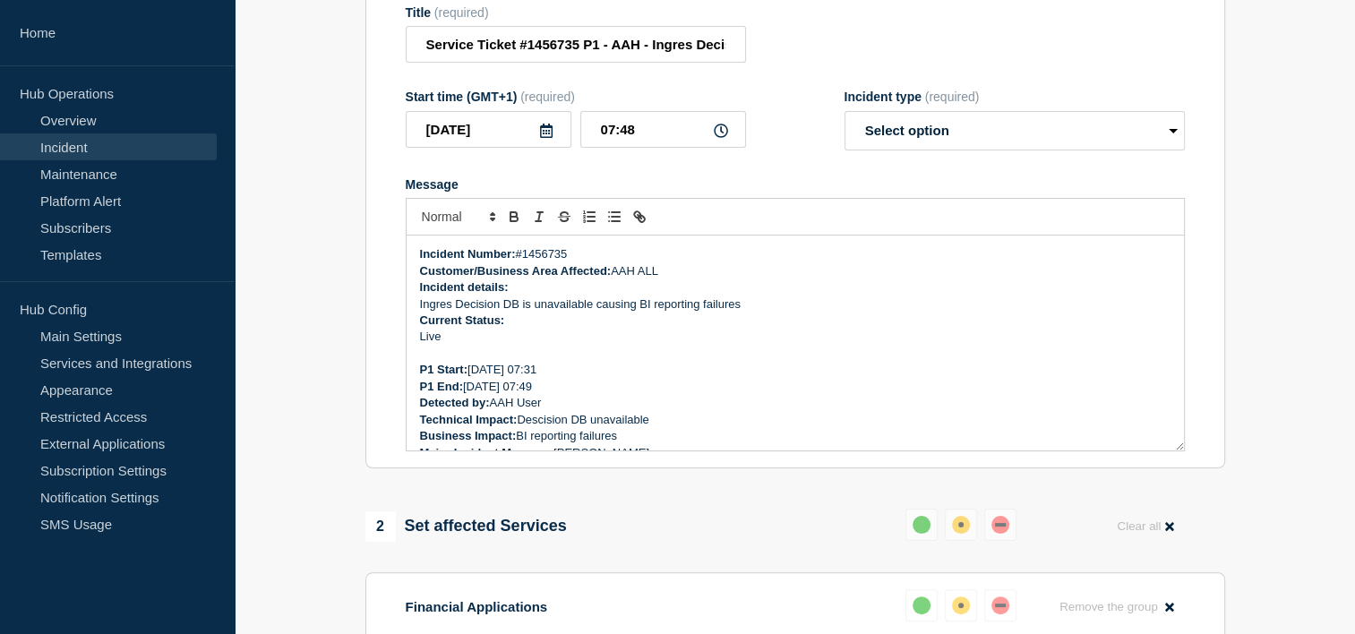
scroll to position [179, 0]
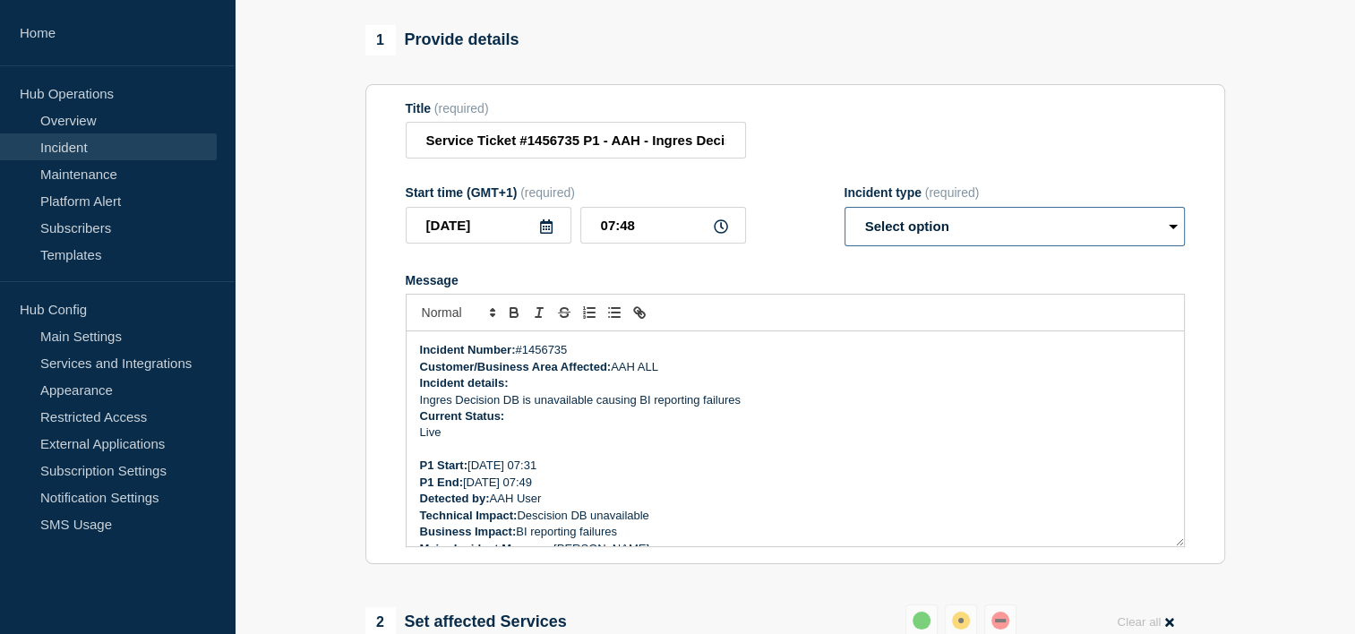
click at [944, 244] on select "Select option Investigating Identified Monitoring Resolved" at bounding box center [1014, 226] width 340 height 39
select select "resolved"
click at [844, 222] on select "Select option Investigating Identified Monitoring Resolved" at bounding box center [1014, 226] width 340 height 39
click at [484, 441] on p "Live" at bounding box center [795, 432] width 750 height 16
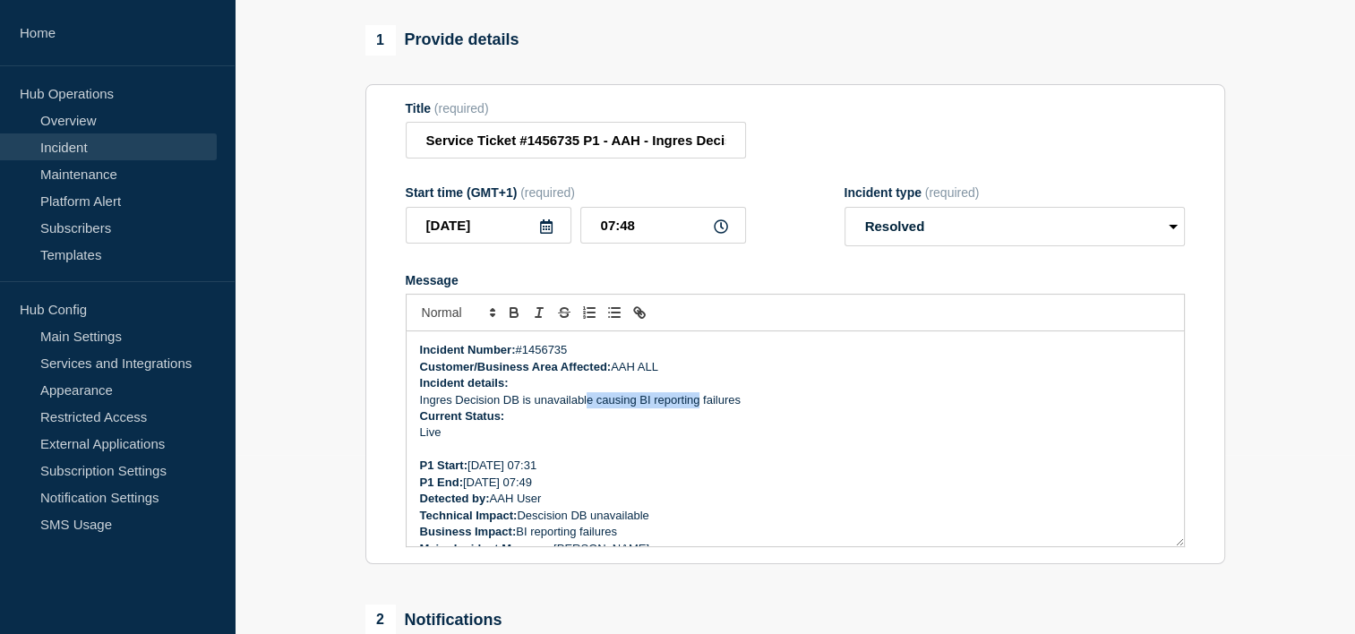
drag, startPoint x: 587, startPoint y: 423, endPoint x: 702, endPoint y: 419, distance: 115.6
click at [701, 408] on p "Ingres Decision DB is unavailable causing BI reporting failures" at bounding box center [795, 400] width 750 height 16
click at [836, 441] on p "Live" at bounding box center [795, 432] width 750 height 16
click at [535, 441] on p "Live" at bounding box center [795, 432] width 750 height 16
click at [456, 441] on p "Live" at bounding box center [795, 432] width 750 height 16
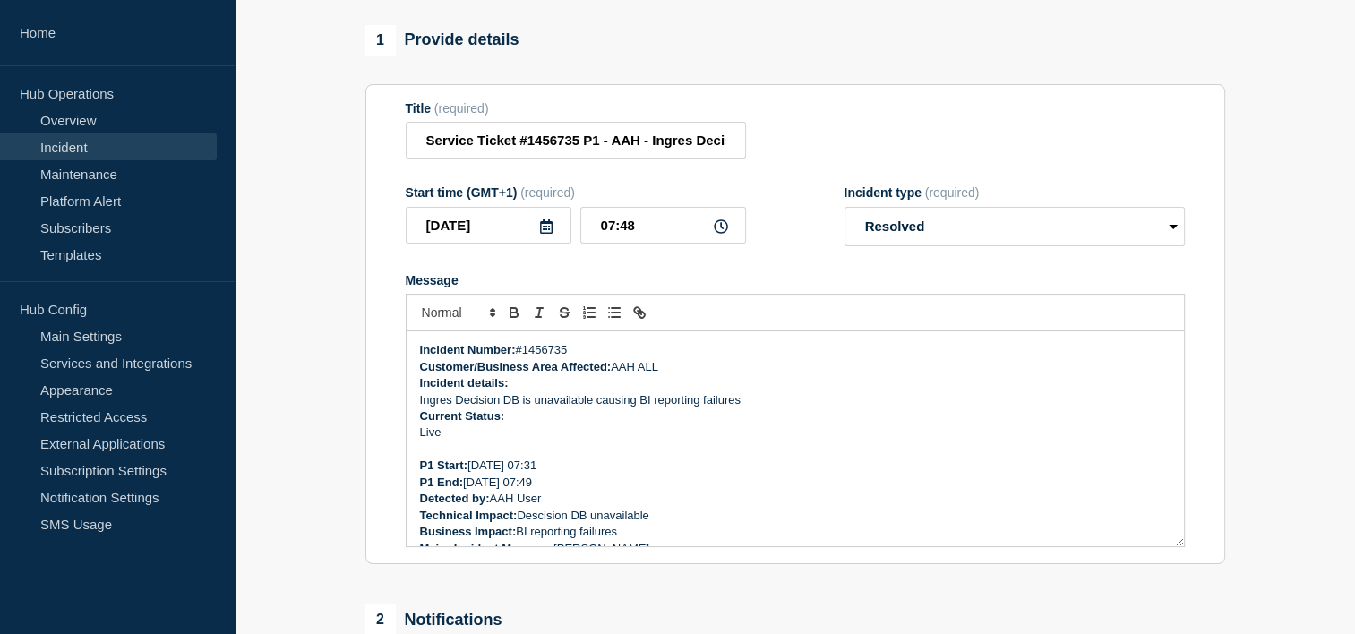
click at [590, 458] on p "Message" at bounding box center [795, 449] width 750 height 16
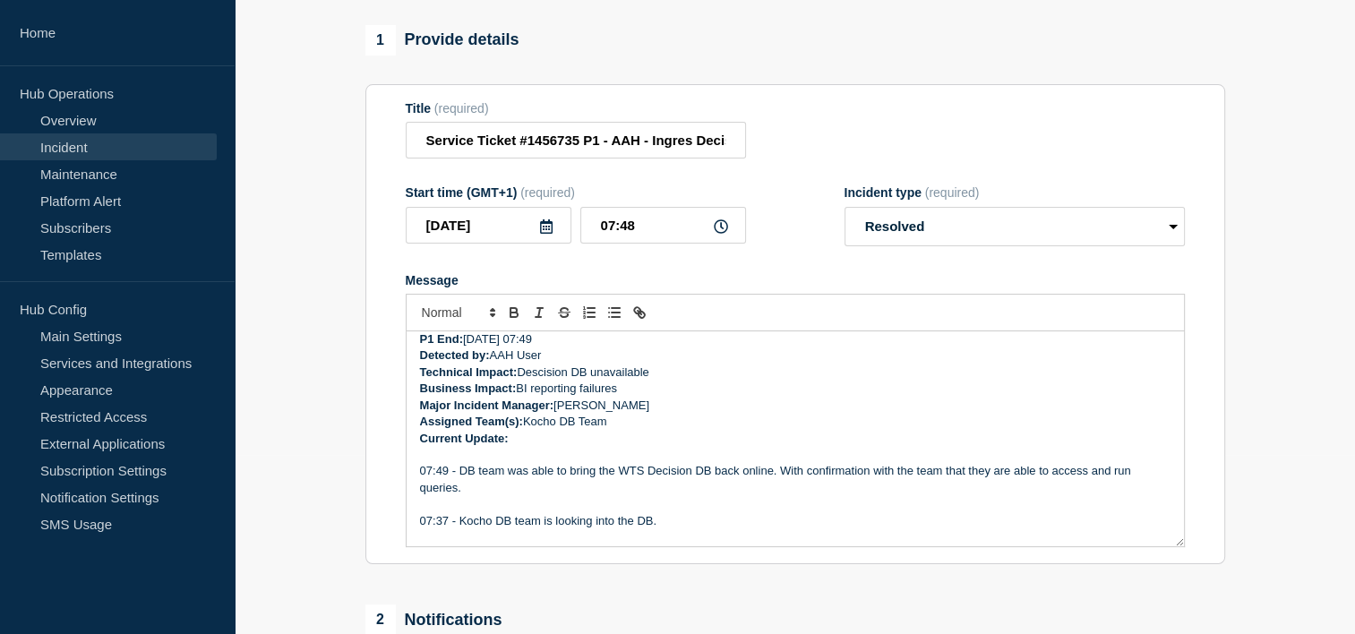
scroll to position [153, 0]
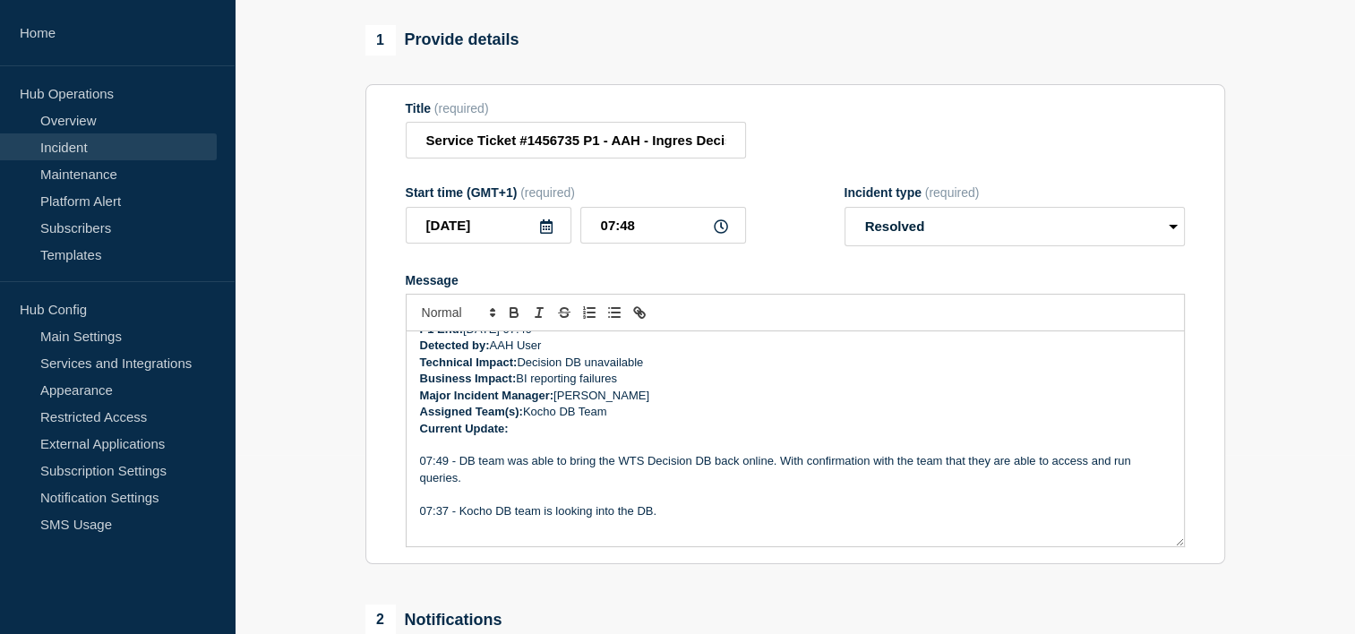
click at [673, 371] on p "Technical Impact: Decision DB unavailable" at bounding box center [795, 363] width 750 height 16
click at [678, 371] on p "Technical Impact: Decision DB unavailable" at bounding box center [795, 363] width 750 height 16
click at [701, 437] on p "Current Update:" at bounding box center [795, 429] width 750 height 16
click at [705, 437] on p "Current Update:" at bounding box center [795, 429] width 750 height 16
click at [707, 437] on p "Current Update:" at bounding box center [795, 429] width 750 height 16
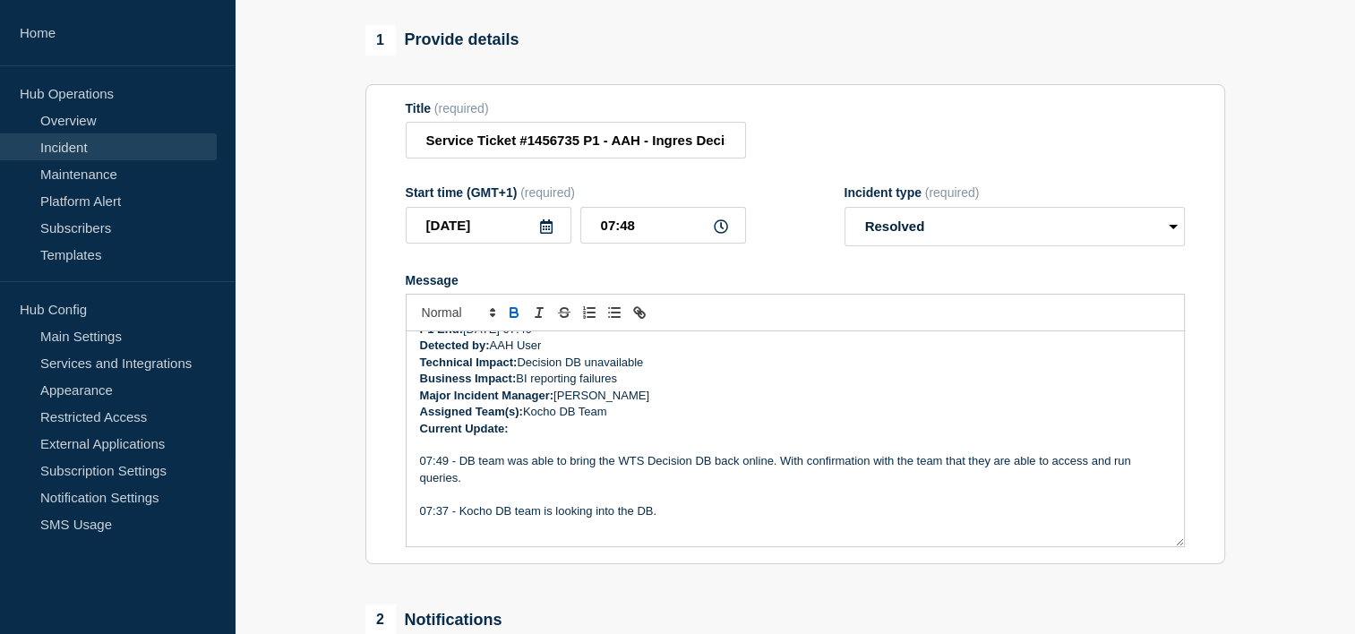
click at [707, 437] on p "Current Update:" at bounding box center [795, 429] width 750 height 16
click at [722, 486] on p "07:49 - DB team was able to bring the WTS Decision DB back online. With confirm…" at bounding box center [795, 469] width 750 height 33
click at [616, 482] on p "07:49 - DB team was able to bring the WTS Decision DB back online. With confirm…" at bounding box center [795, 469] width 750 height 33
click at [647, 478] on p "07:49 - DB team was able to bring the WTS Decision DB back online. With confirm…" at bounding box center [795, 469] width 750 height 33
click at [672, 519] on p "07:37 - Kocho DB team is looking into the DB." at bounding box center [795, 511] width 750 height 16
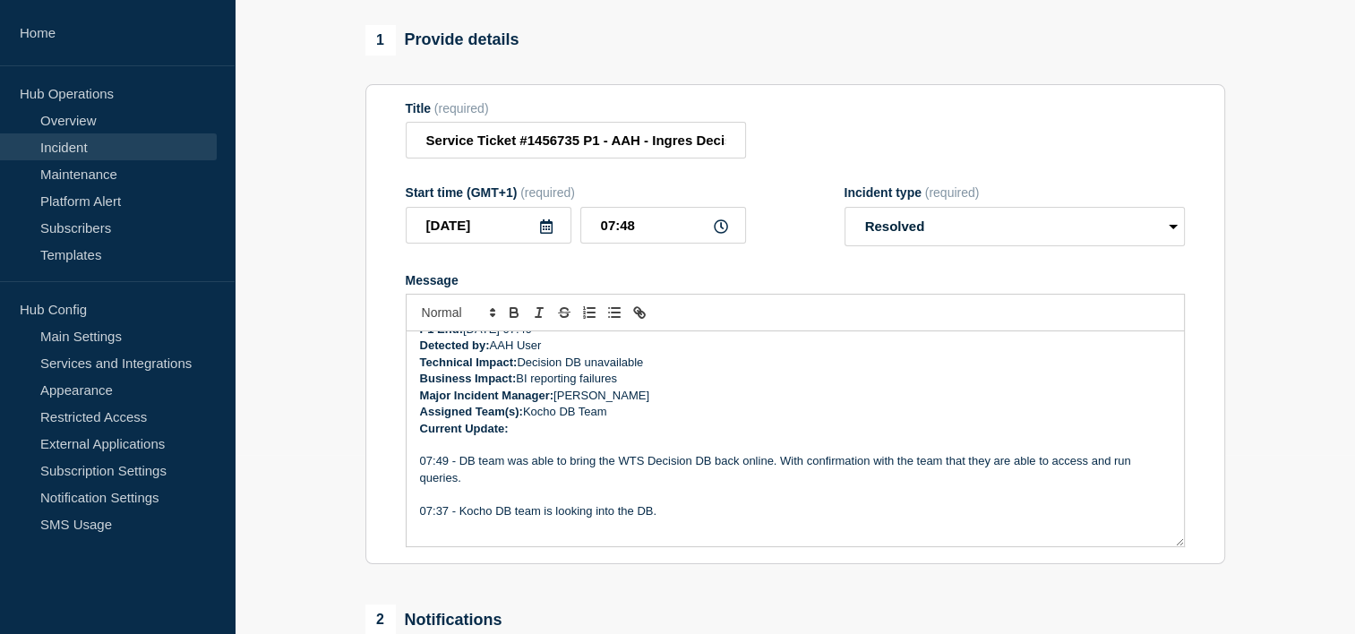
click at [668, 502] on p "Message" at bounding box center [795, 494] width 750 height 16
click at [682, 519] on p "07:37 - Kocho DB team is looking into the DB." at bounding box center [795, 511] width 750 height 16
click at [516, 486] on p "07:49 - DB team was able to bring the WTS Decision DB back online. With confirm…" at bounding box center [795, 469] width 750 height 33
click at [618, 481] on p "07:49 - DB team was able to bring the WTS Decision DB back online. With confirm…" at bounding box center [795, 469] width 750 height 33
click at [595, 486] on p "07:49 - DB team was able to bring the WTS Decision DB back online. With confirm…" at bounding box center [795, 469] width 750 height 33
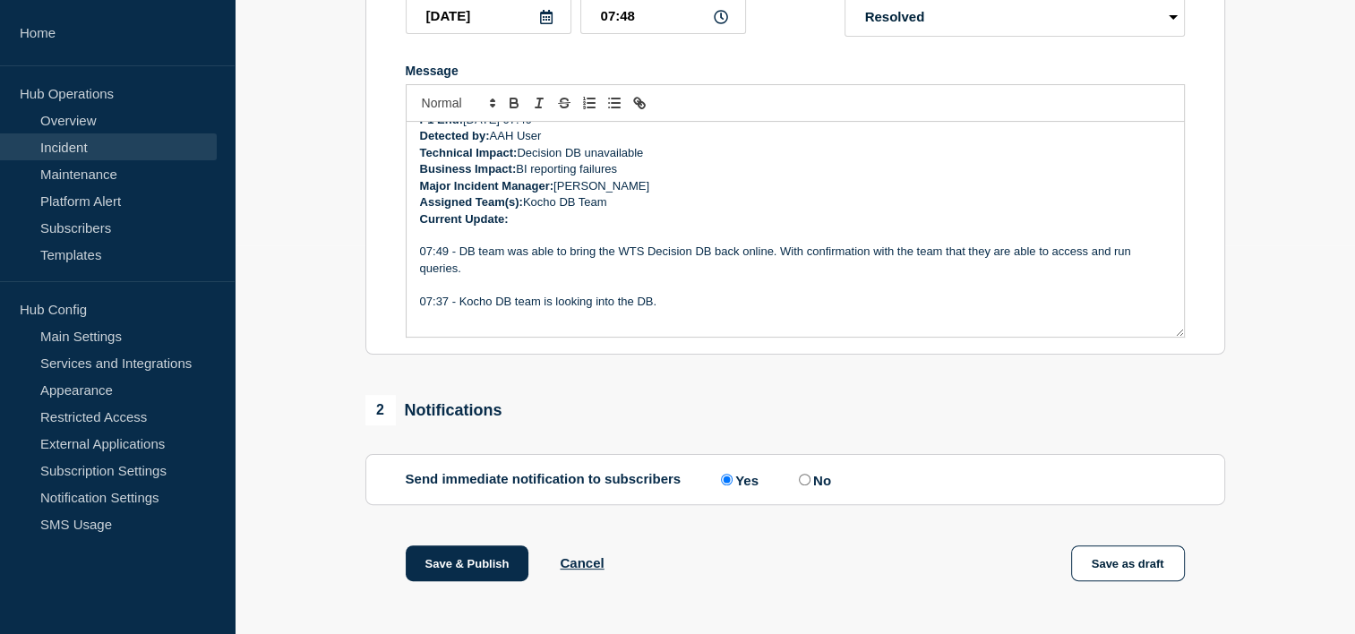
scroll to position [358, 0]
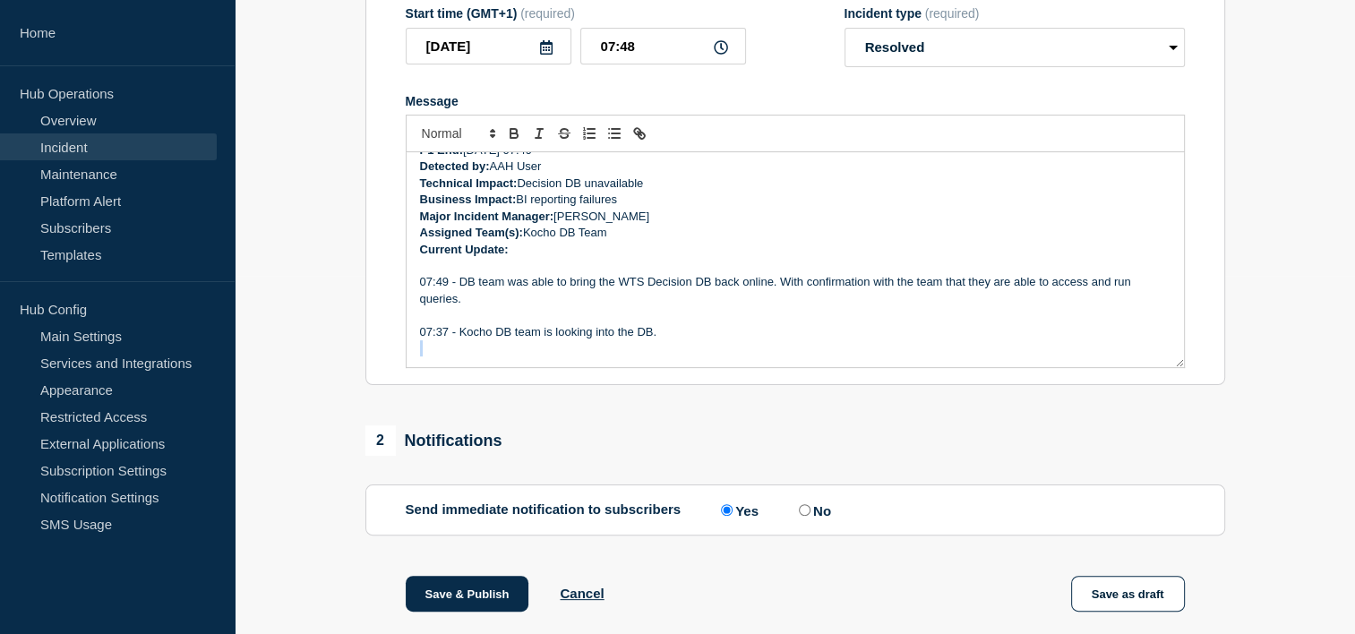
click at [677, 356] on div "Incident Number: #1456735 Customer/Business Area Affected: AAH ALL Incident det…" at bounding box center [795, 259] width 777 height 215
click at [686, 340] on p "07:37 - Kocho DB team is looking into the DB." at bounding box center [795, 332] width 750 height 16
click at [693, 340] on p "07:37 - Kocho DB team is looking into the DB." at bounding box center [795, 332] width 750 height 16
click at [655, 340] on p "07:37 - Kocho DB team is looking into the DB." at bounding box center [795, 332] width 750 height 16
click at [690, 356] on p "Message" at bounding box center [795, 348] width 750 height 16
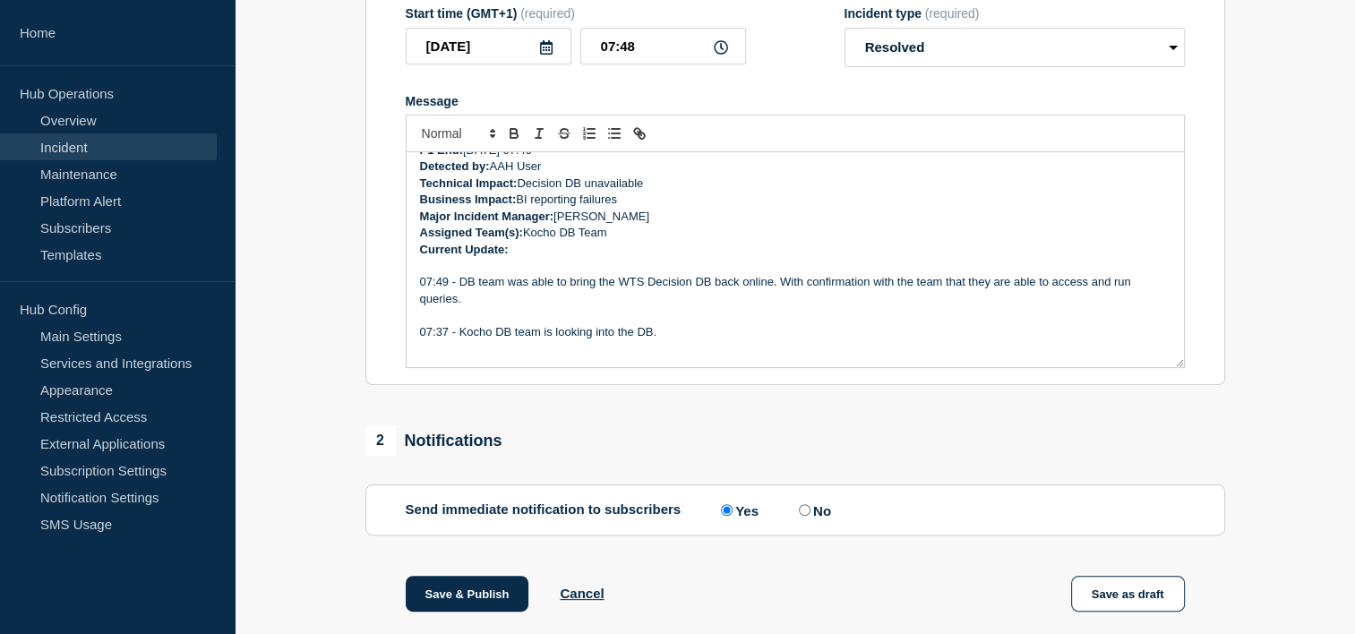
click at [684, 340] on p "07:37 - Kocho DB team is looking into the DB." at bounding box center [795, 332] width 750 height 16
click at [686, 340] on p "07:37 - Kocho DB team is looking into the DB." at bounding box center [795, 332] width 750 height 16
click at [690, 340] on p "07:37 - Kocho DB team is looking into the DB." at bounding box center [795, 332] width 750 height 16
click at [691, 340] on p "07:37 - Kocho DB team is looking into the DB." at bounding box center [795, 332] width 750 height 16
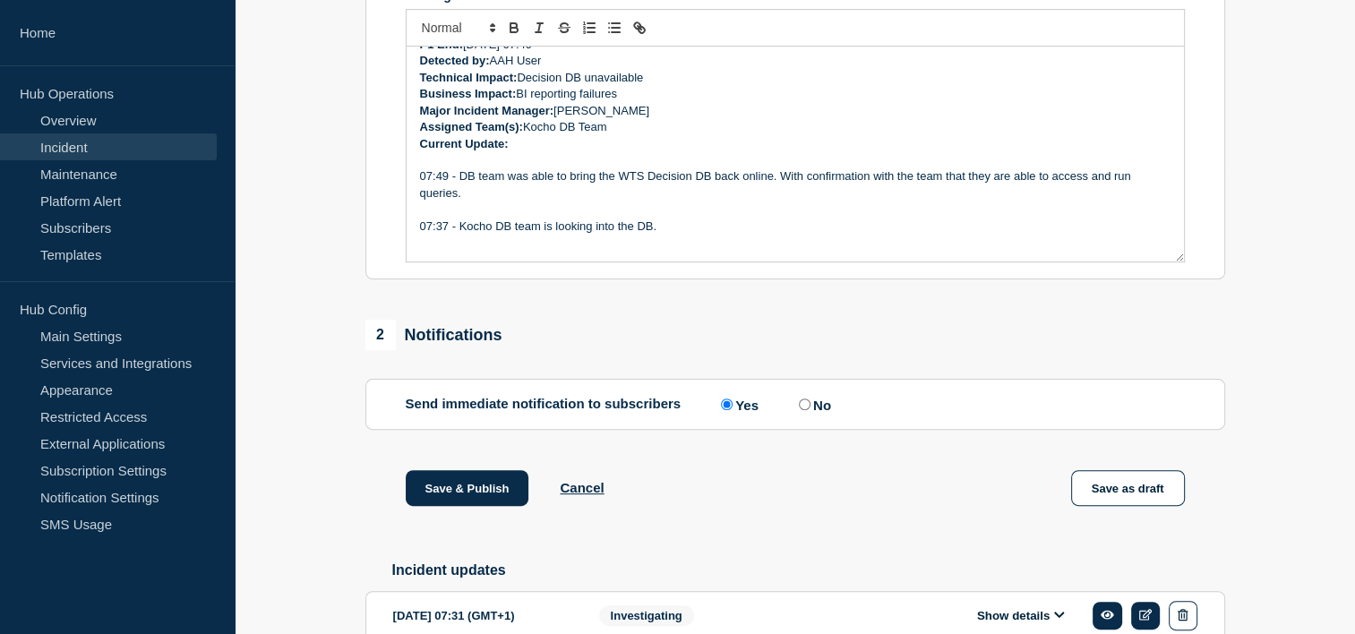
scroll to position [573, 0]
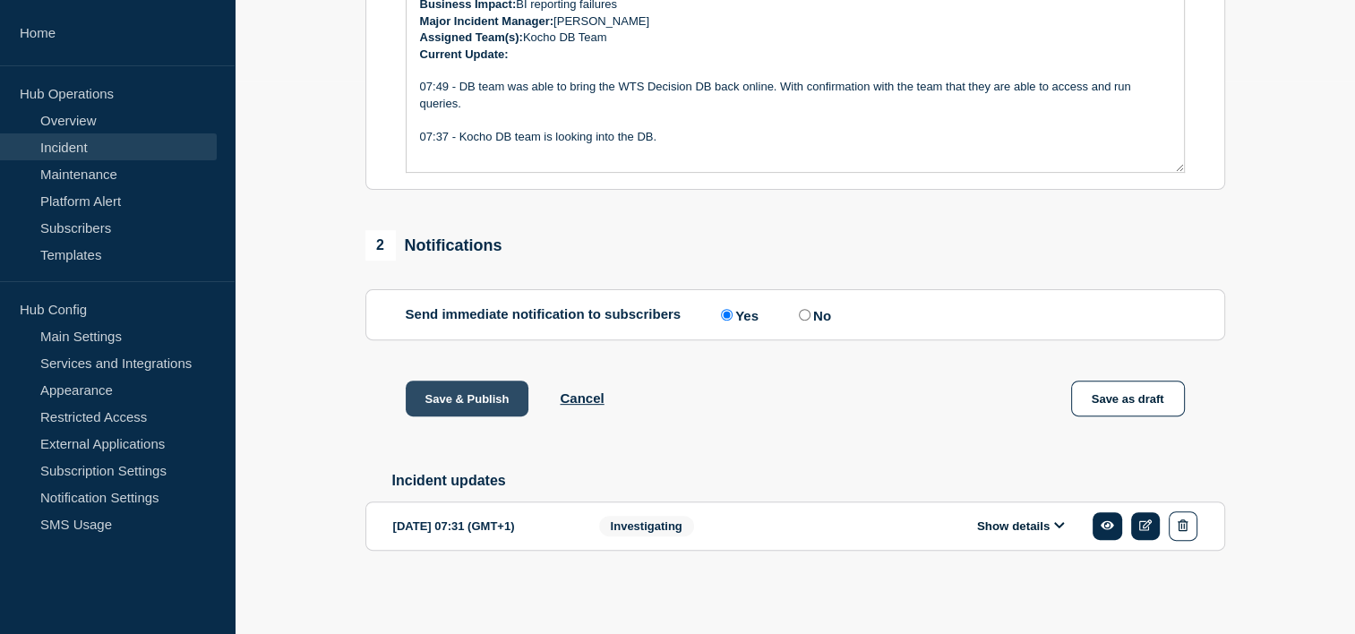
click at [510, 398] on button "Save & Publish" at bounding box center [468, 399] width 124 height 36
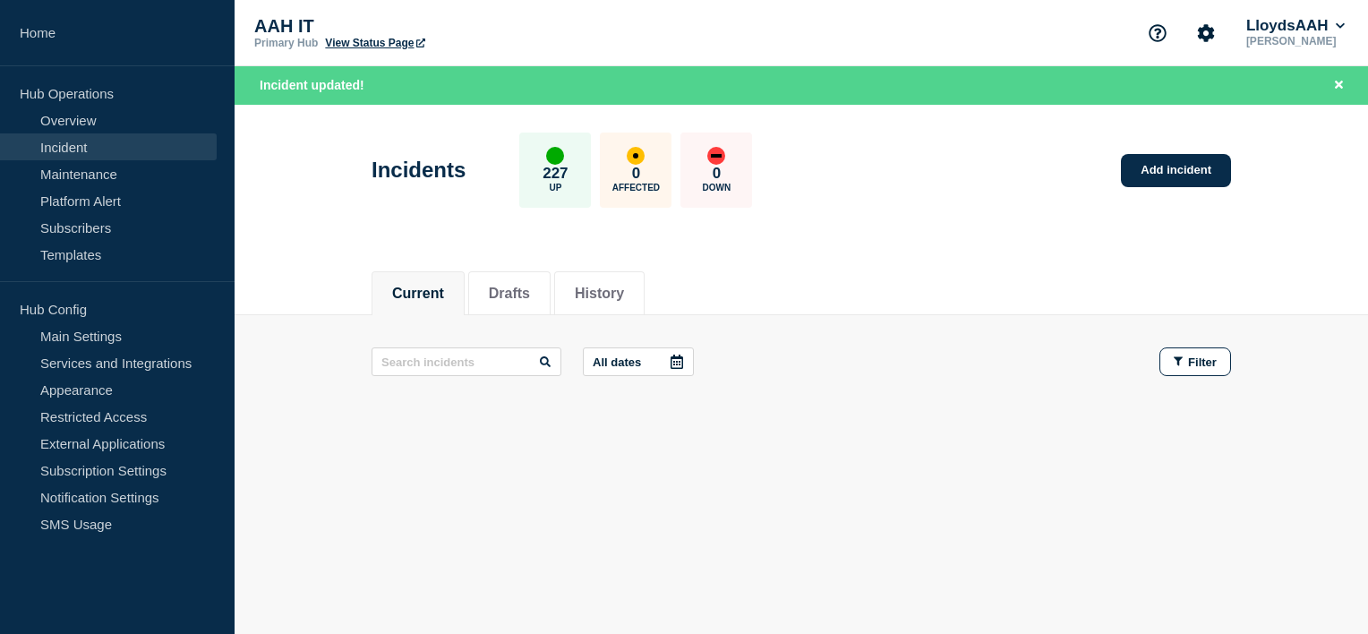
click at [810, 240] on header "Incidents 227 Up 0 Affected 0 Down Add incident" at bounding box center [802, 180] width 1134 height 150
click at [863, 208] on div "Incidents 227 Up 0 Affected 0 Down Add incident" at bounding box center [802, 163] width 900 height 109
click at [86, 155] on link "Incident" at bounding box center [108, 146] width 217 height 27
